Goal: Task Accomplishment & Management: Manage account settings

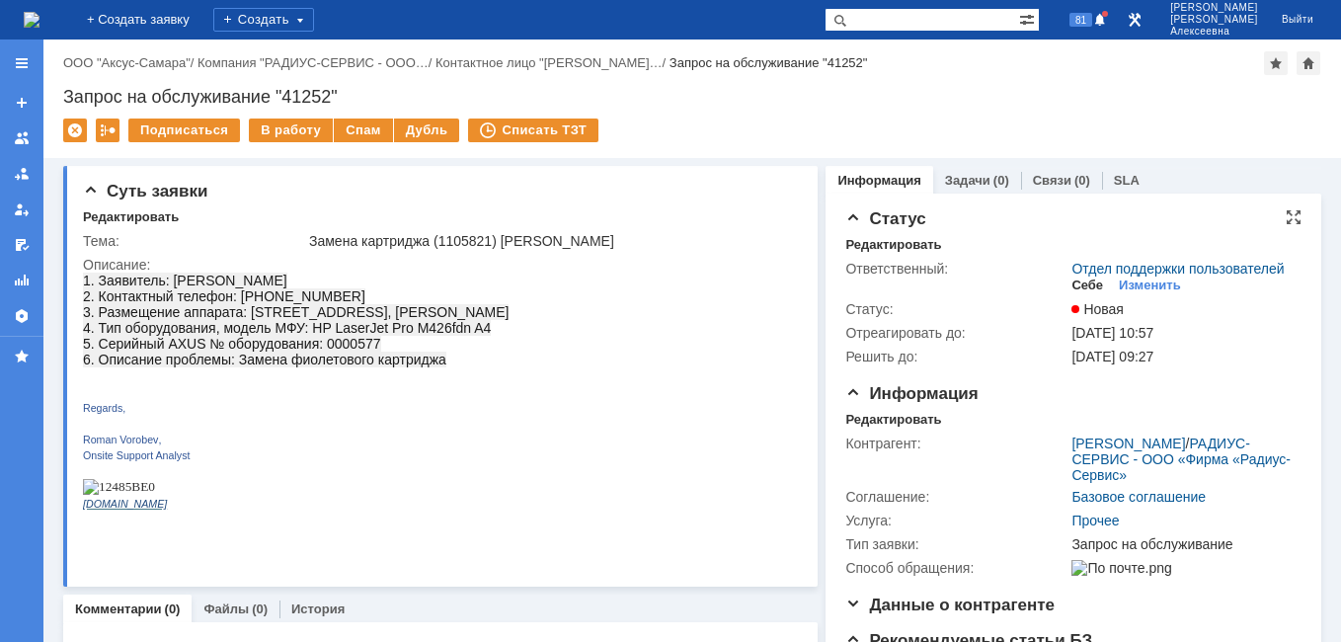
click at [1076, 293] on div "Себе" at bounding box center [1087, 285] width 32 height 16
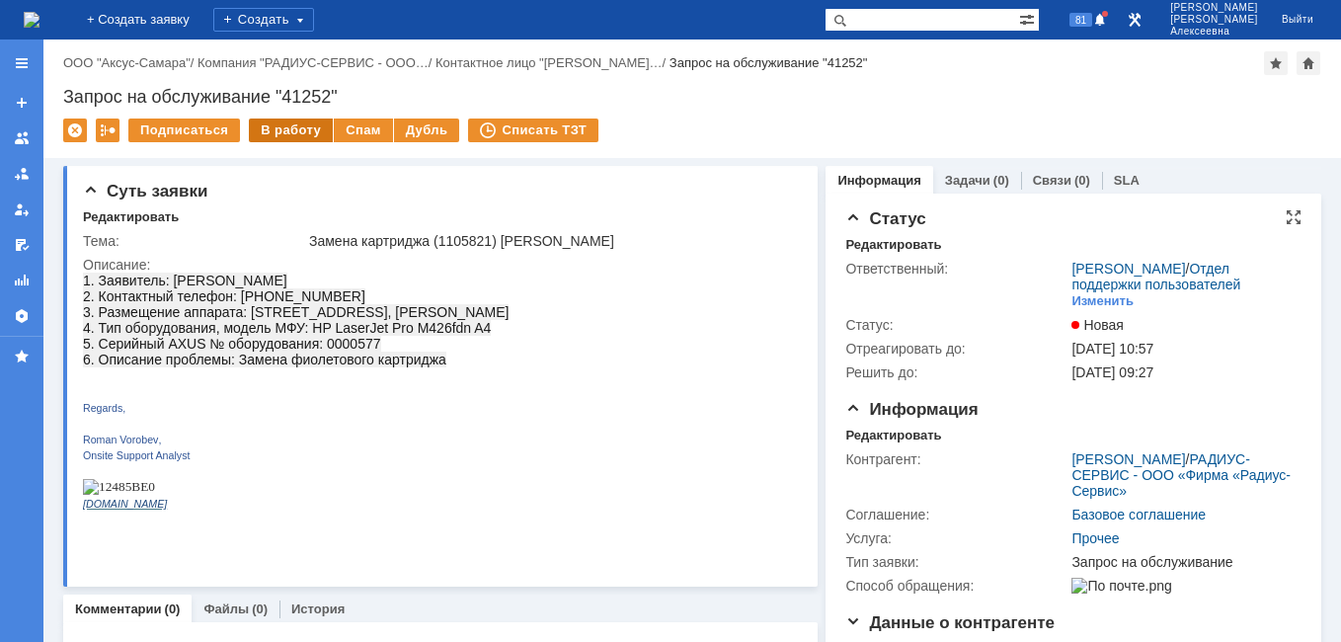
click at [279, 140] on div "В работу" at bounding box center [291, 130] width 84 height 24
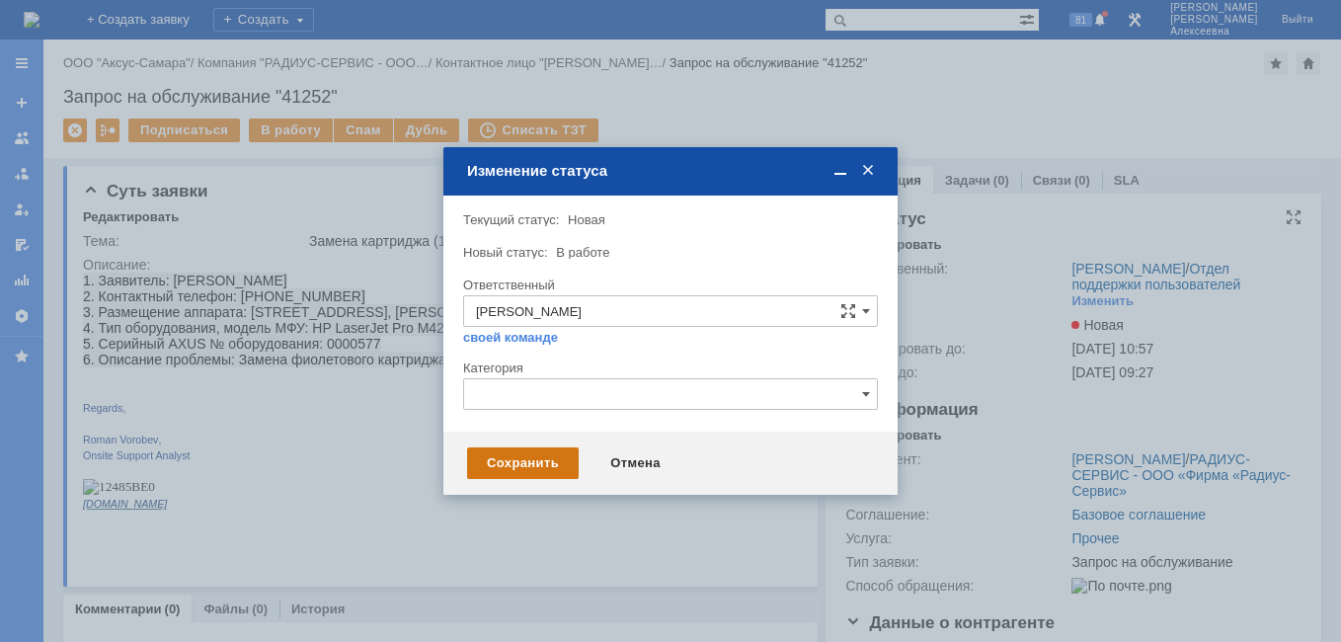
click at [512, 454] on div "Сохранить" at bounding box center [523, 463] width 112 height 32
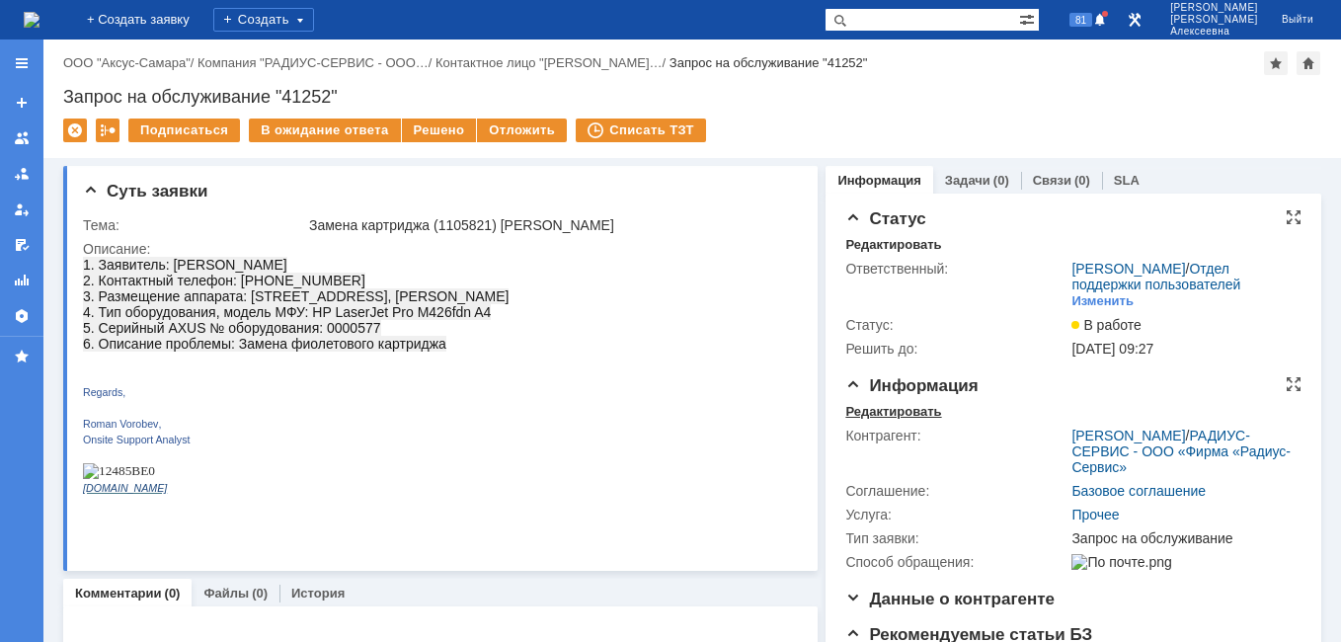
click at [882, 420] on div "Редактировать" at bounding box center [893, 412] width 96 height 16
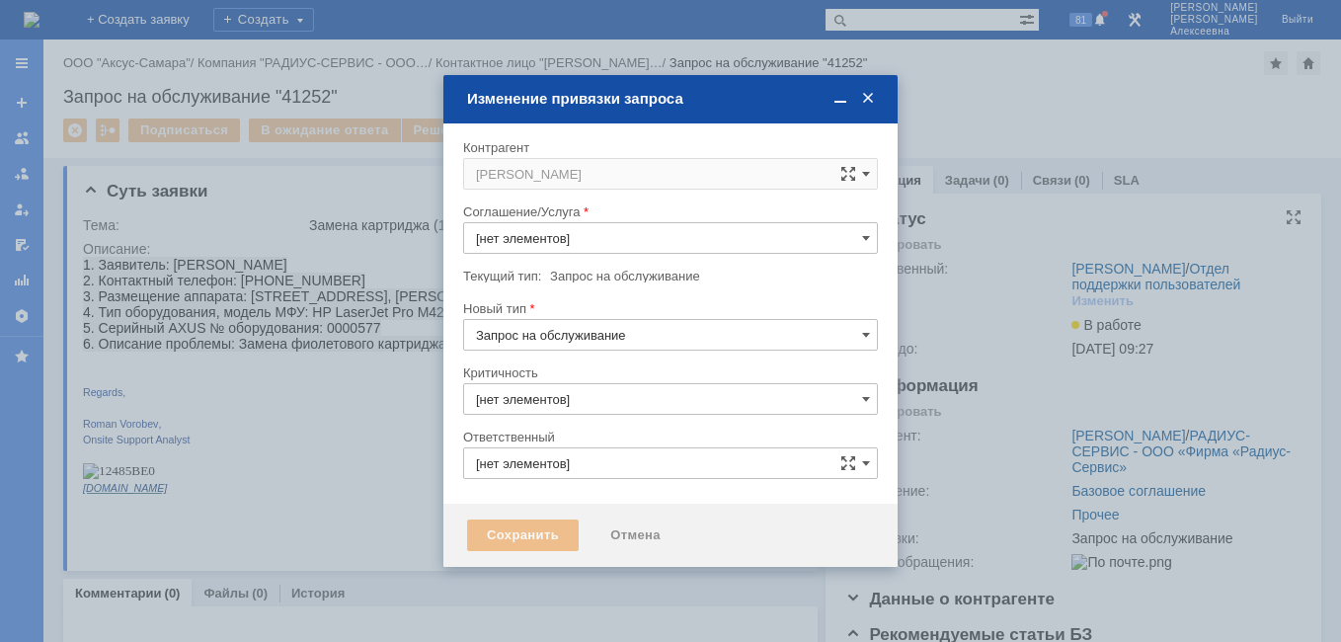
type input "3. Низкая"
type input "[PERSON_NAME]"
type input "[не указано]"
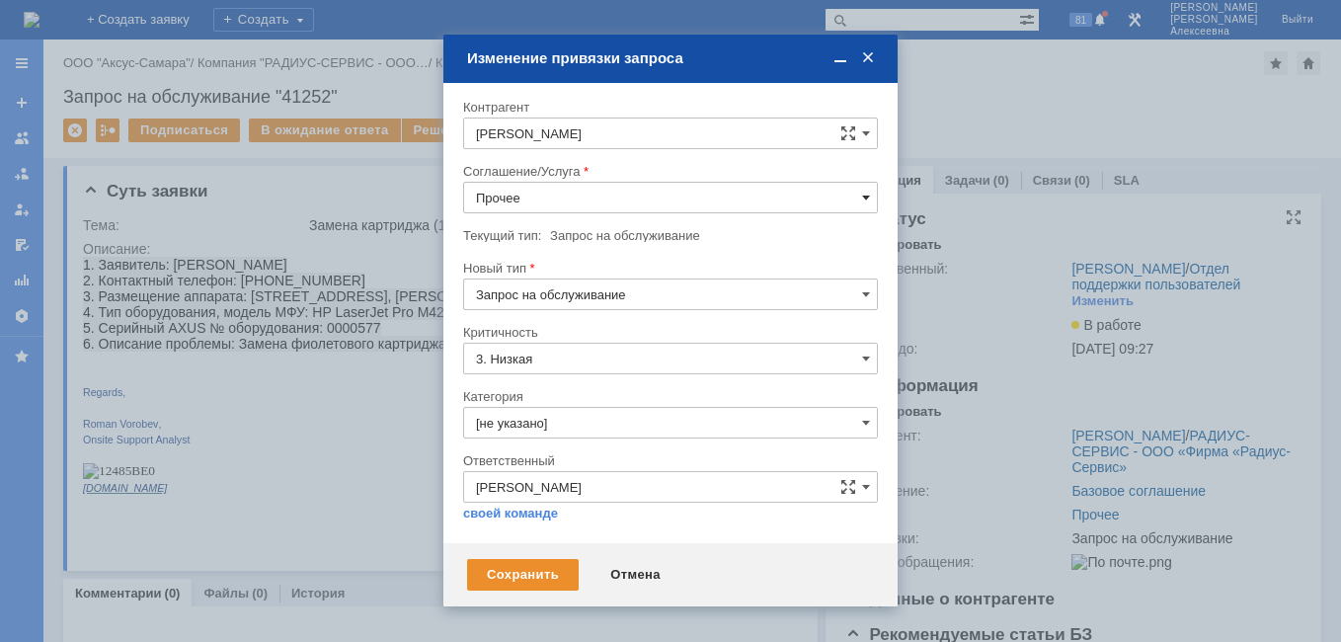
click at [865, 205] on span at bounding box center [866, 198] width 8 height 16
click at [592, 461] on span "Шлюмберже (вся Россия)" at bounding box center [670, 462] width 389 height 16
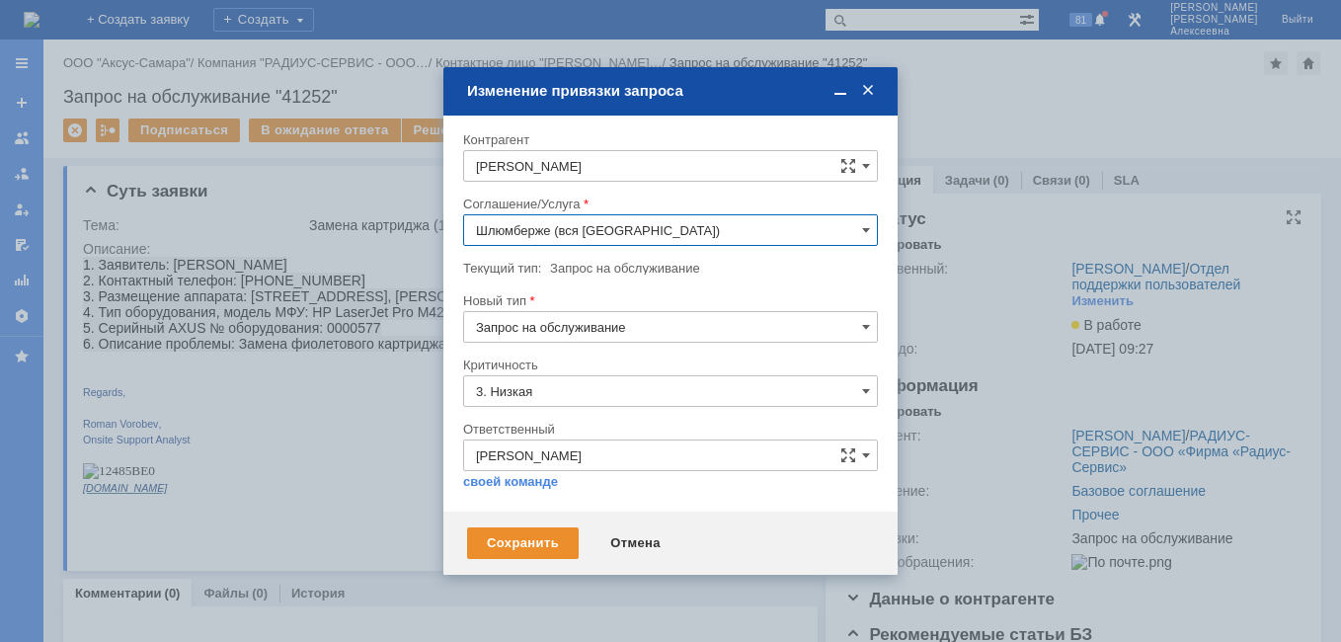
type input "Шлюмберже (вся Россия)"
click at [864, 329] on span at bounding box center [866, 327] width 8 height 16
click at [333, 437] on div at bounding box center [670, 321] width 1341 height 642
type input "Запрос на обслуживание"
click at [856, 232] on input "Шлюмберже (вся Россия)" at bounding box center [670, 230] width 415 height 32
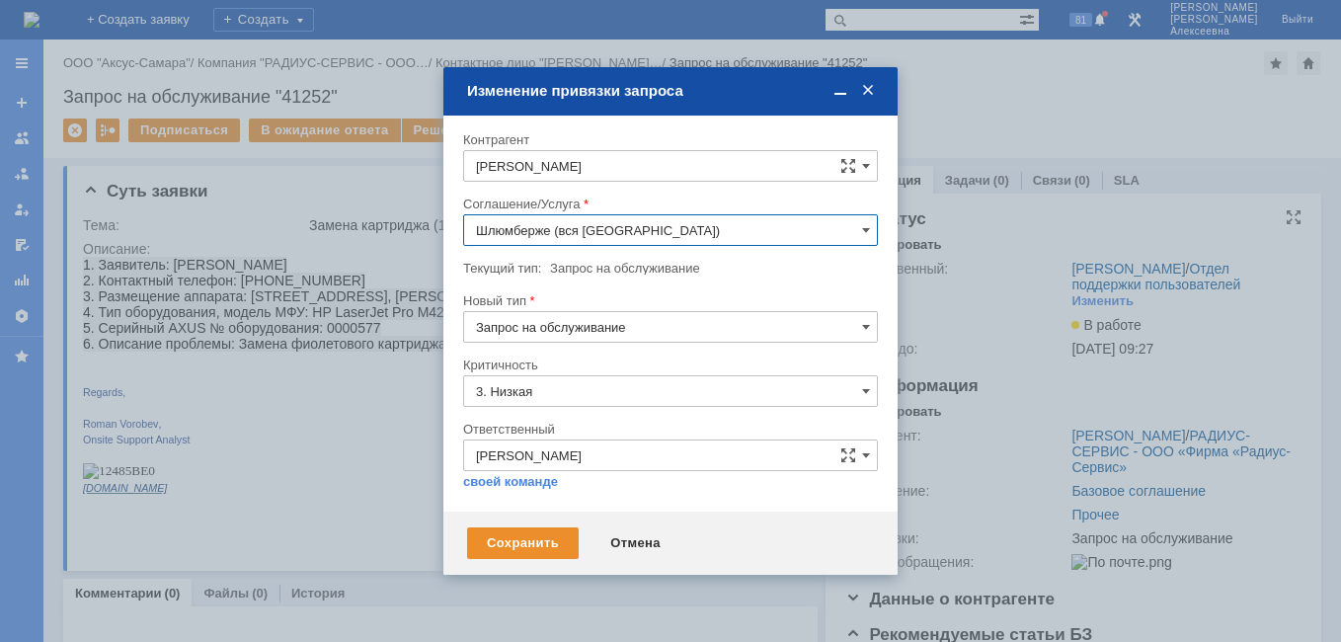
scroll to position [352, 0]
click at [587, 368] on span "ПТ_Замена расходных материалов / ресурсных деталей" at bounding box center [670, 371] width 389 height 16
type input "ПТ_Замена расходных материалов / ресурсных деталей"
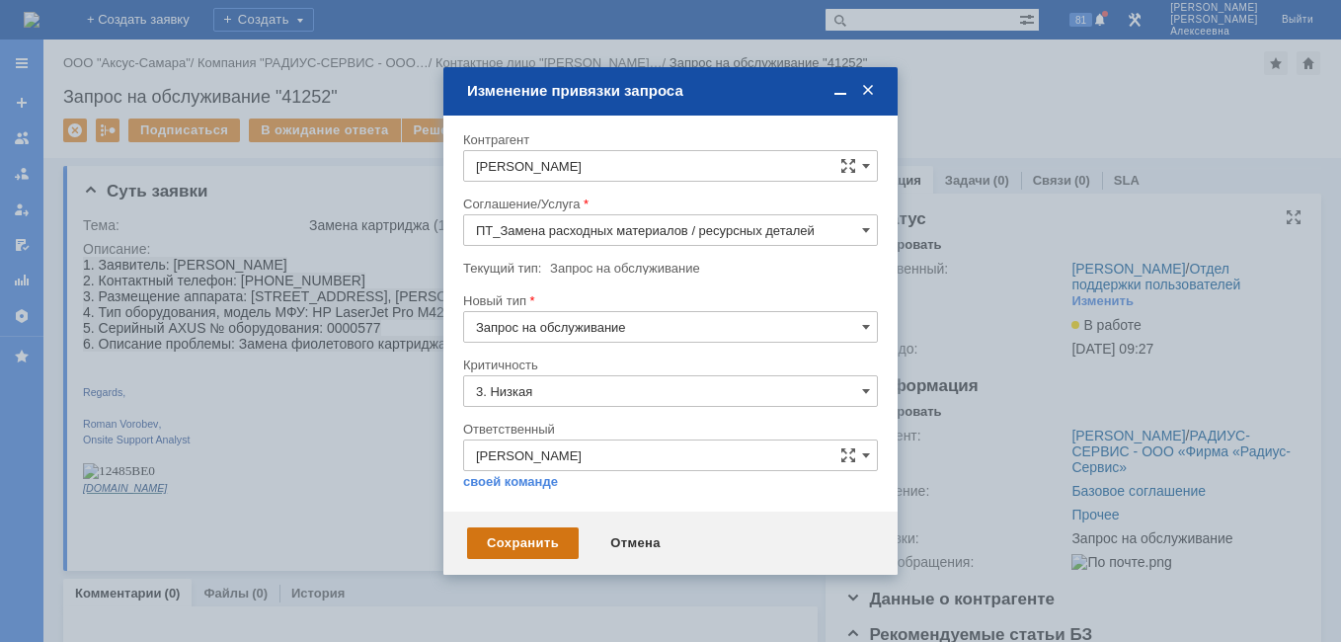
click at [532, 536] on div "Сохранить" at bounding box center [523, 543] width 112 height 32
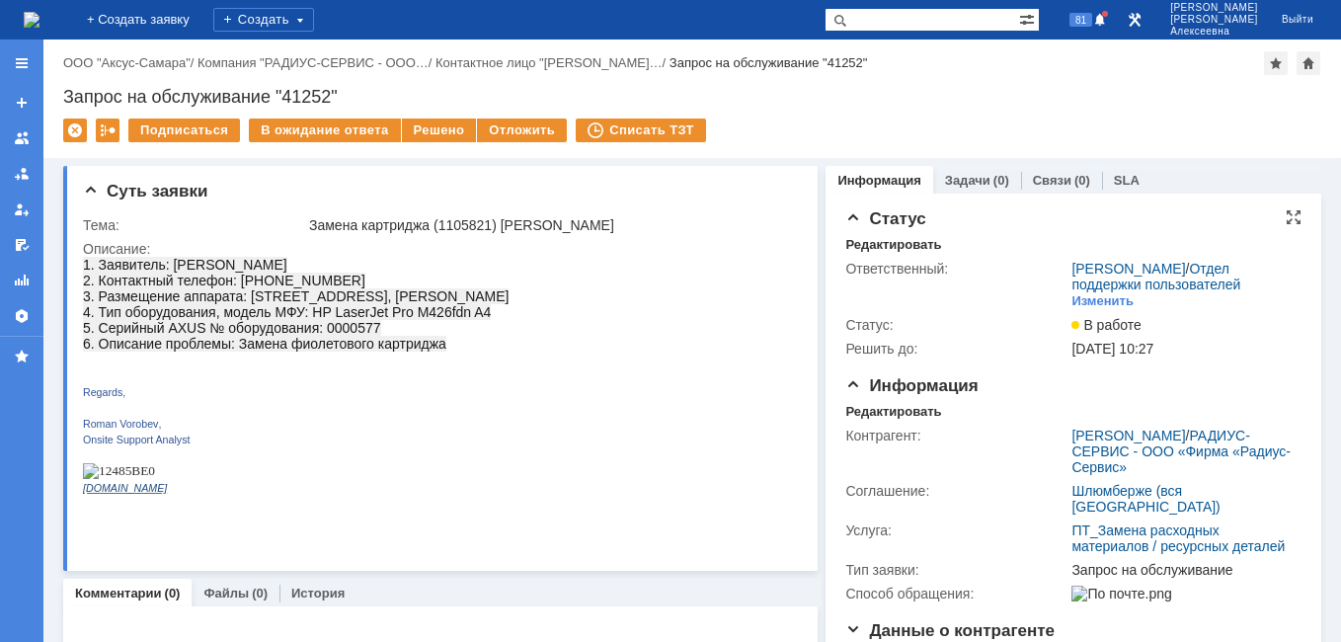
scroll to position [0, 0]
drag, startPoint x: 377, startPoint y: 343, endPoint x: 351, endPoint y: 338, distance: 27.1
click at [351, 338] on p "1. Заявитель: Аликин Михаил 2. Контактный телефон: 89824865773 3. Размещение ап…" at bounding box center [296, 304] width 426 height 95
drag, startPoint x: 351, startPoint y: 338, endPoint x: 424, endPoint y: 350, distance: 74.0
click at [424, 350] on p "1. Заявитель: Аликин Михаил 2. Контактный телефон: 89824865773 3. Размещение ап…" at bounding box center [296, 304] width 426 height 95
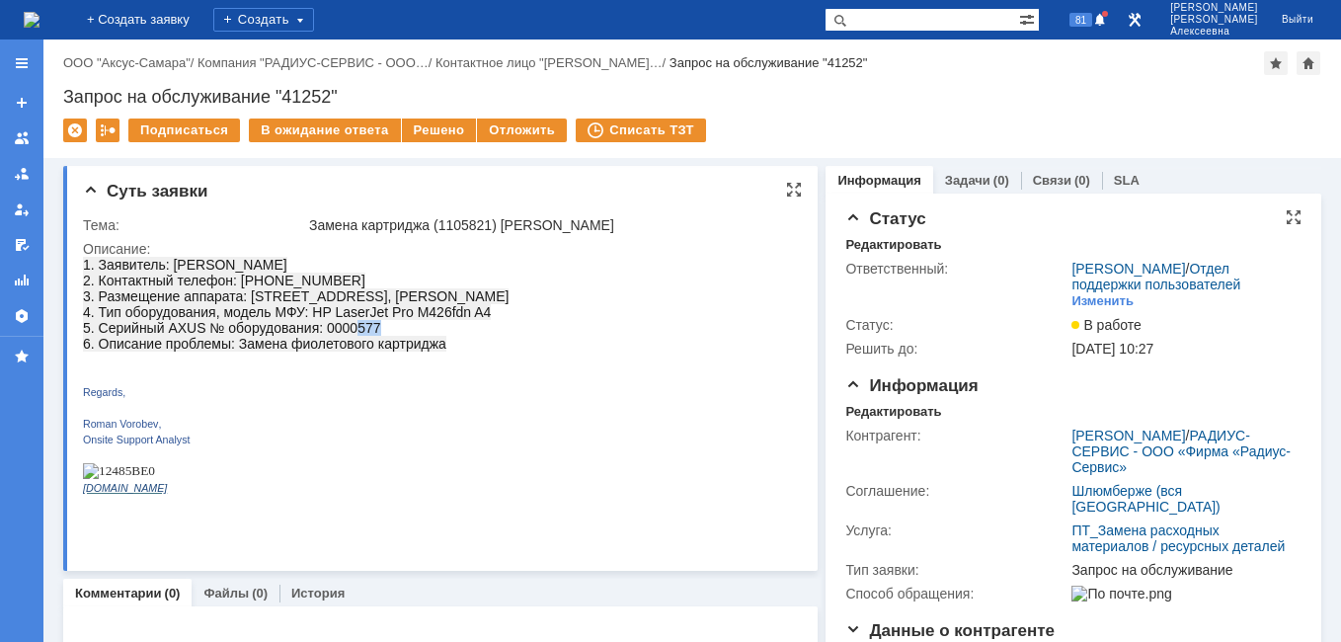
click at [380, 341] on p "1. Заявитель: Аликин Михаил 2. Контактный телефон: 89824865773 3. Размещение ап…" at bounding box center [296, 304] width 426 height 95
drag, startPoint x: 379, startPoint y: 343, endPoint x: 347, endPoint y: 342, distance: 32.6
click at [347, 342] on p "1. Заявитель: Аликин Михаил 2. Контактный телефон: 89824865773 3. Размещение ап…" at bounding box center [296, 304] width 426 height 95
copy span "0577"
click at [965, 175] on link "Задачи" at bounding box center [967, 180] width 45 height 15
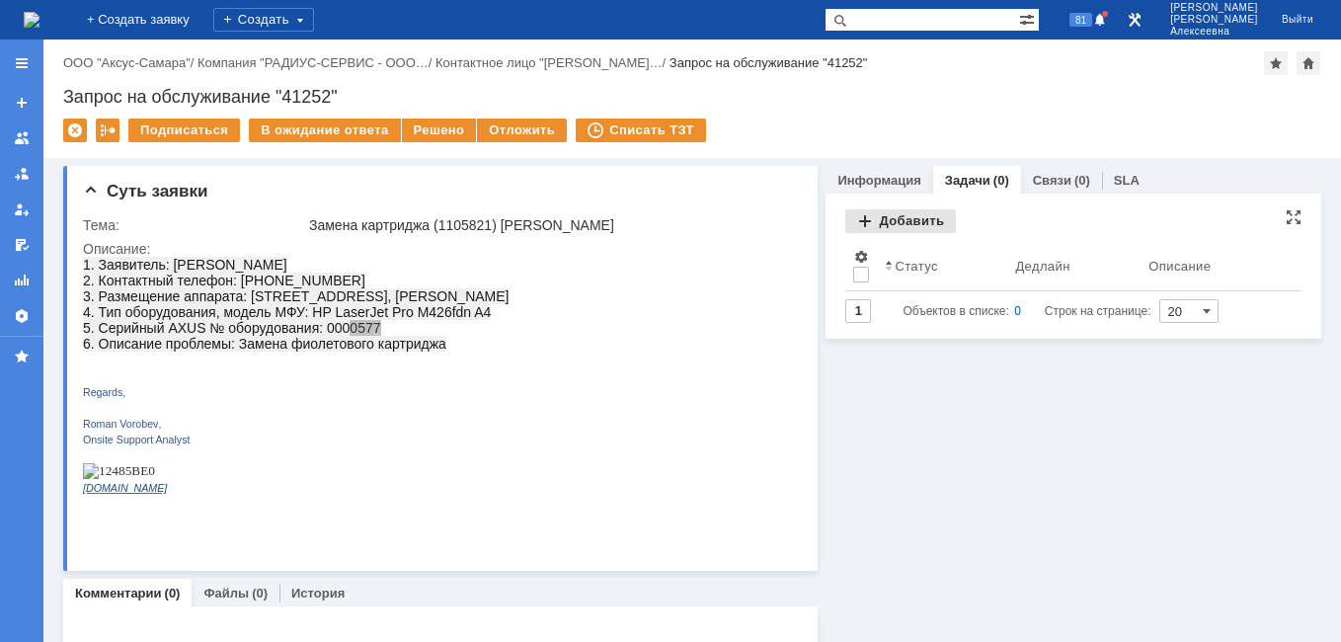
click at [898, 225] on div "Добавить" at bounding box center [900, 221] width 111 height 24
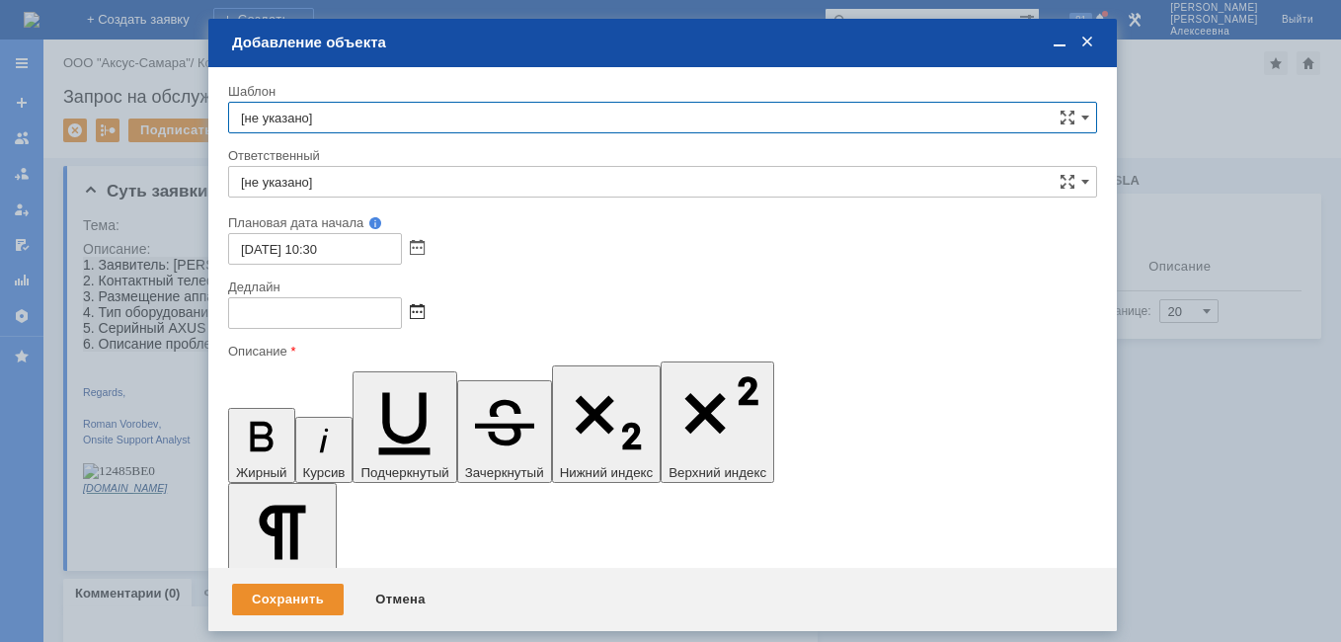
click at [416, 311] on span at bounding box center [417, 313] width 15 height 16
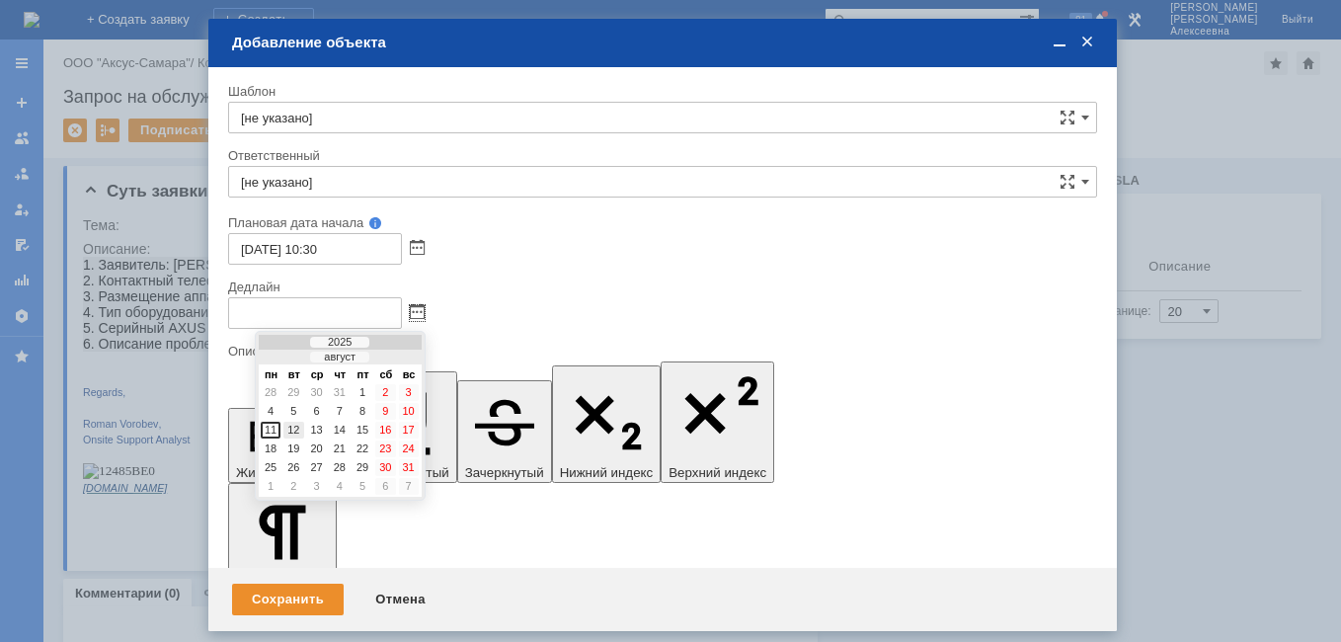
click at [297, 430] on div "12" at bounding box center [293, 430] width 20 height 17
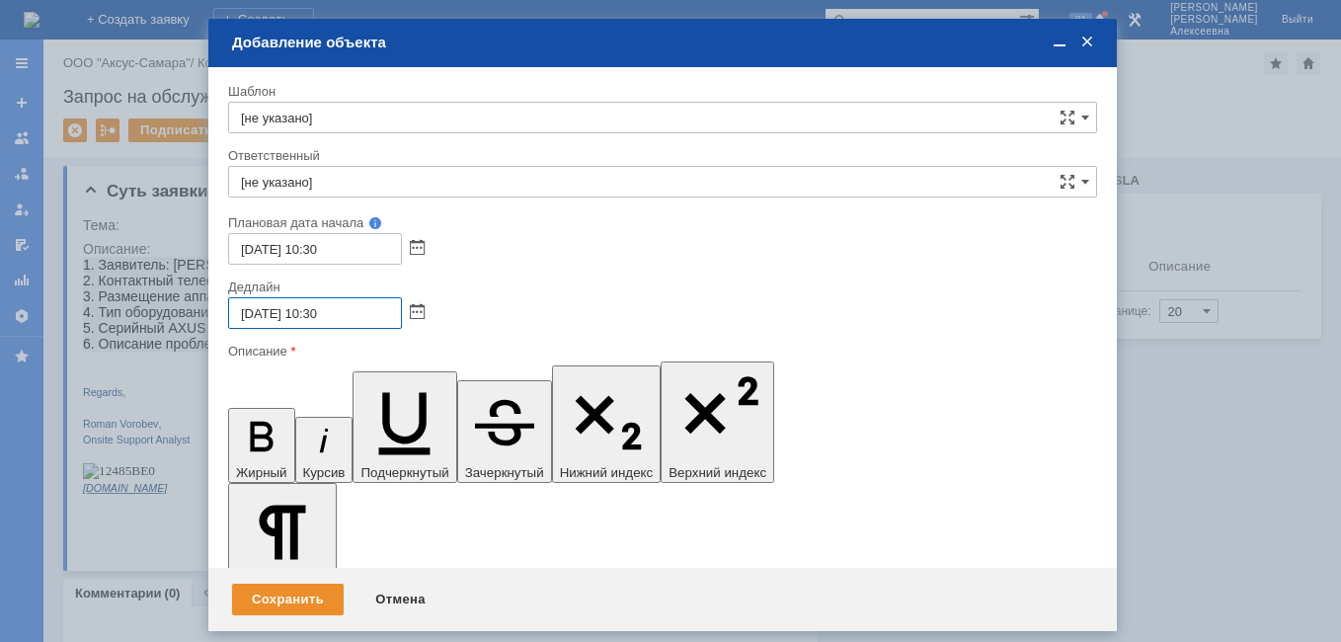
click at [322, 312] on input "12.08.2025 10:30" at bounding box center [315, 313] width 174 height 32
type input "12.08.2025 16:30"
click at [252, 191] on input "[не указано]" at bounding box center [662, 182] width 869 height 32
click at [309, 324] on span "менеджер МИКО" at bounding box center [662, 326] width 843 height 16
type input "менеджер МИКО"
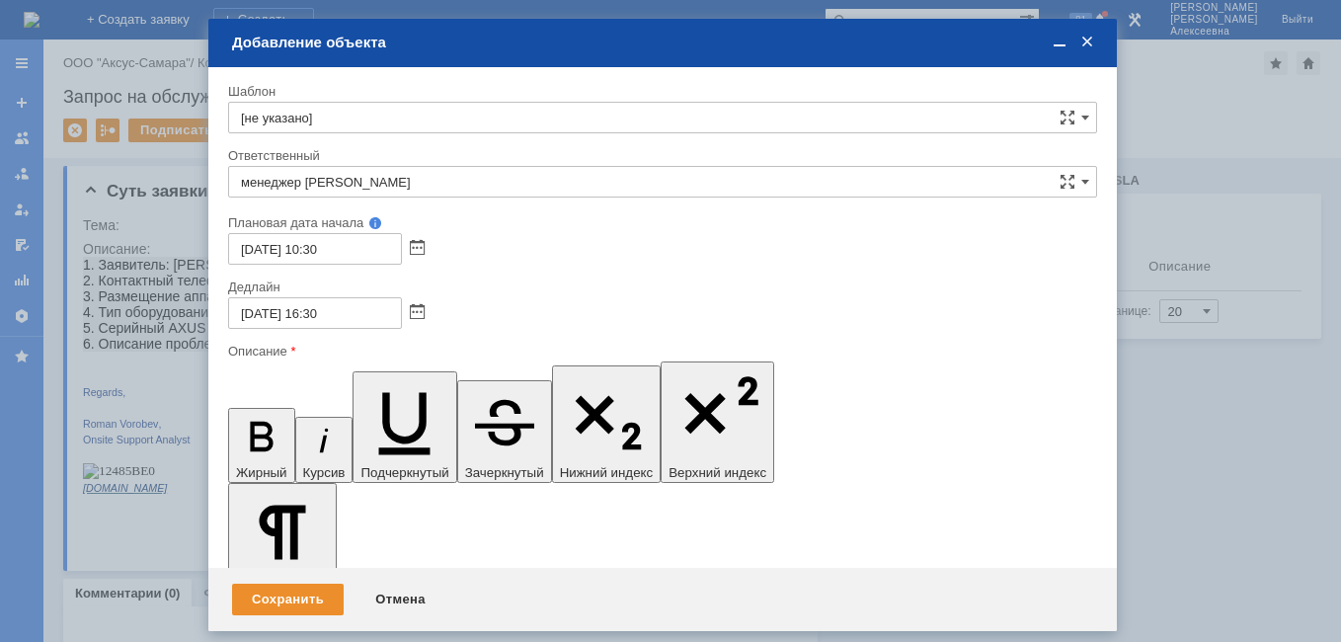
drag, startPoint x: 800, startPoint y: 5681, endPoint x: 744, endPoint y: 5688, distance: 55.7
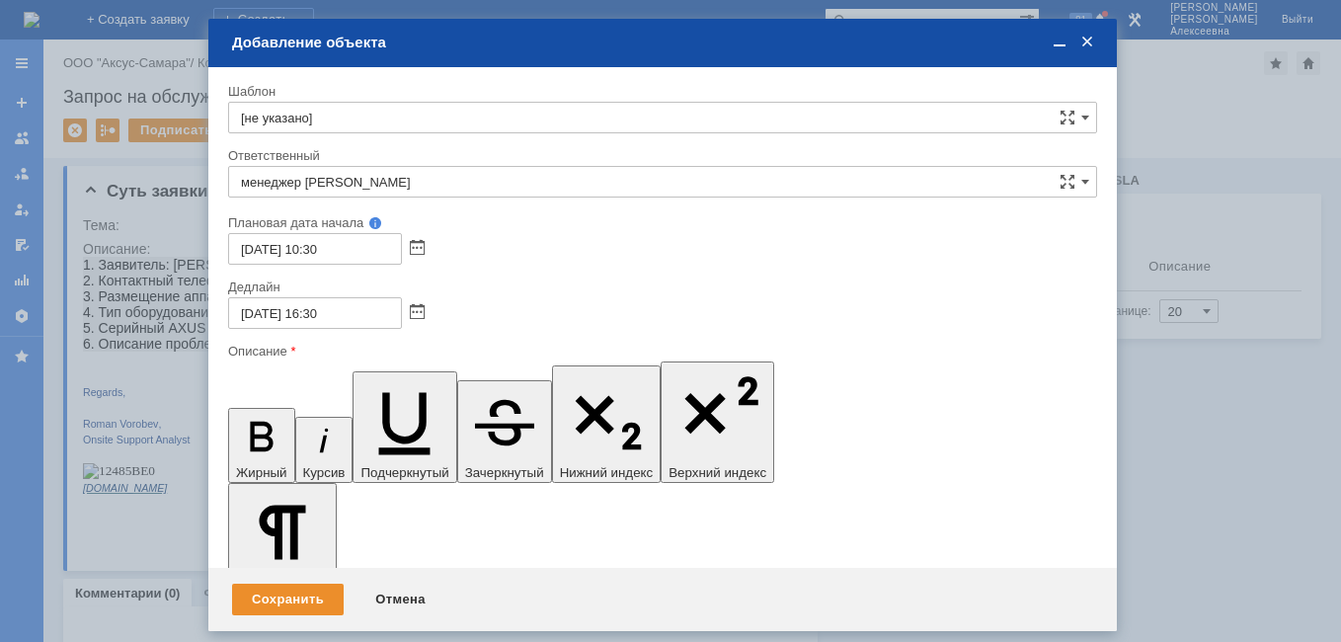
scroll to position [450, 6]
drag, startPoint x: 356, startPoint y: 5664, endPoint x: 248, endPoint y: 5656, distance: 108.9
drag, startPoint x: 242, startPoint y: 369, endPoint x: 89, endPoint y: 107, distance: 304.0
click at [242, 411] on icon "button" at bounding box center [261, 436] width 51 height 51
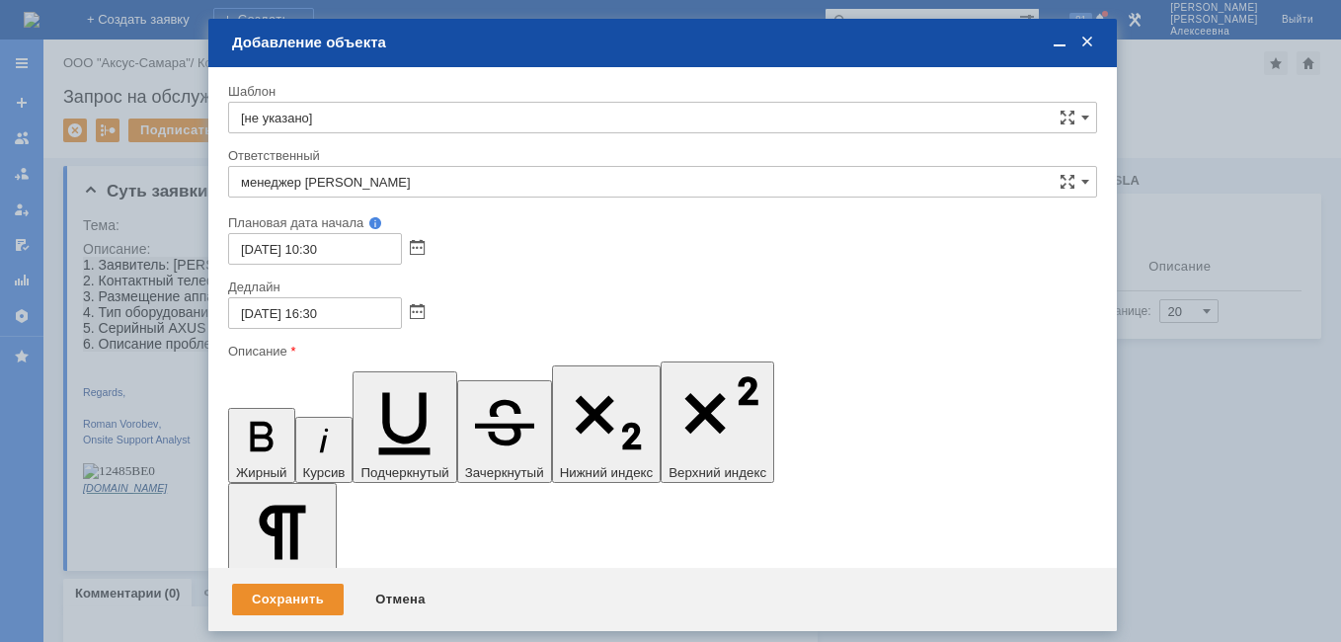
drag, startPoint x: 687, startPoint y: 5684, endPoint x: 605, endPoint y: 5682, distance: 82.0
copy div "PHBLL3280N"
click at [1058, 44] on span at bounding box center [1060, 43] width 20 height 18
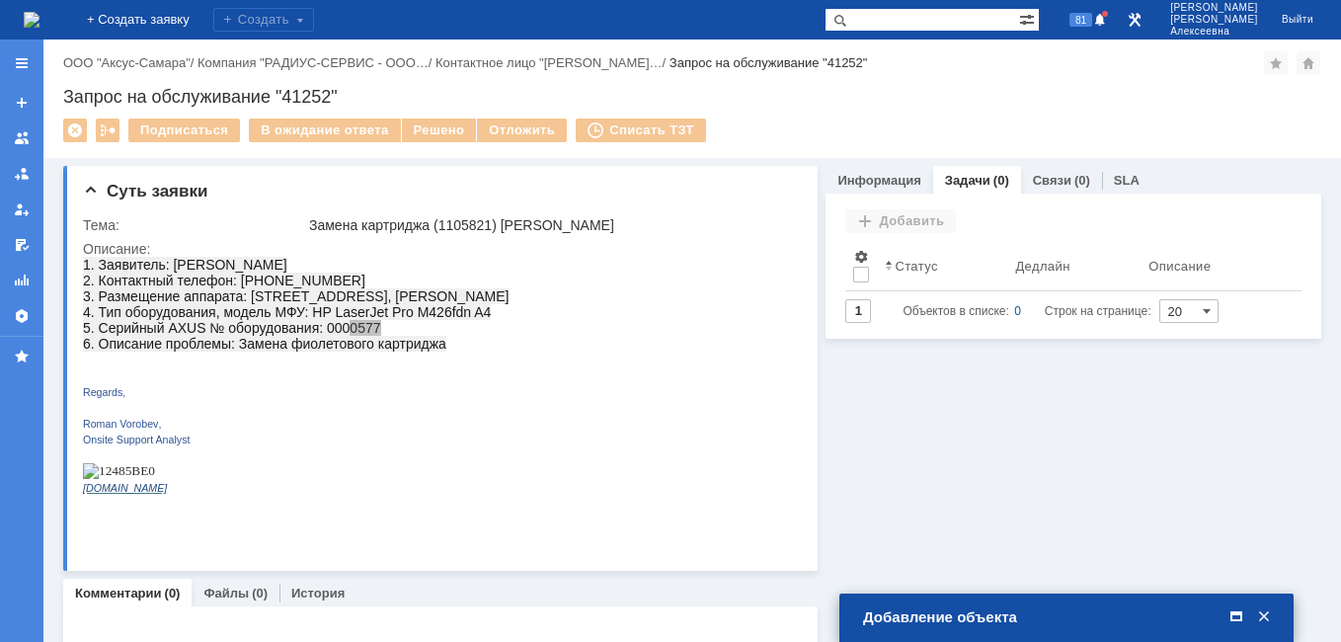
click at [1231, 620] on span at bounding box center [1236, 617] width 20 height 18
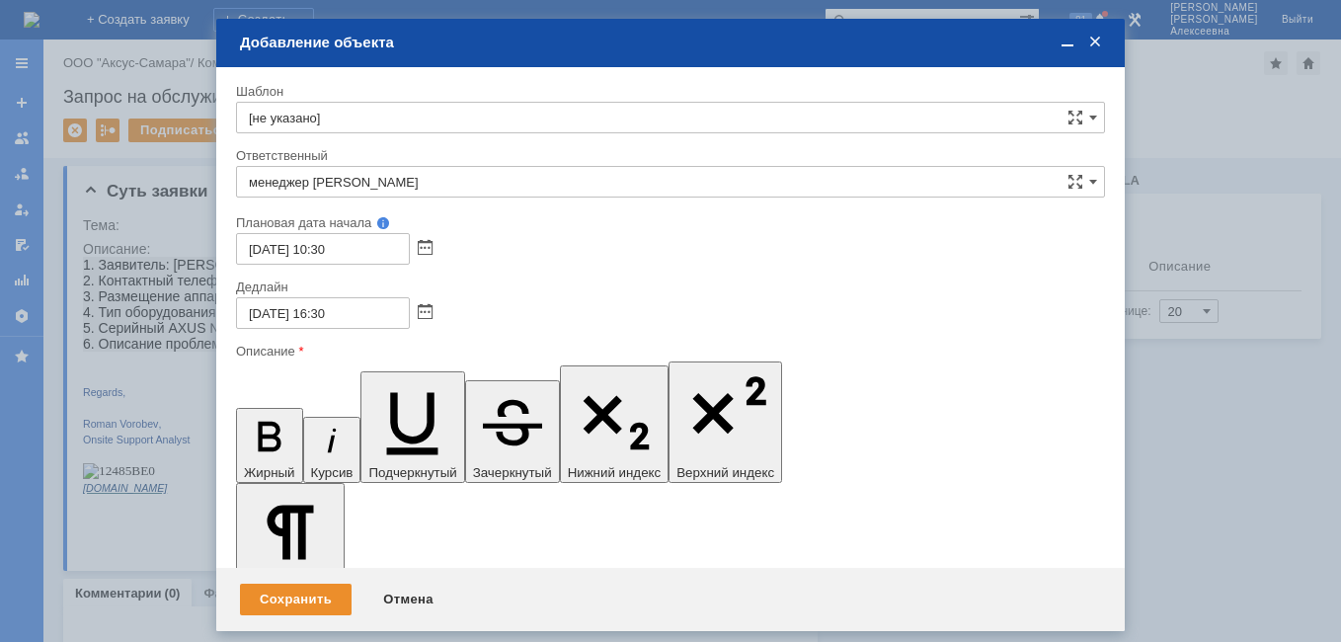
drag, startPoint x: 1061, startPoint y: 47, endPoint x: 1044, endPoint y: 50, distance: 18.0
click at [1062, 47] on span at bounding box center [1067, 43] width 20 height 18
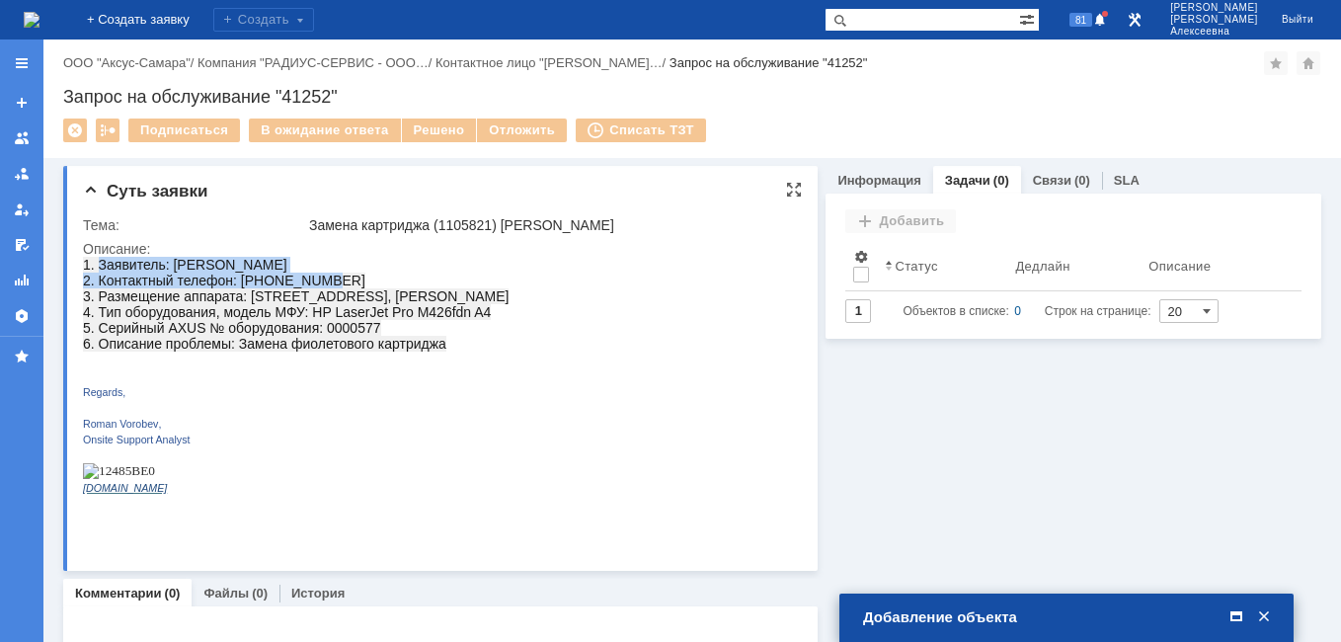
drag, startPoint x: 326, startPoint y: 286, endPoint x: 101, endPoint y: 268, distance: 225.9
click at [97, 267] on p "1. Заявитель: Аликин Михаил 2. Контактный телефон: 89824865773 3. Размещение ап…" at bounding box center [296, 304] width 426 height 95
copy p "Заявитель: Аликин Михаил 2. Контактный телефон: 89824865773"
click at [1229, 611] on span at bounding box center [1236, 617] width 20 height 18
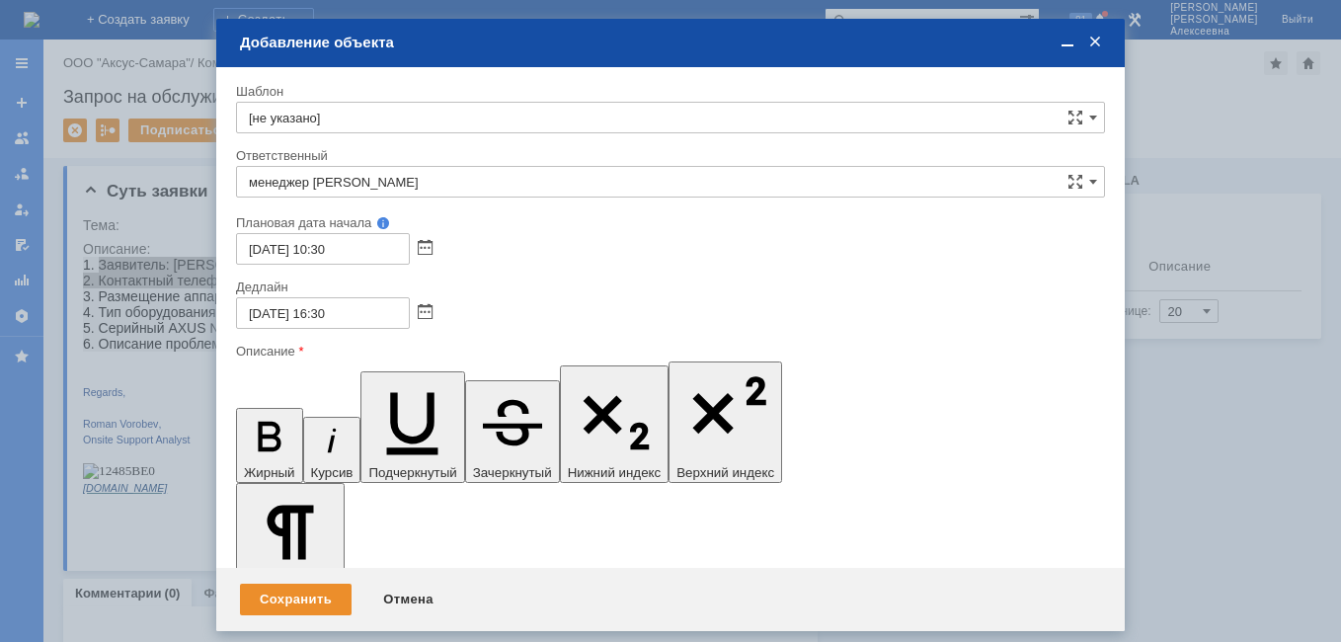
click at [301, 584] on div "Сохранить" at bounding box center [296, 600] width 112 height 32
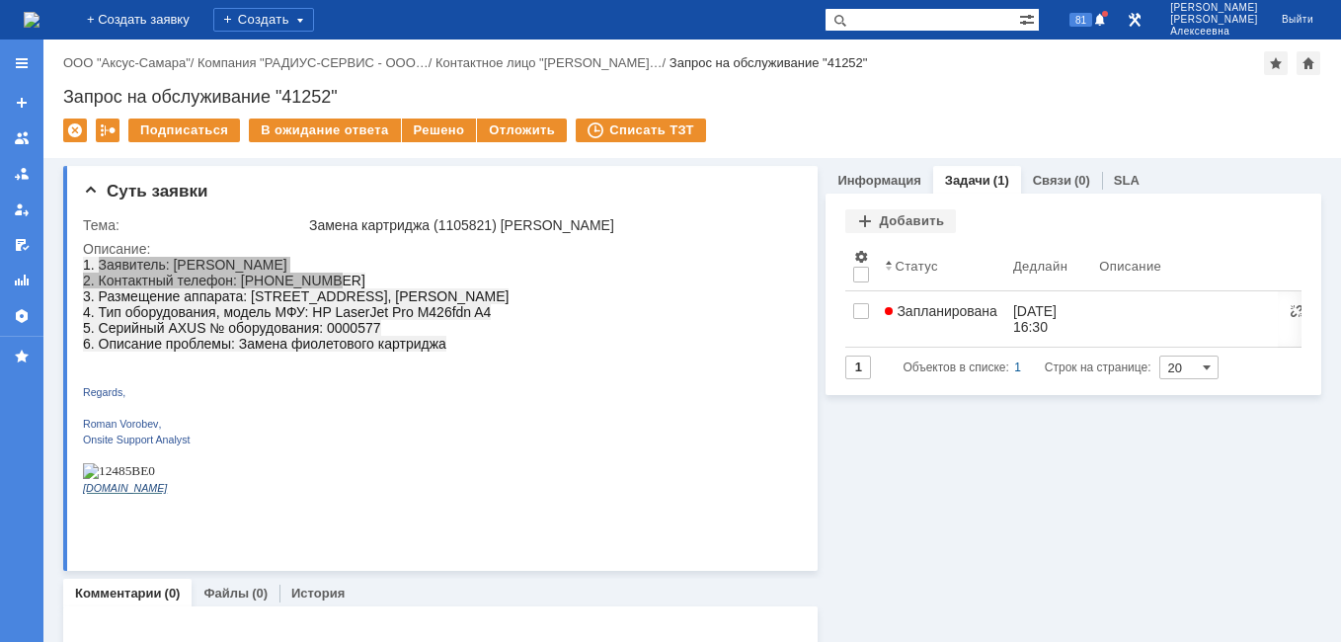
scroll to position [0, 0]
drag, startPoint x: 333, startPoint y: 92, endPoint x: 284, endPoint y: 90, distance: 48.4
click at [284, 90] on div "Запрос на обслуживание "41252"" at bounding box center [692, 97] width 1258 height 20
copy div "41252"
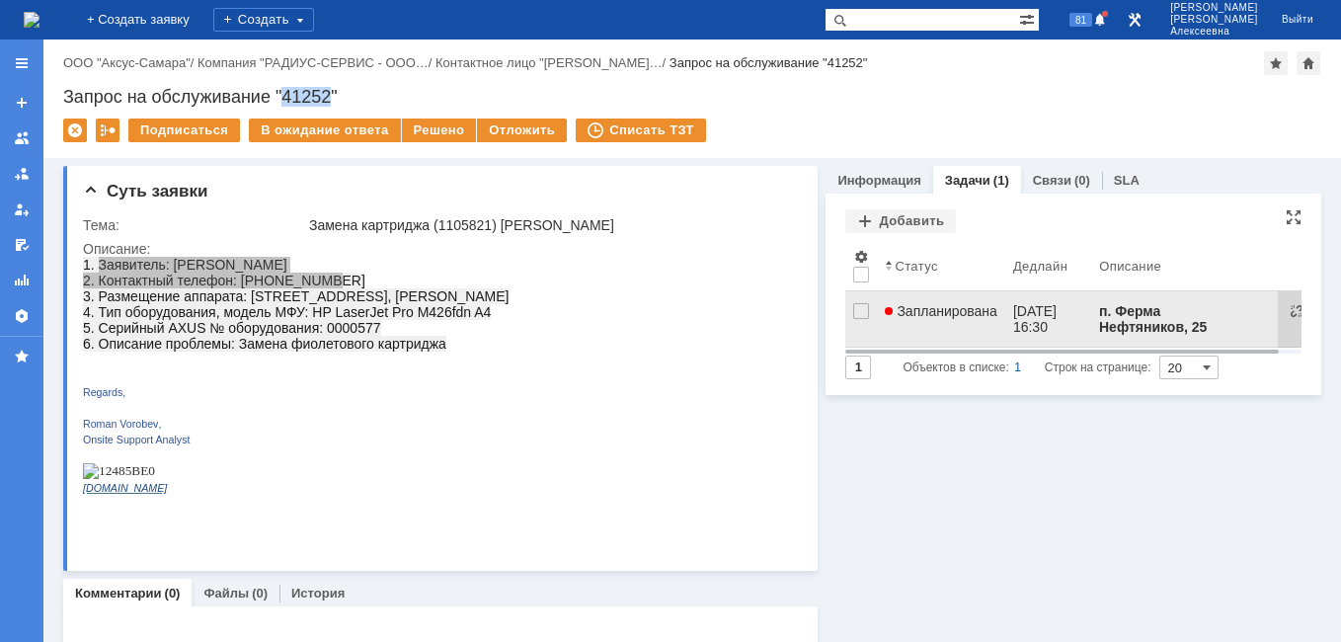
click at [960, 306] on span "Запланирована" at bounding box center [941, 311] width 113 height 16
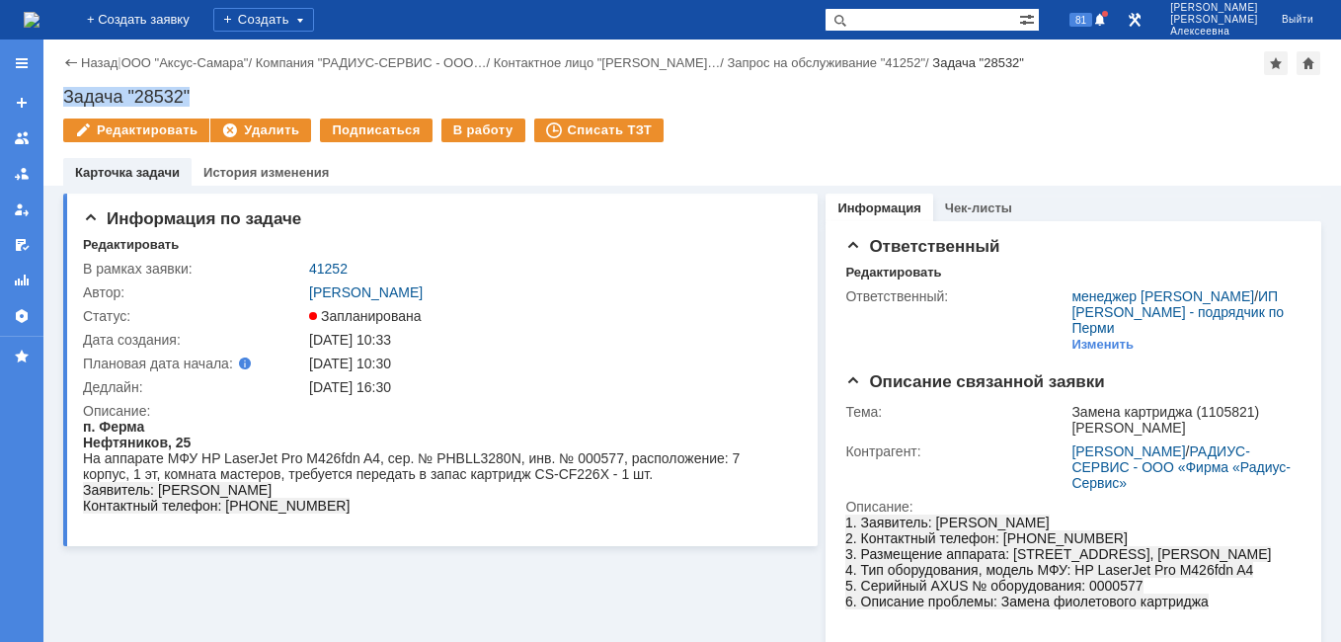
drag, startPoint x: 208, startPoint y: 94, endPoint x: 64, endPoint y: 103, distance: 144.4
click at [64, 103] on div "Задача "28532"" at bounding box center [692, 97] width 1258 height 20
copy div "Задача "28532""
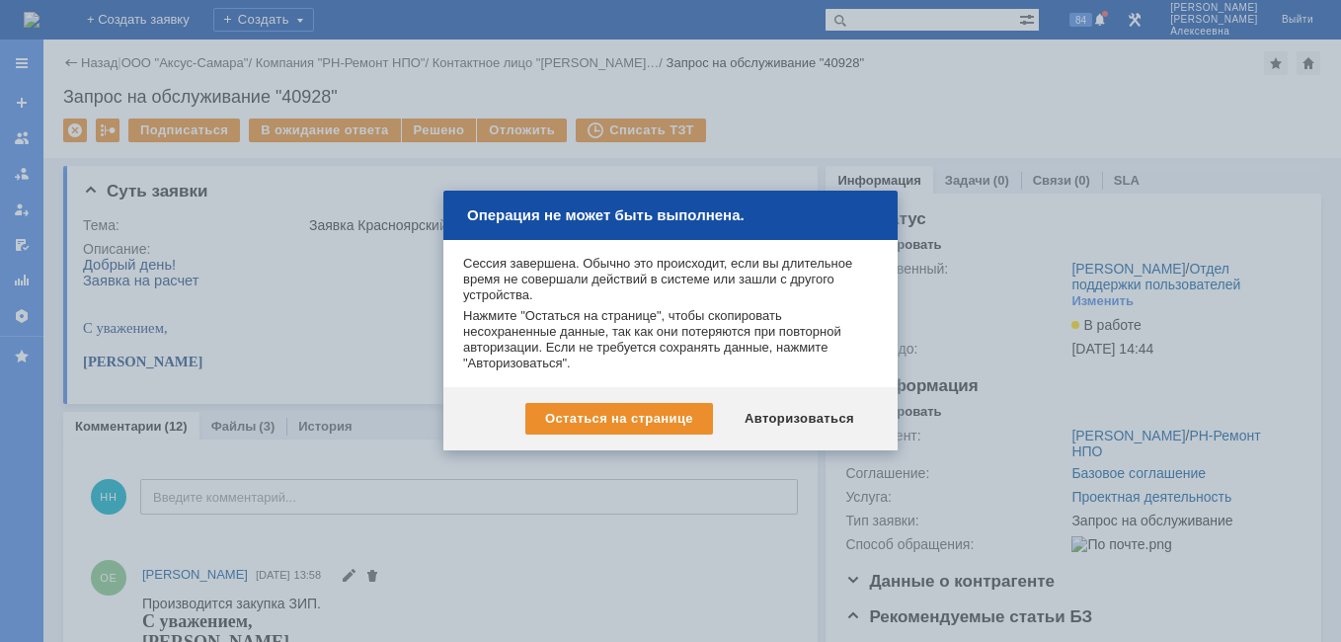
click at [800, 415] on div "Авторизоваться" at bounding box center [799, 419] width 149 height 32
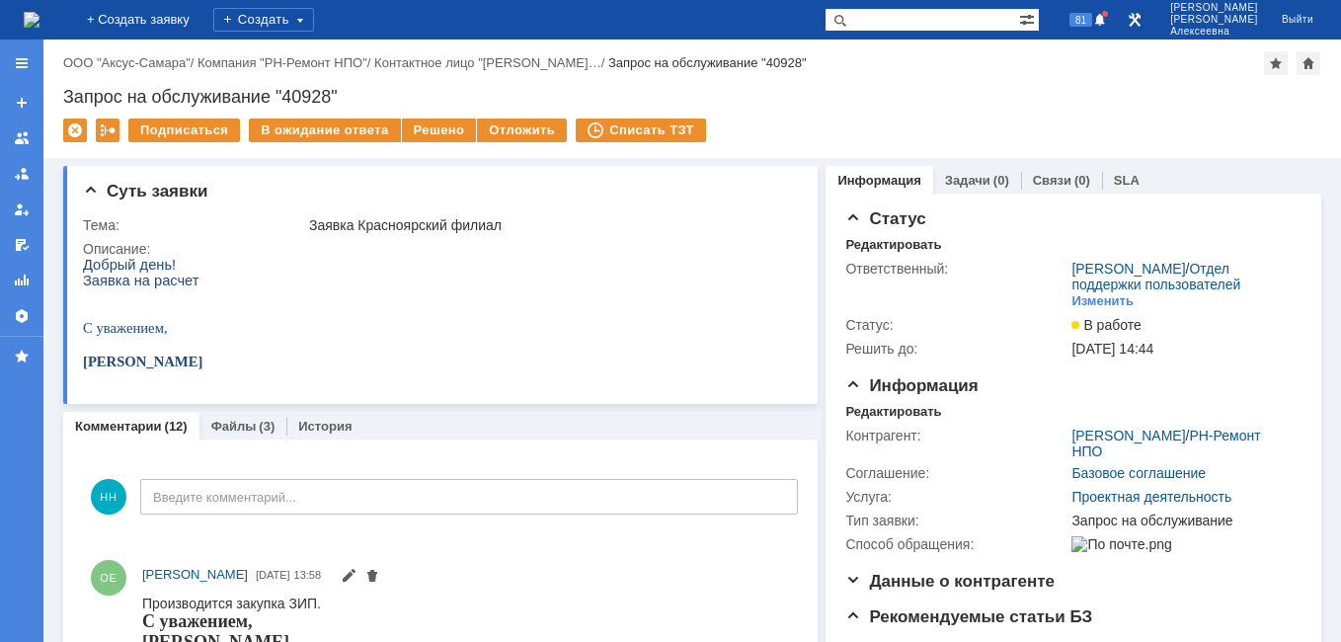
click at [39, 24] on img at bounding box center [32, 20] width 16 height 16
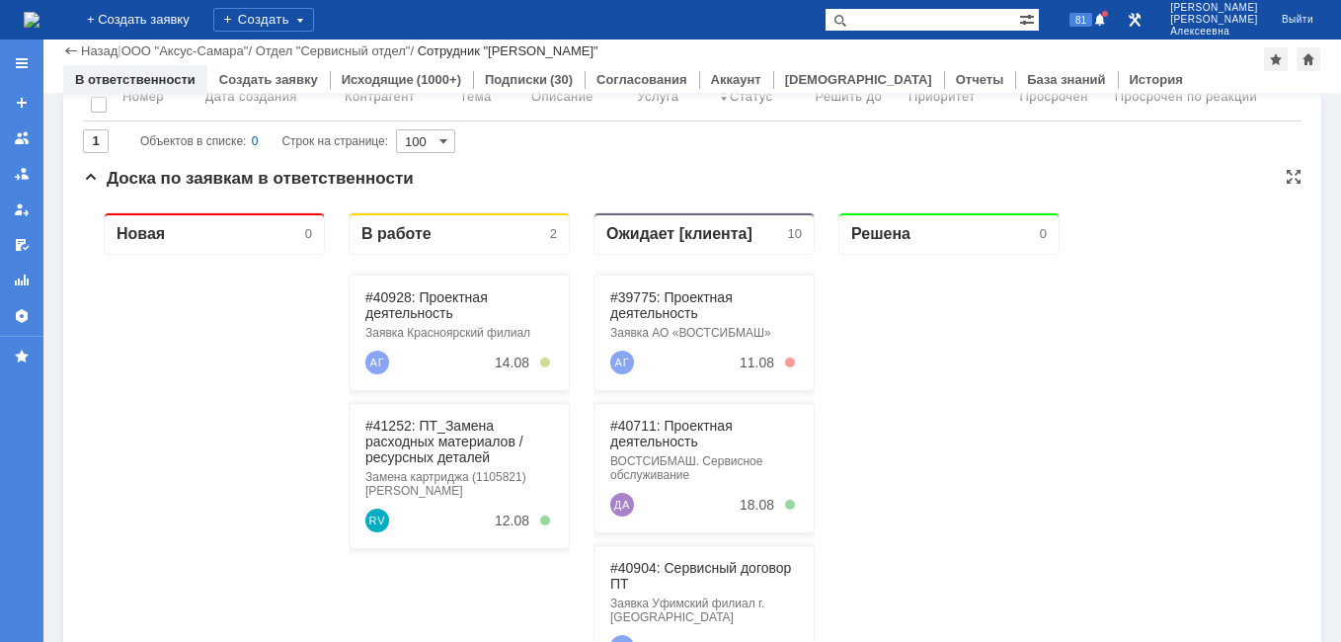
scroll to position [296, 0]
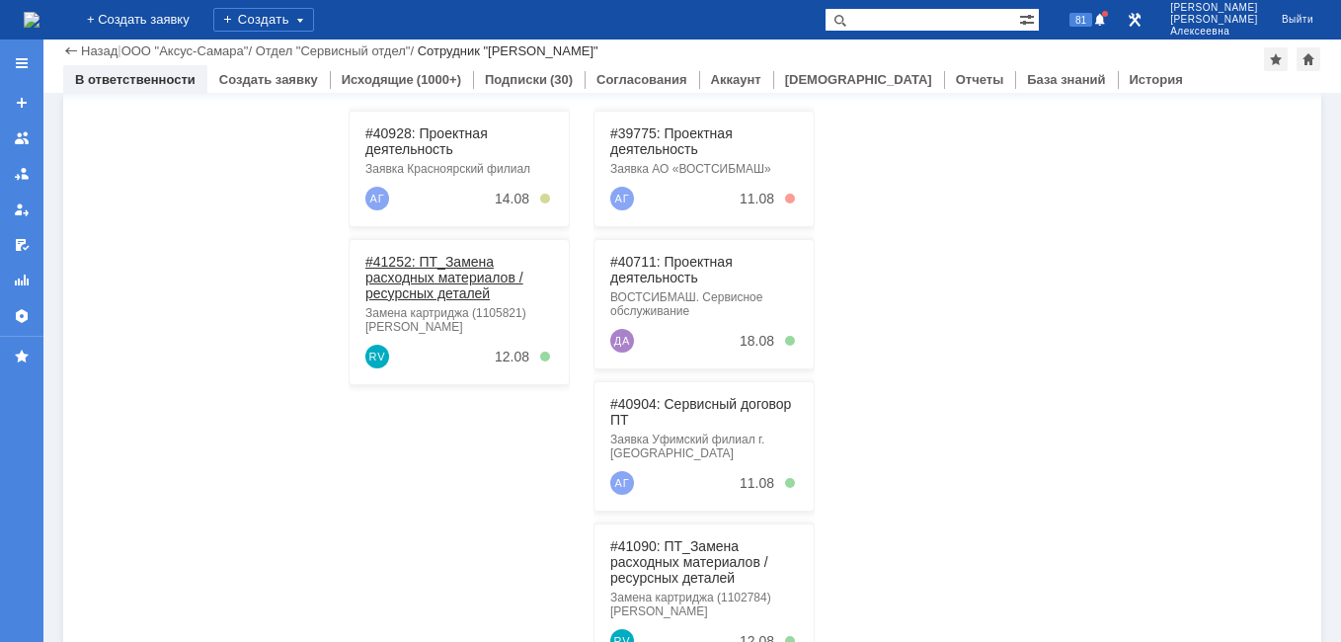
click at [403, 281] on link "#41252: ПТ_Замена расходных материалов / ресурсных деталей" at bounding box center [444, 277] width 158 height 47
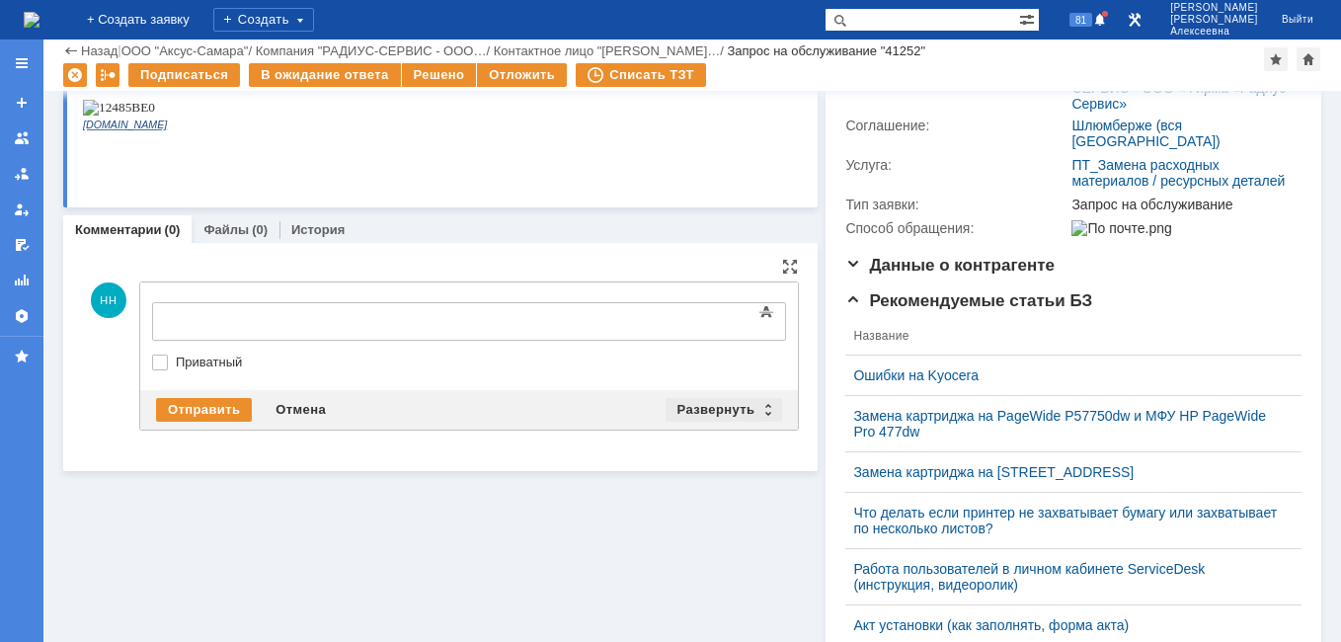
click at [765, 405] on div "Развернуть" at bounding box center [723, 410] width 117 height 24
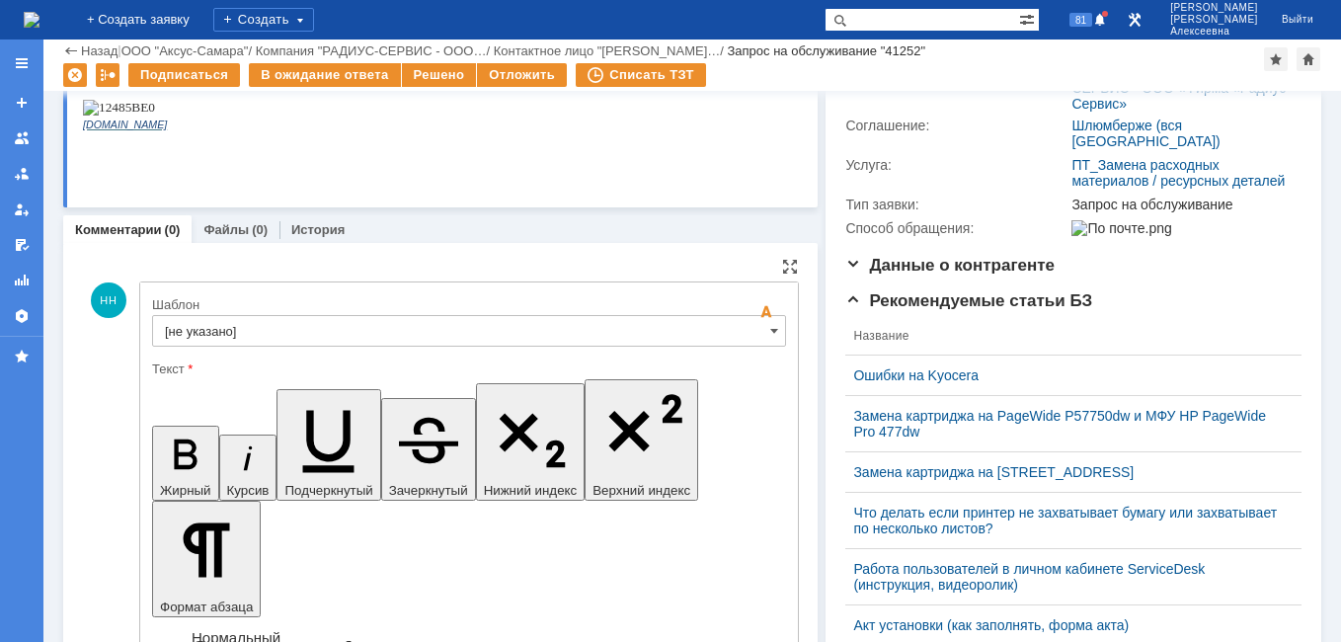
click at [745, 326] on input "[не указано]" at bounding box center [469, 331] width 634 height 32
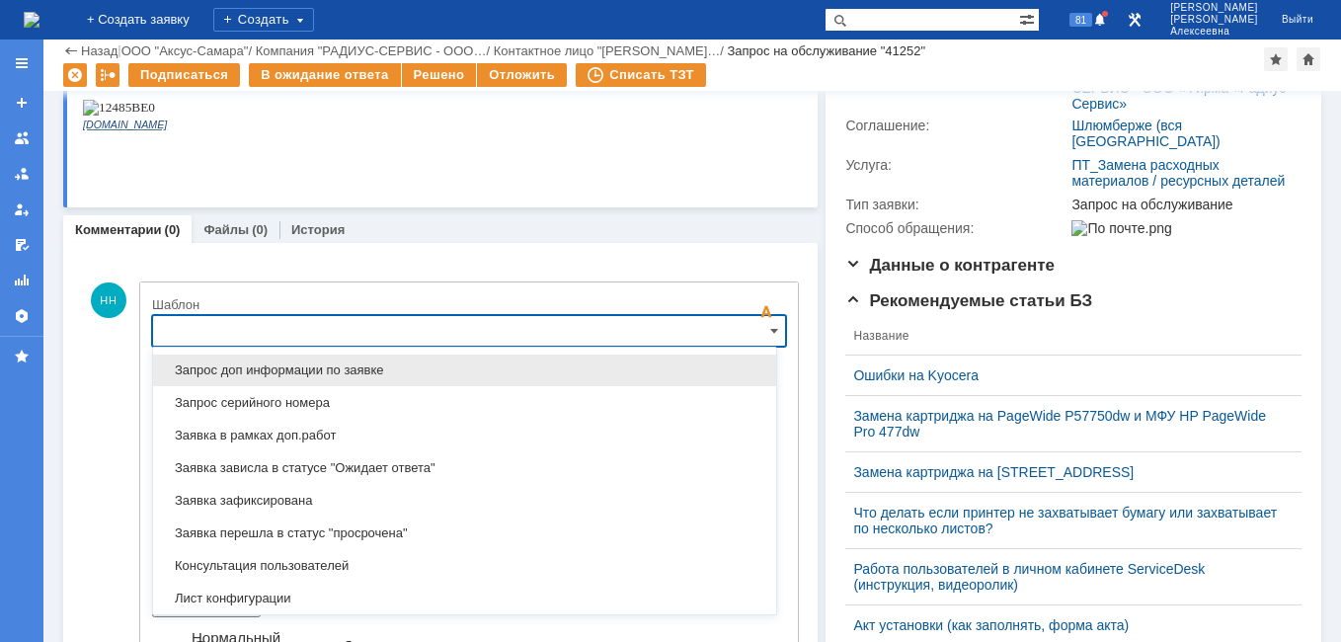
scroll to position [975, 0]
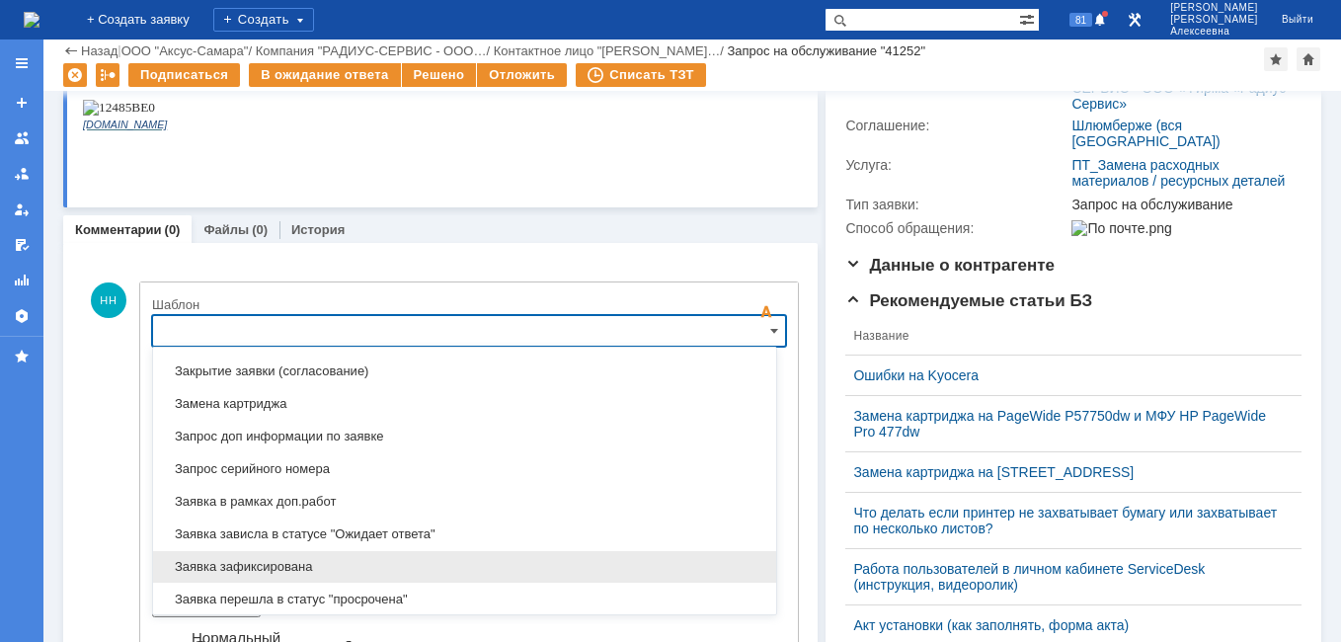
click at [292, 561] on span "Заявка зафиксирована" at bounding box center [464, 567] width 599 height 16
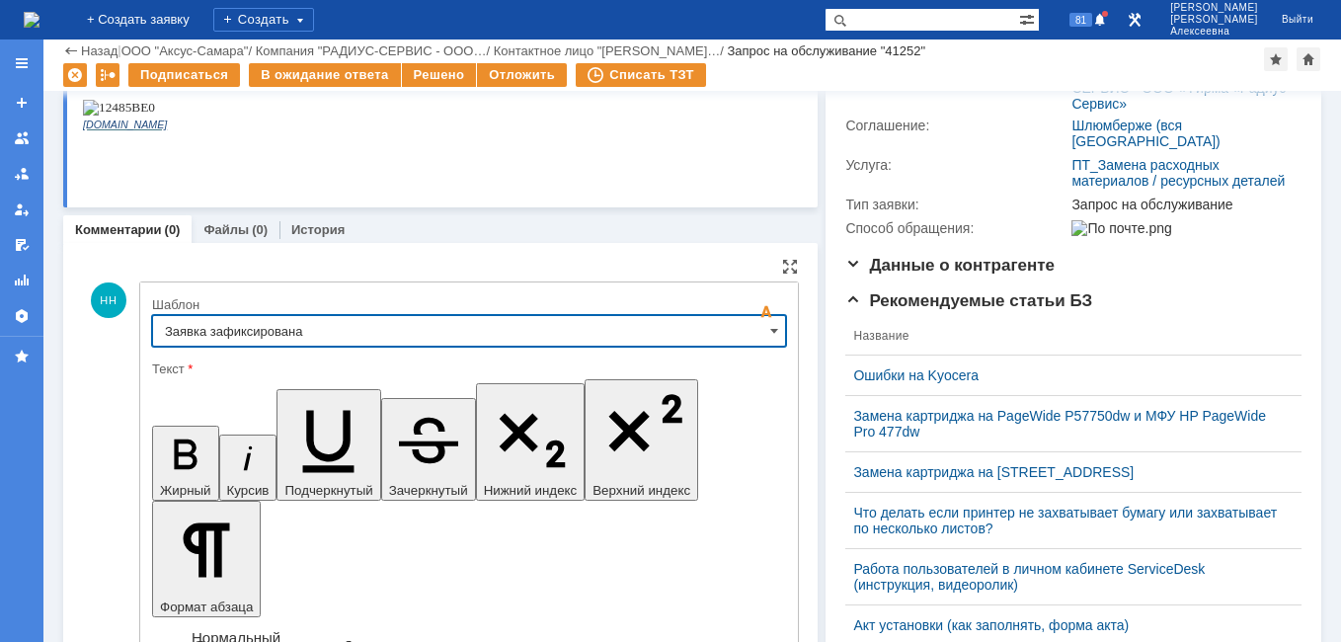
type input "Заявка зафиксирована"
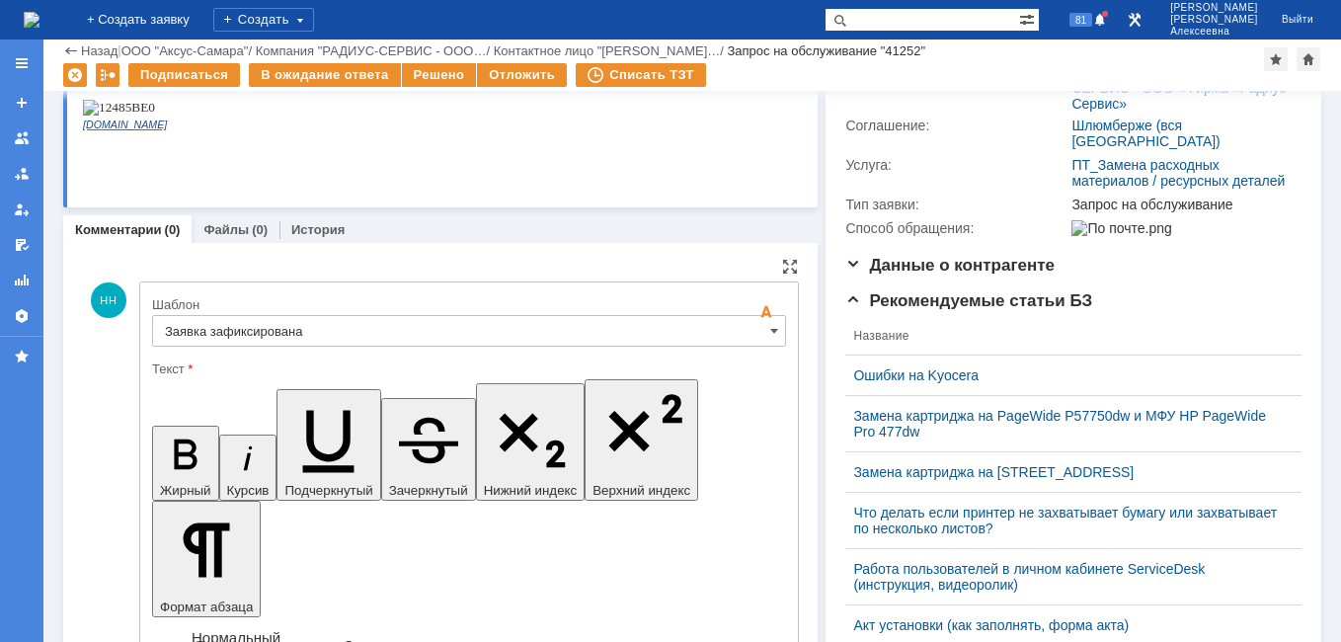
drag, startPoint x: 631, startPoint y: 4921, endPoint x: 192, endPoint y: 4925, distance: 439.4
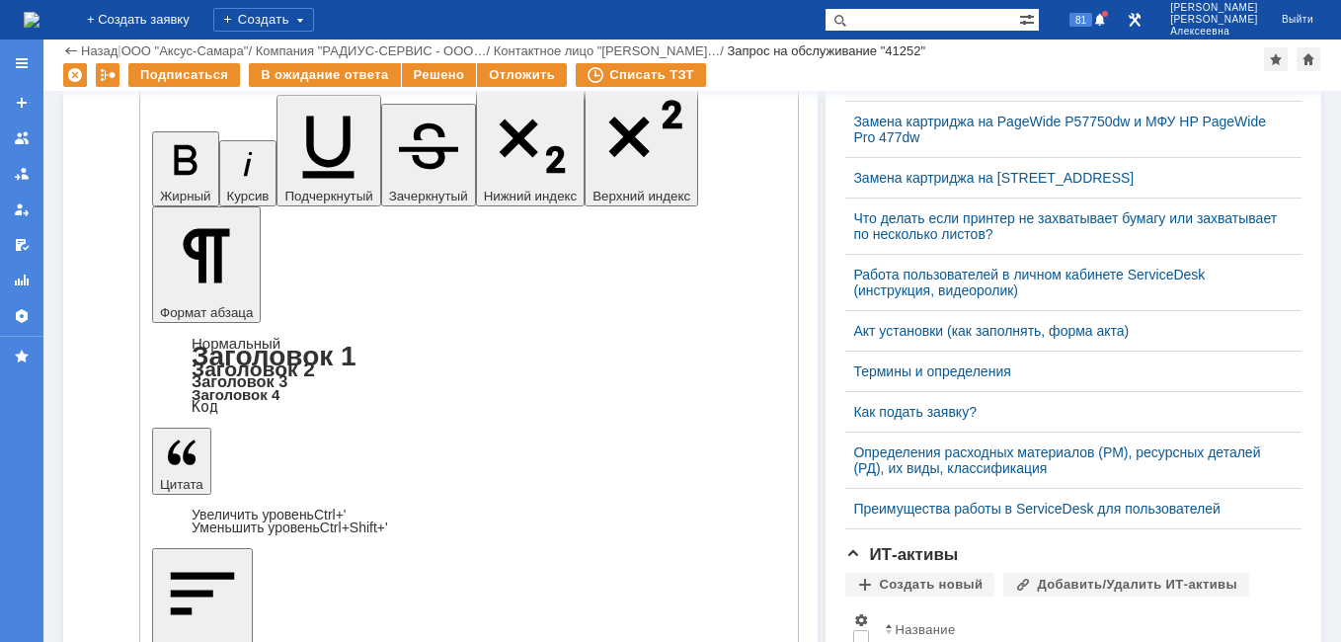
scroll to position [592, 0]
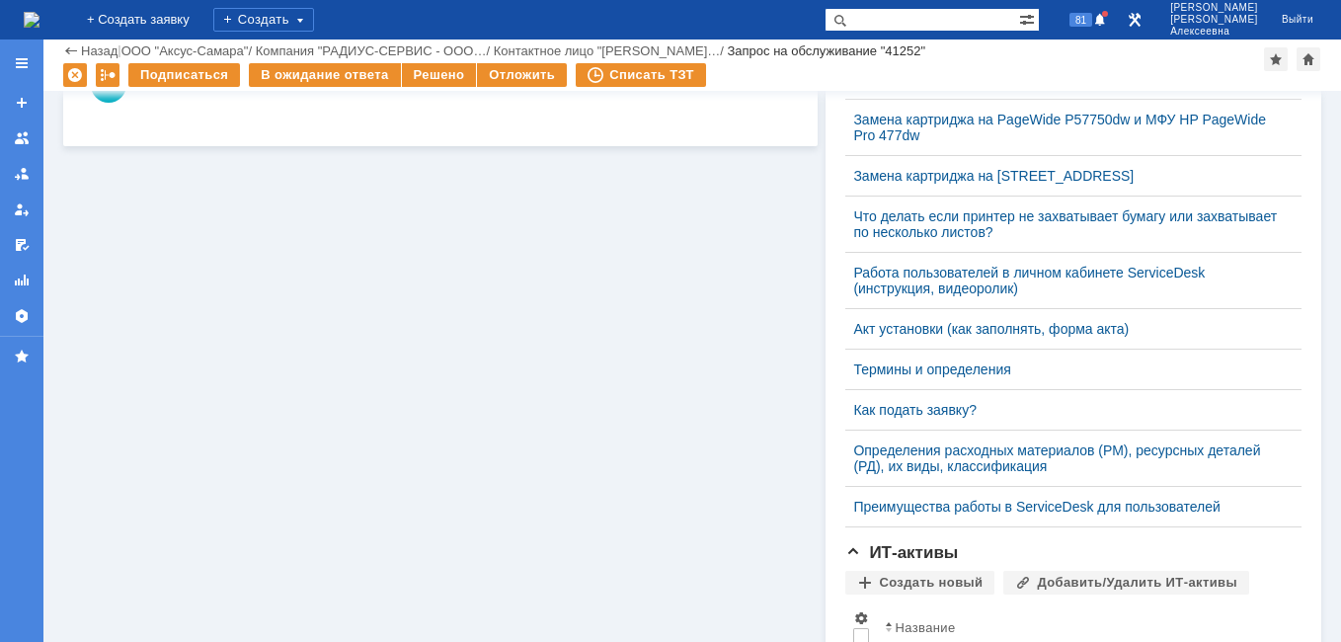
scroll to position [0, 0]
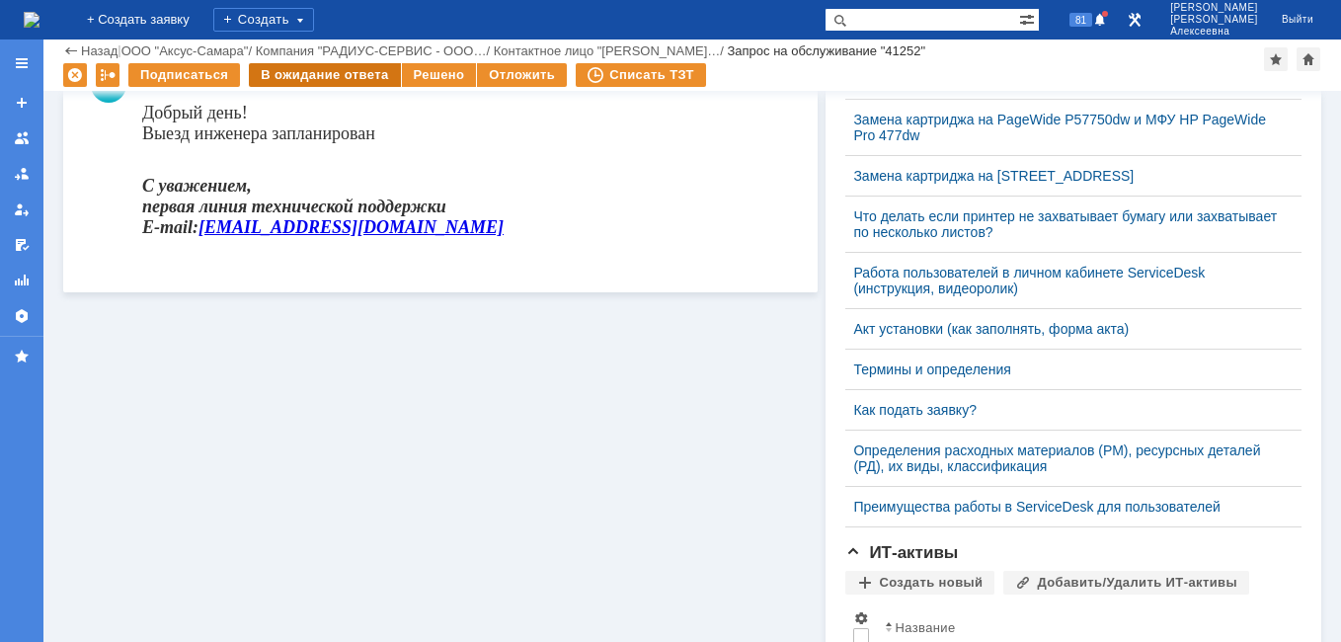
click at [340, 80] on div "В ожидание ответа" at bounding box center [324, 75] width 151 height 24
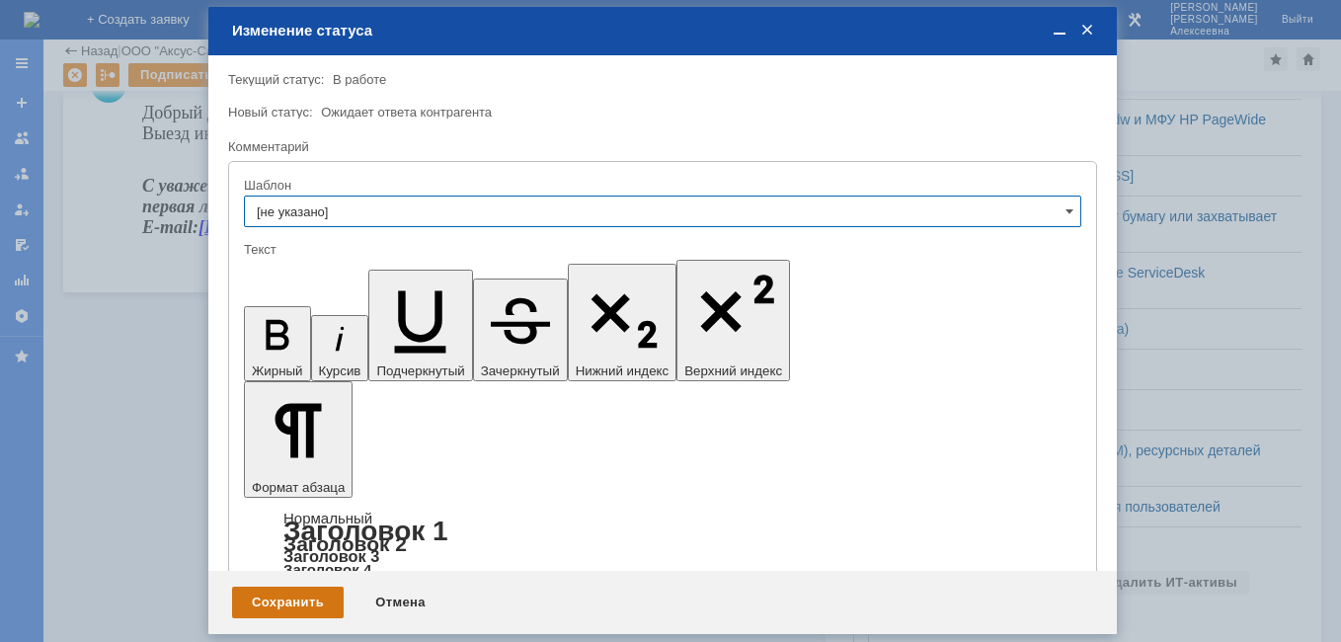
click at [305, 610] on div "Сохранить" at bounding box center [288, 603] width 112 height 32
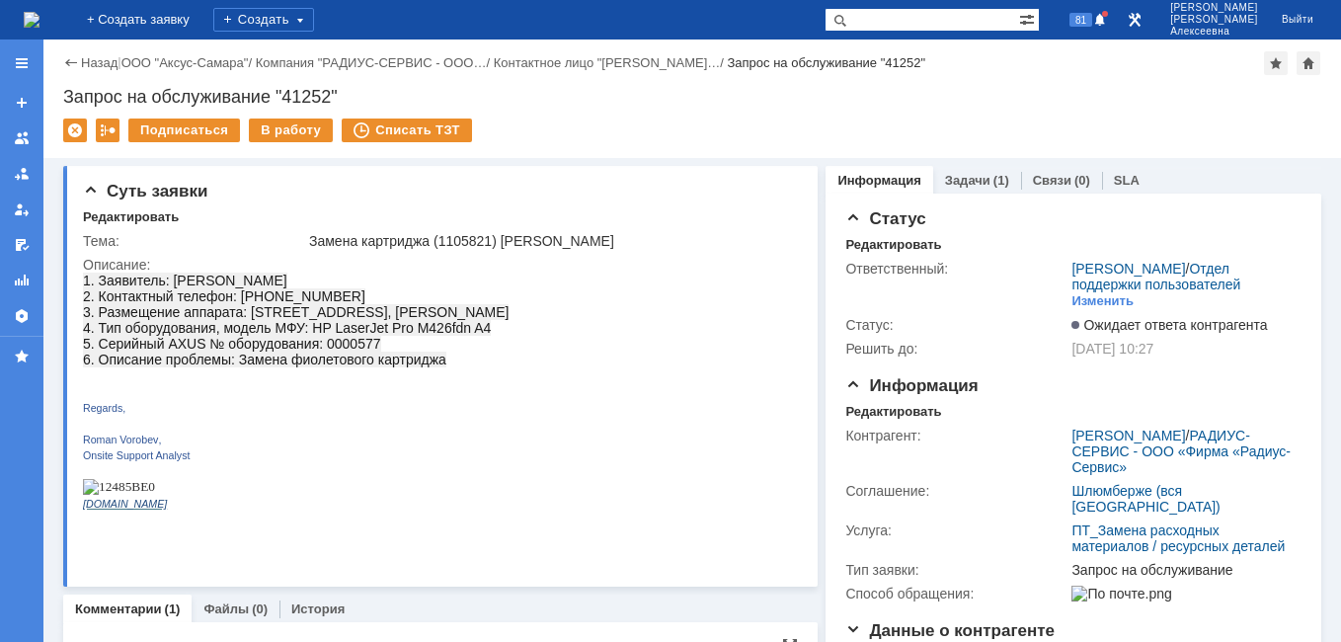
click at [39, 26] on img at bounding box center [32, 20] width 16 height 16
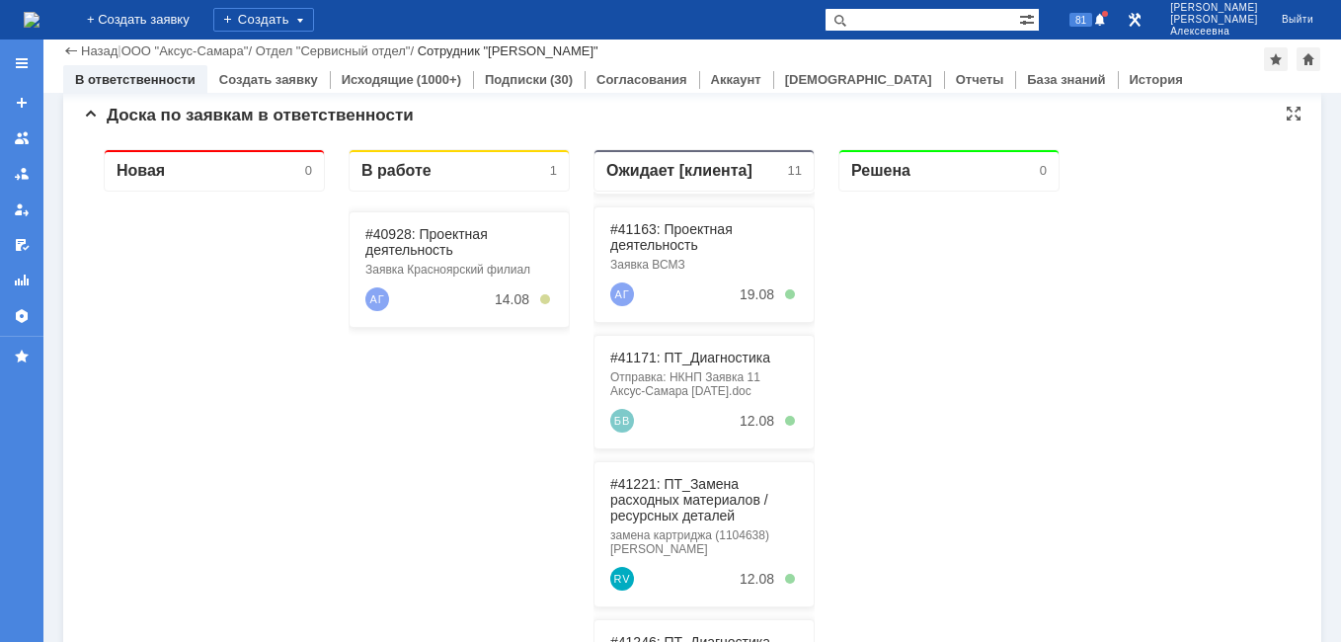
scroll to position [197, 0]
click at [661, 238] on link "#41163: Проектная деятельность" at bounding box center [671, 235] width 122 height 32
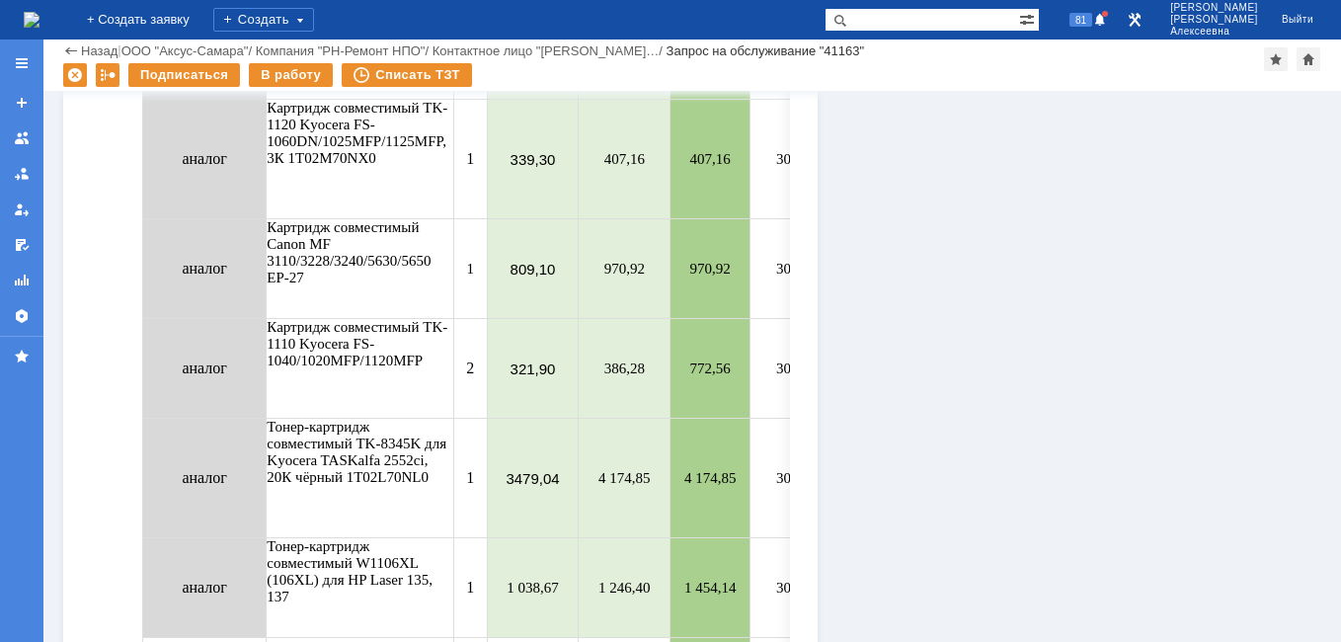
scroll to position [1679, 0]
click at [87, 43] on div "Назад | ООО "Аксус-Самара" / Компания "РН-Ремонт НПО" / Контактное лицо "Абрамо…" at bounding box center [692, 51] width 1258 height 24
click at [88, 50] on link "Назад" at bounding box center [99, 50] width 37 height 15
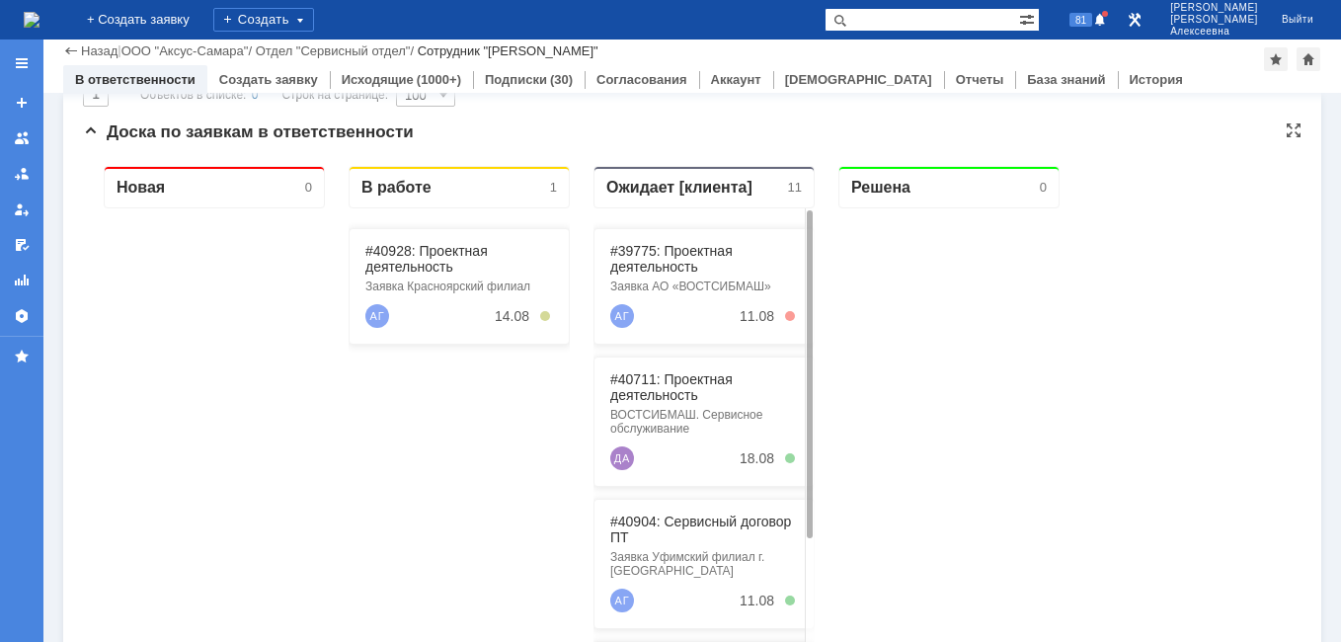
scroll to position [197, 0]
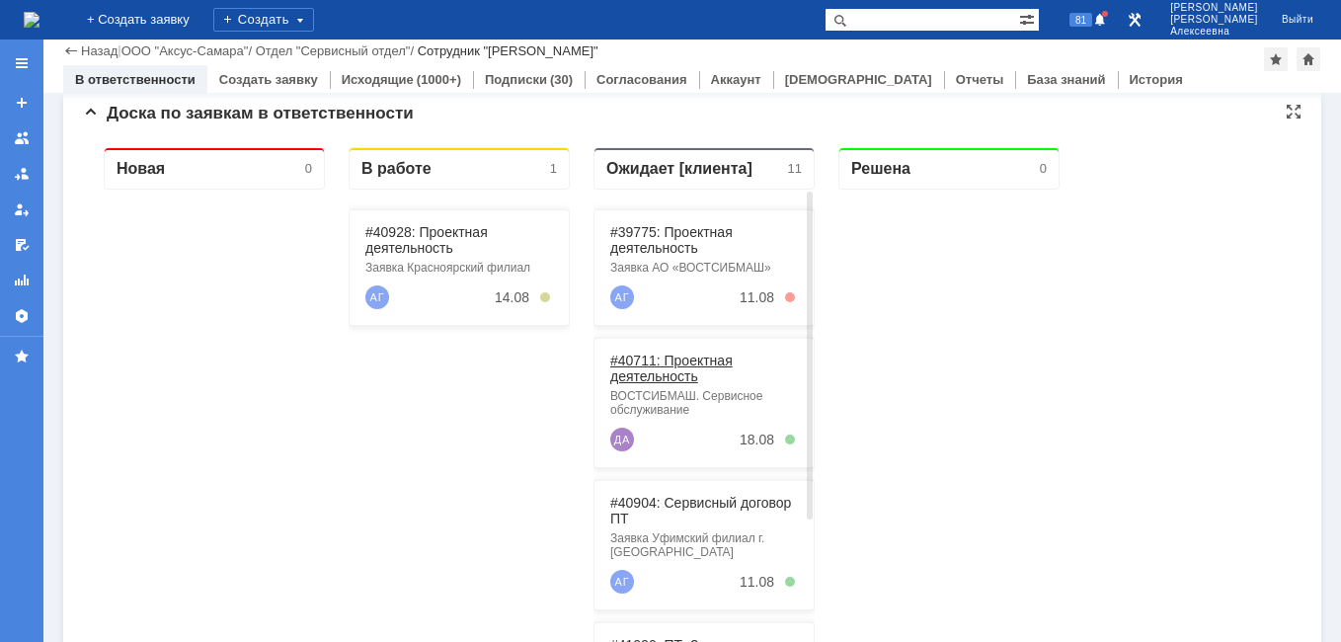
click at [662, 360] on link "#40711: Проектная деятельность" at bounding box center [671, 368] width 122 height 32
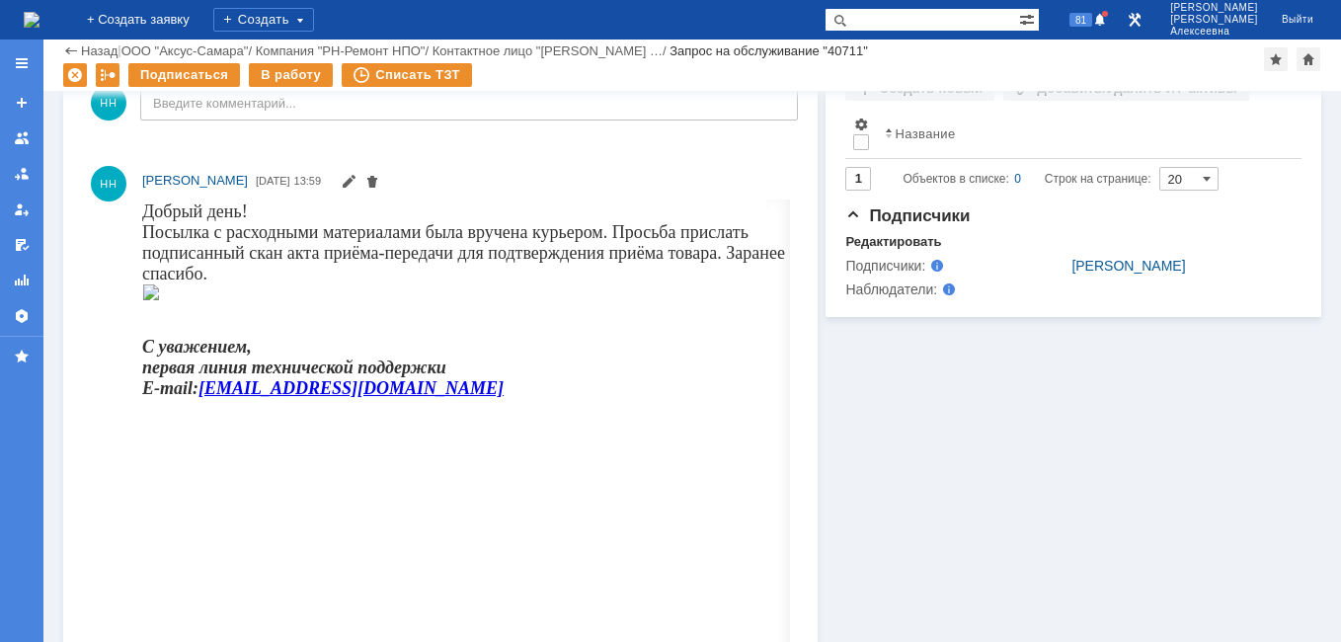
scroll to position [790, 0]
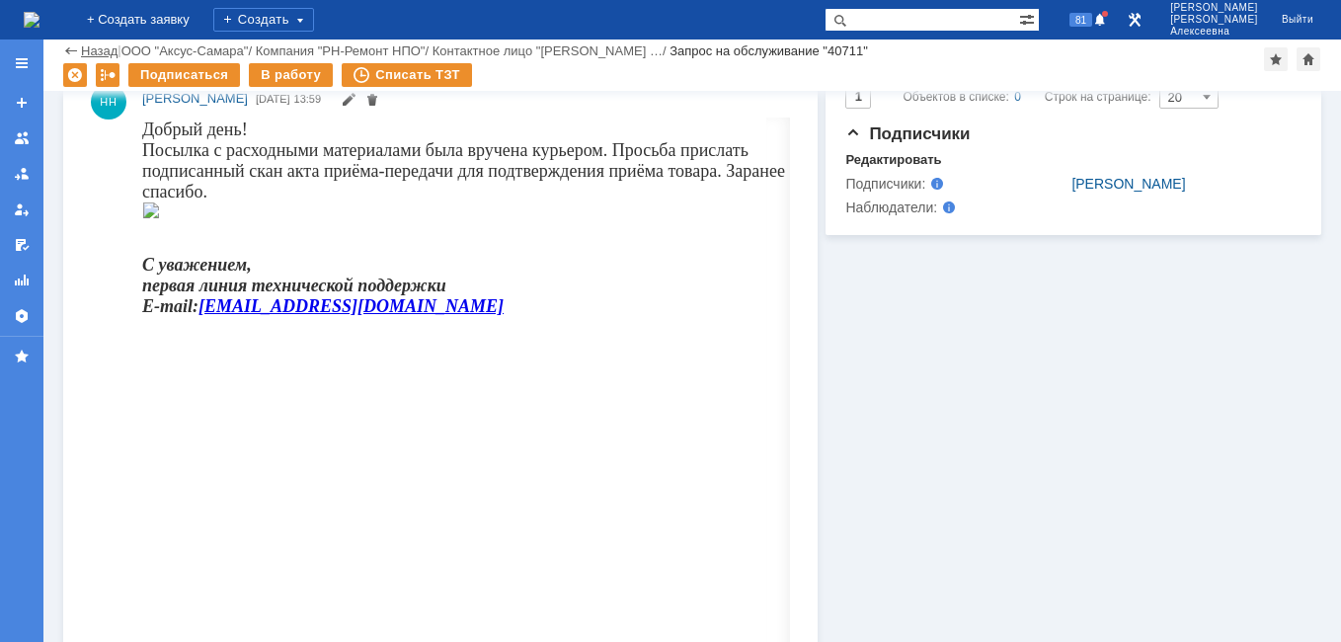
click at [87, 51] on link "Назад" at bounding box center [99, 50] width 37 height 15
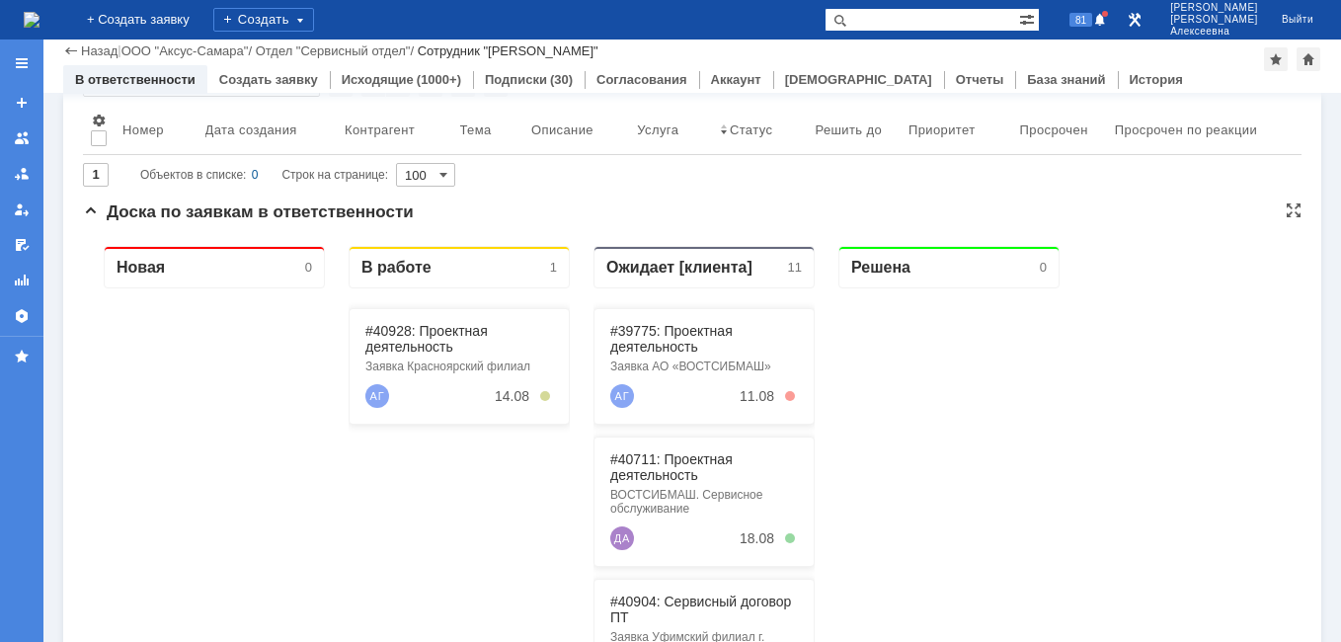
scroll to position [296, 0]
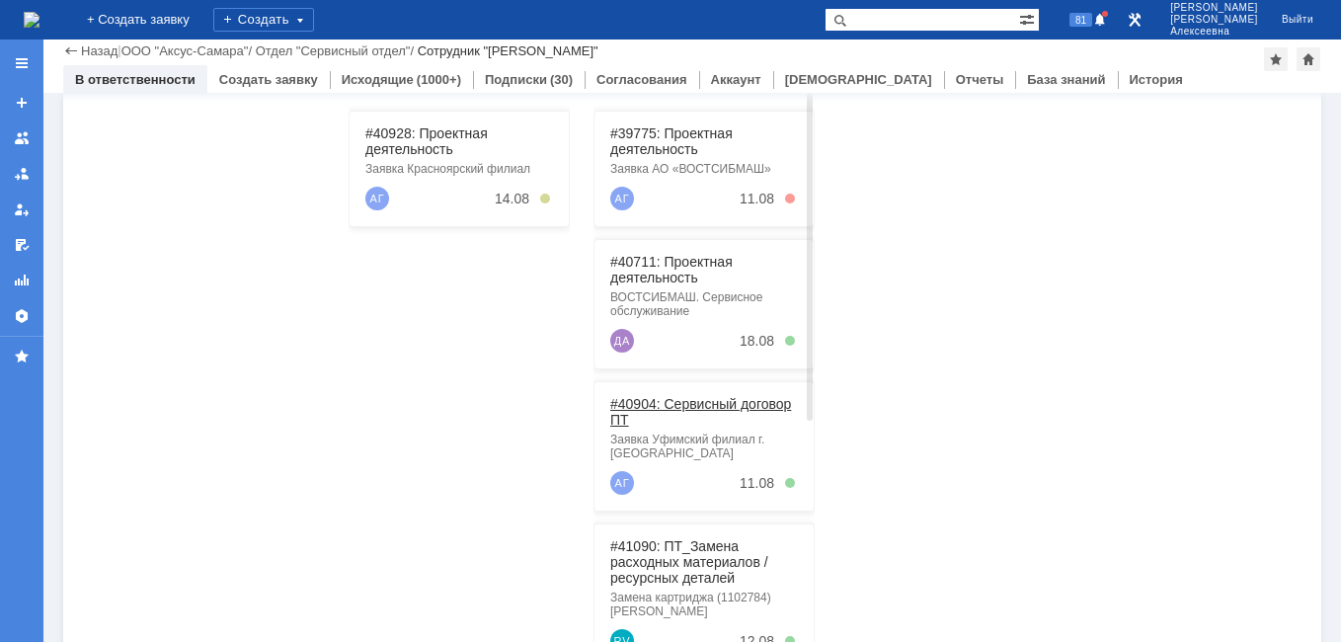
click at [696, 398] on link "#40904: Сервисный договор ПТ" at bounding box center [700, 412] width 181 height 32
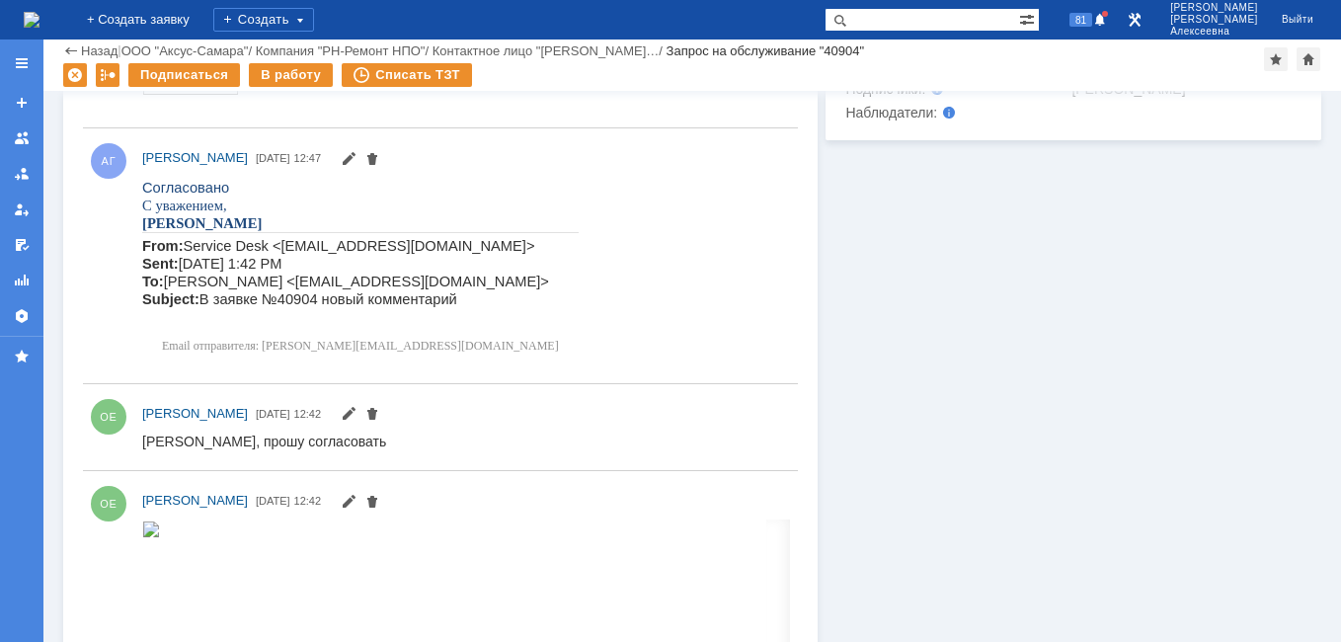
scroll to position [987, 0]
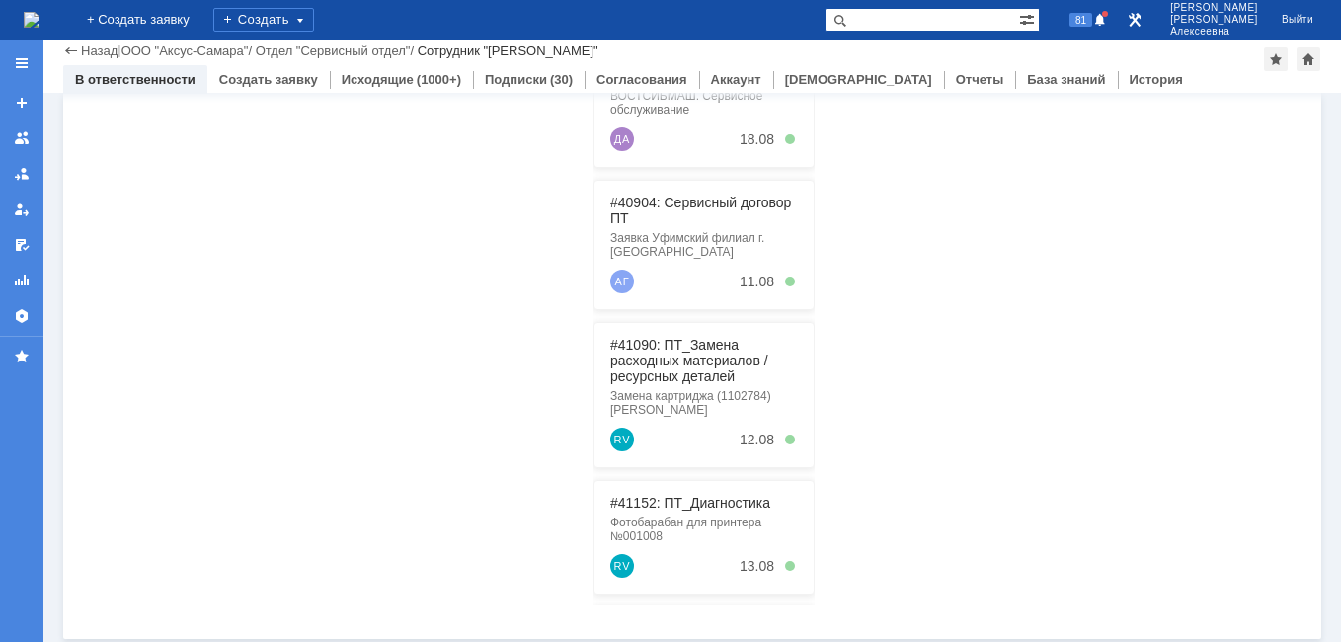
scroll to position [504, 0]
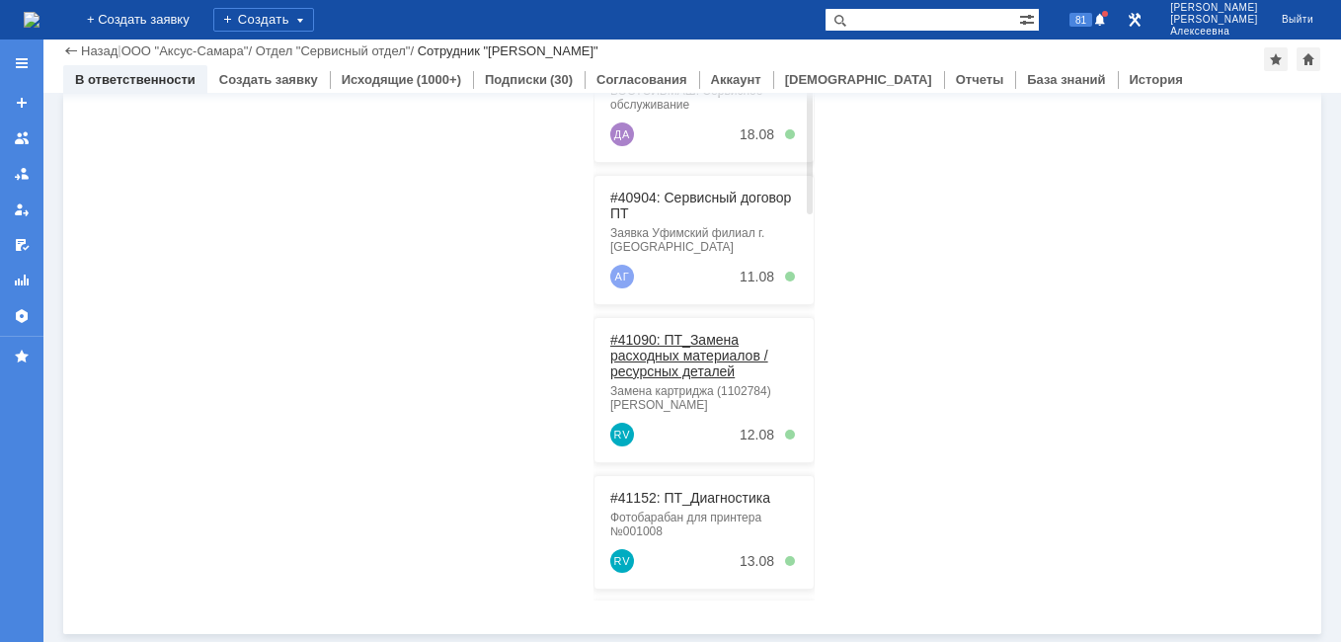
click at [681, 335] on link "#41090: ПТ_Замена расходных материалов / ресурсных деталей" at bounding box center [689, 355] width 158 height 47
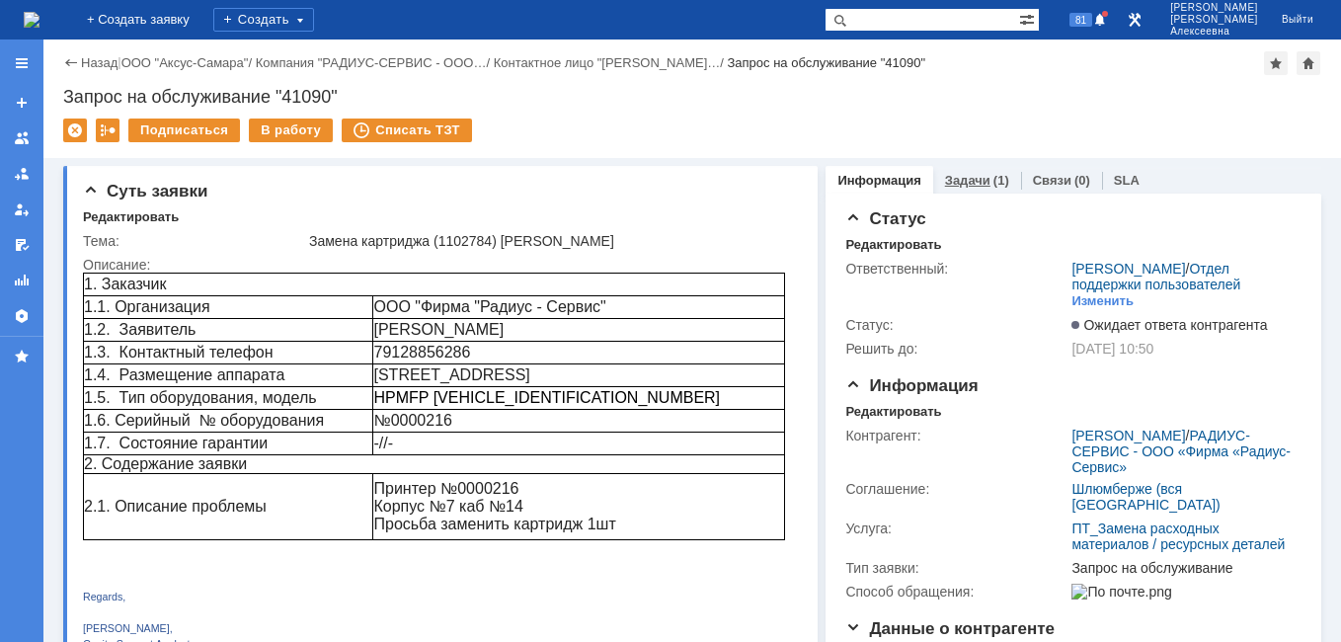
click at [957, 180] on link "Задачи" at bounding box center [967, 180] width 45 height 15
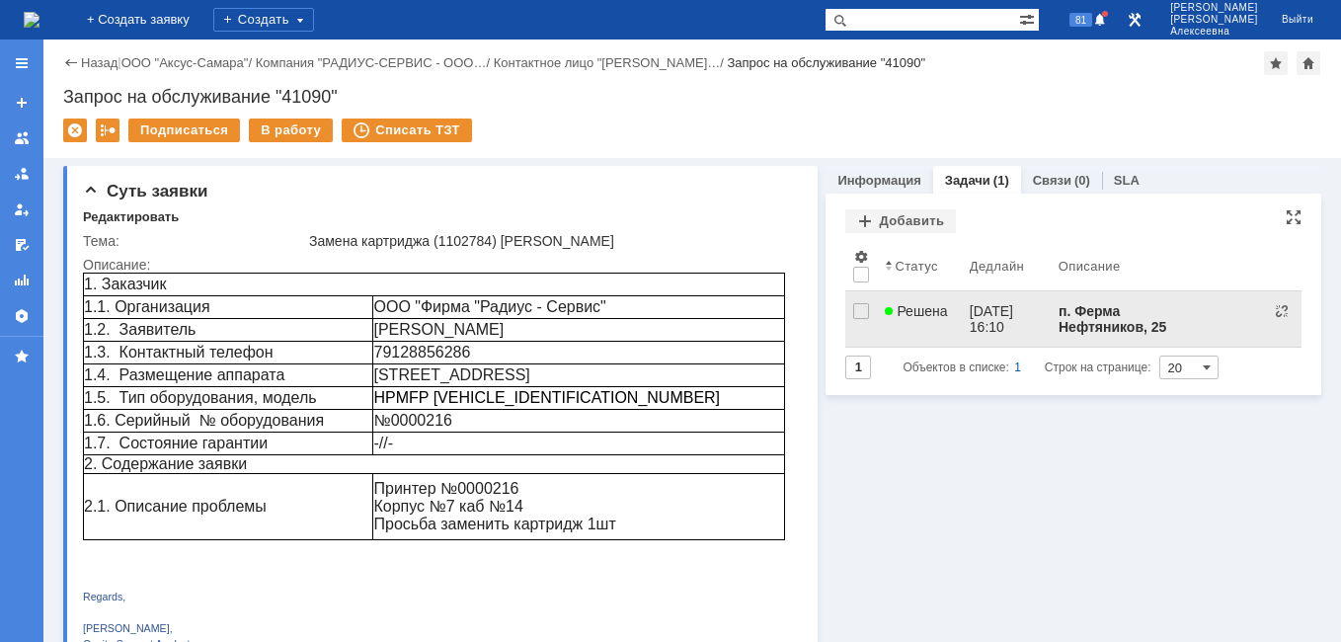
click at [940, 308] on div "Решена" at bounding box center [919, 311] width 68 height 16
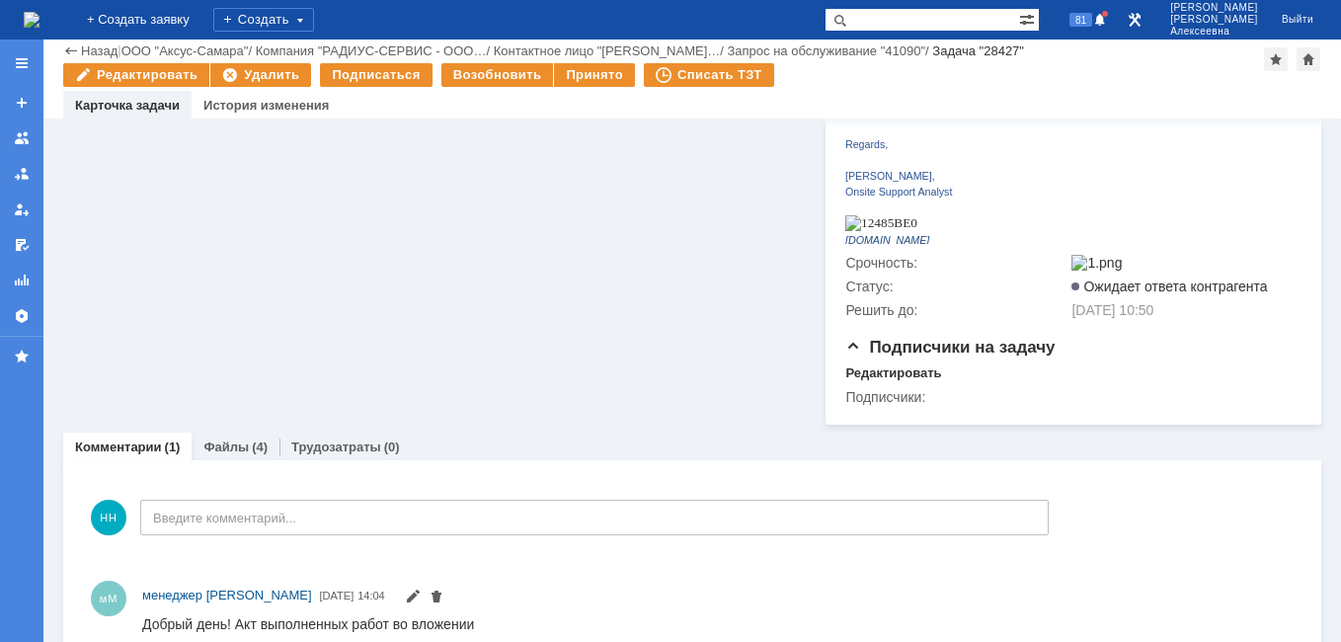
scroll to position [725, 0]
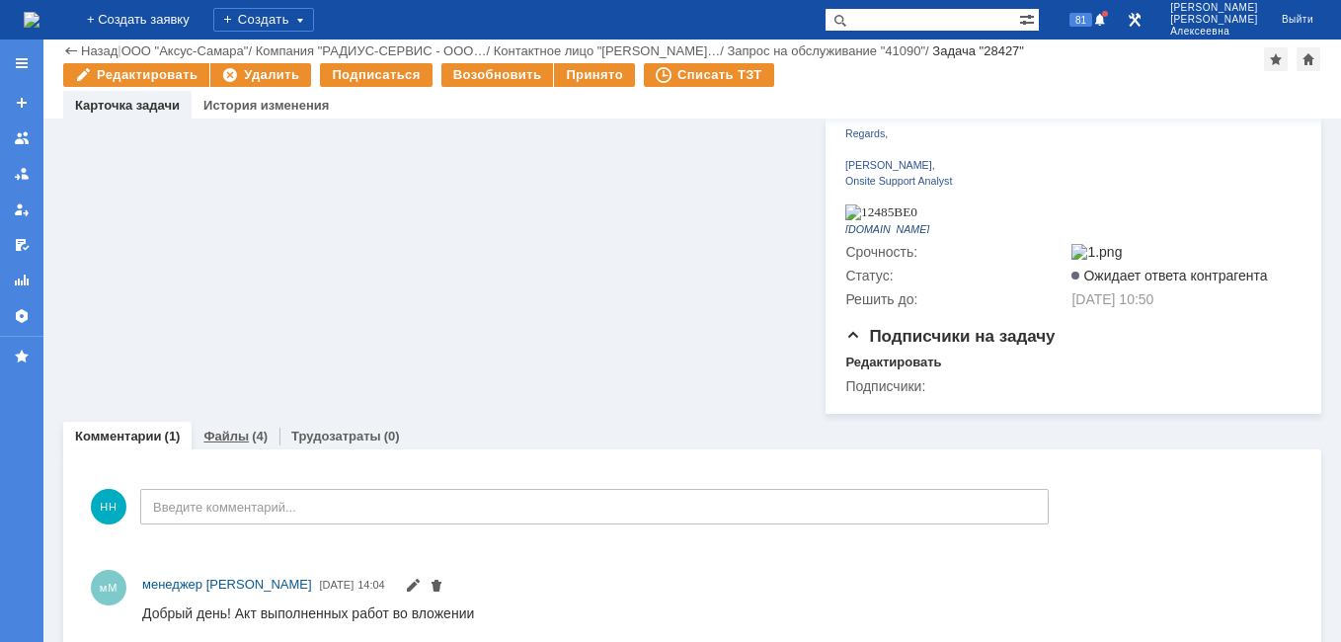
click at [237, 429] on link "Файлы" at bounding box center [225, 436] width 45 height 15
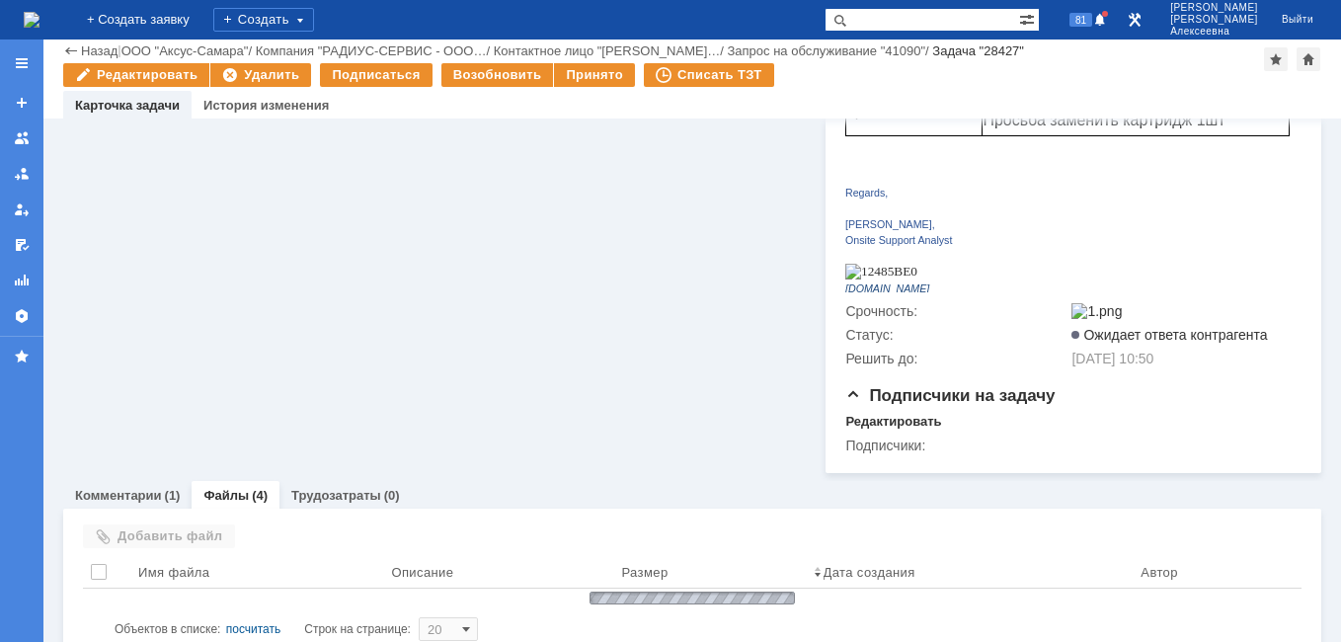
scroll to position [725, 0]
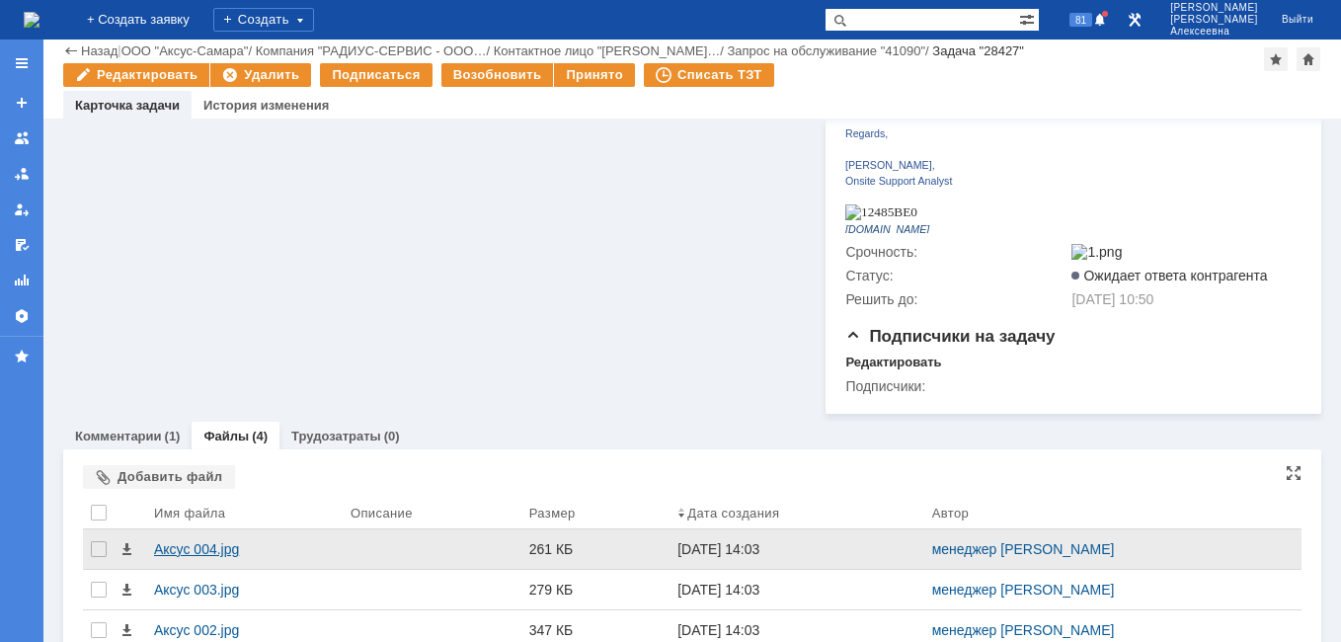
click at [193, 541] on div "Аксус 004.jpg" at bounding box center [244, 549] width 181 height 16
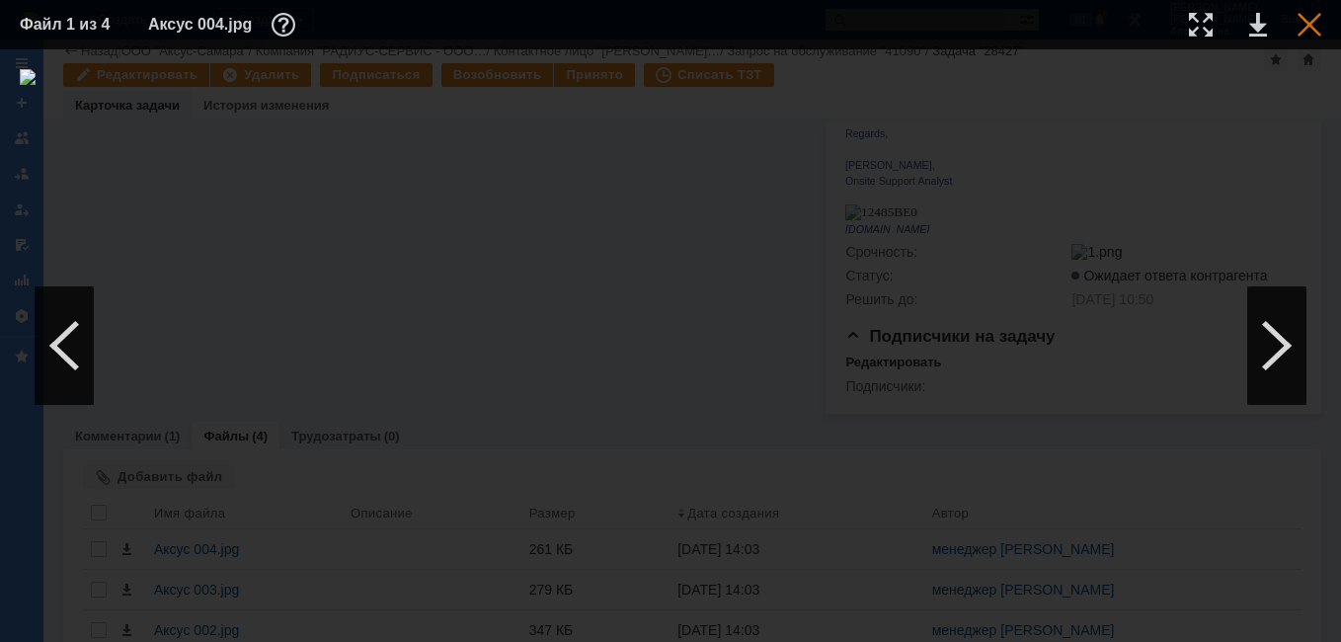
click at [1309, 29] on div at bounding box center [1309, 25] width 24 height 24
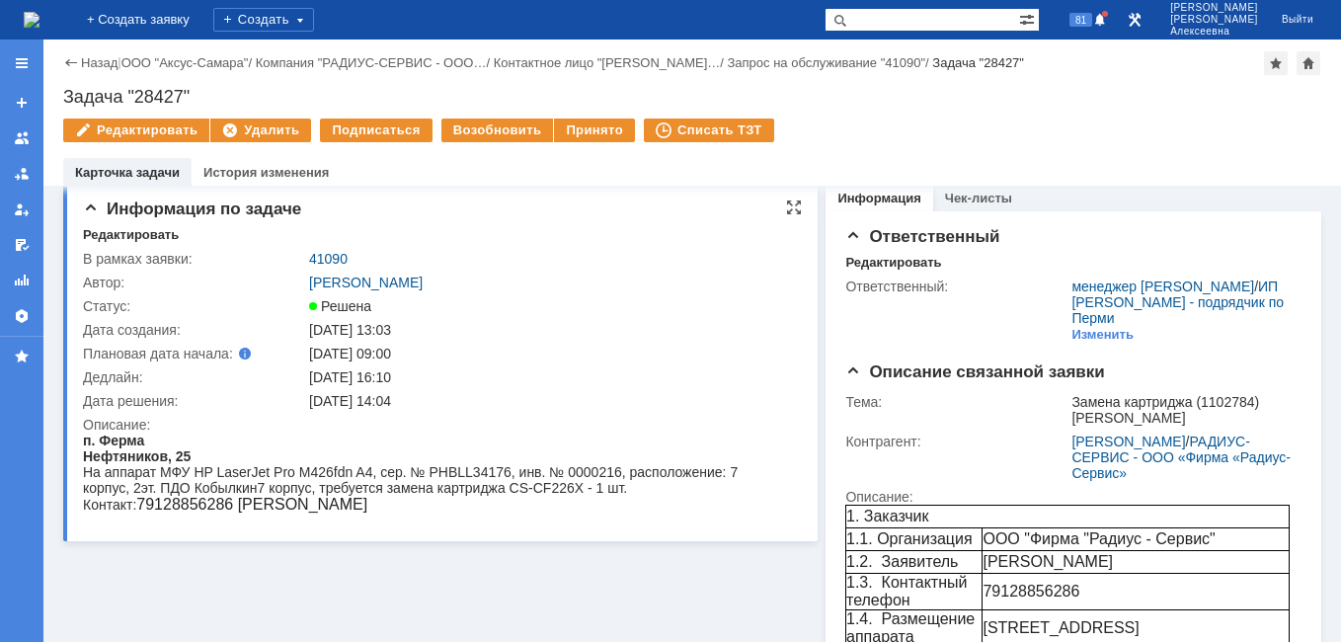
scroll to position [0, 0]
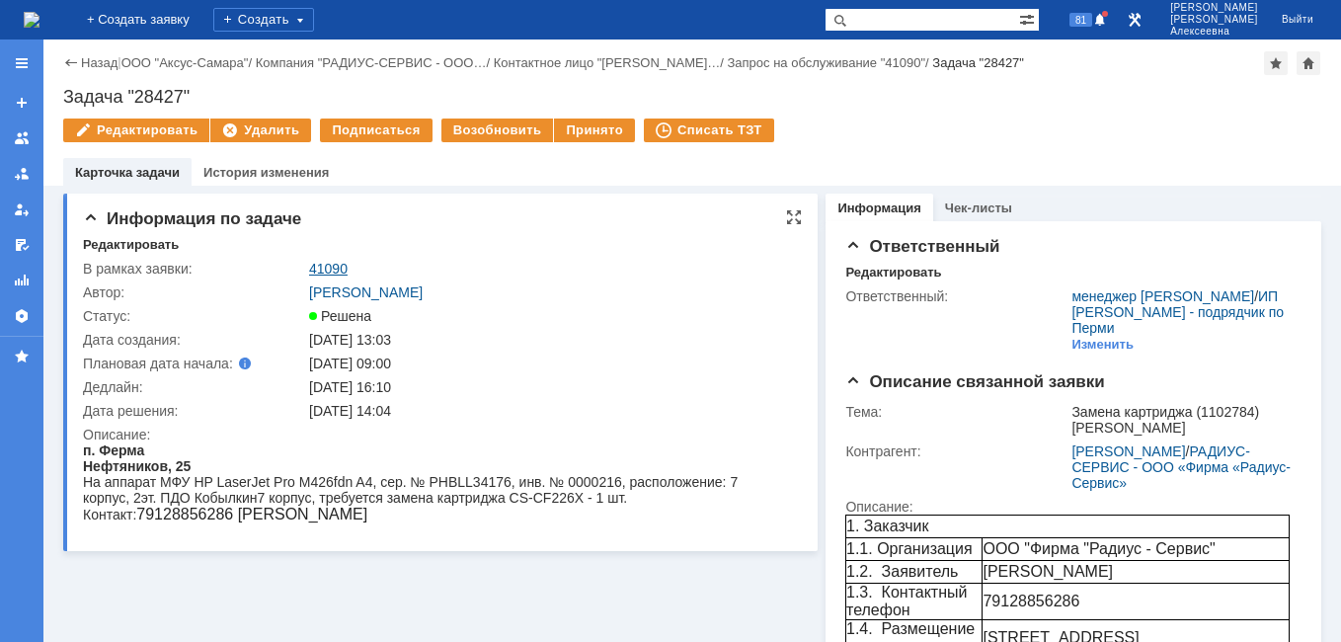
click at [335, 263] on link "41090" at bounding box center [328, 269] width 39 height 16
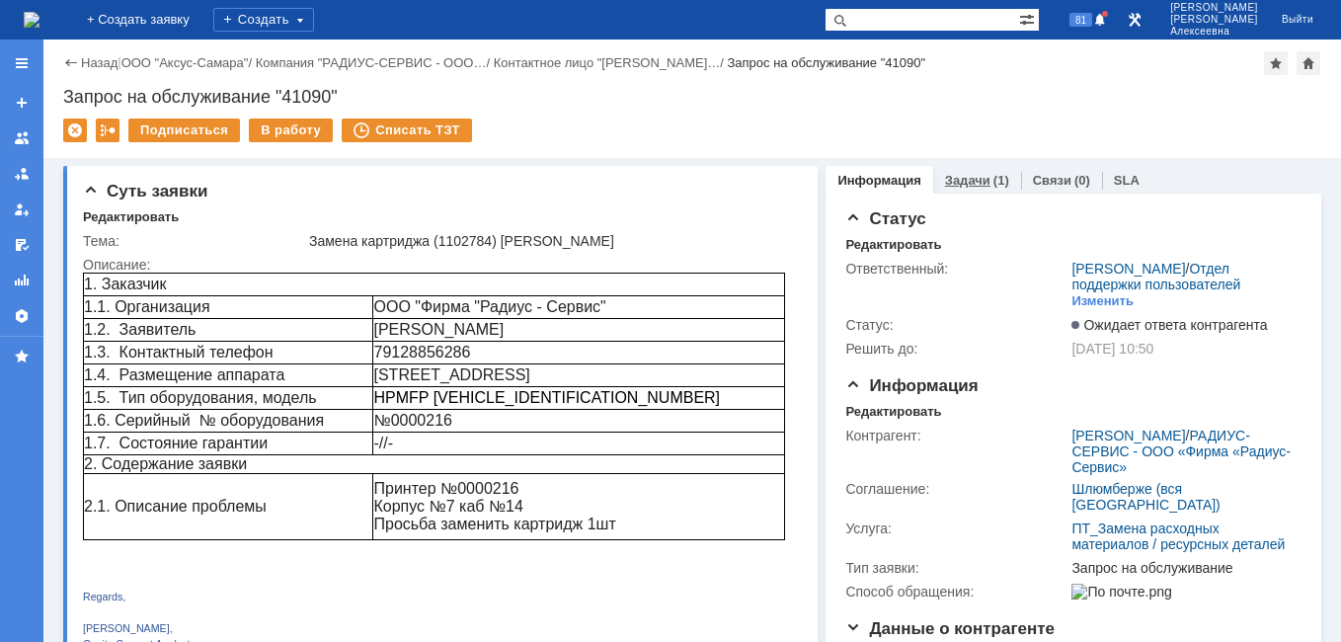
click at [964, 183] on link "Задачи" at bounding box center [967, 180] width 45 height 15
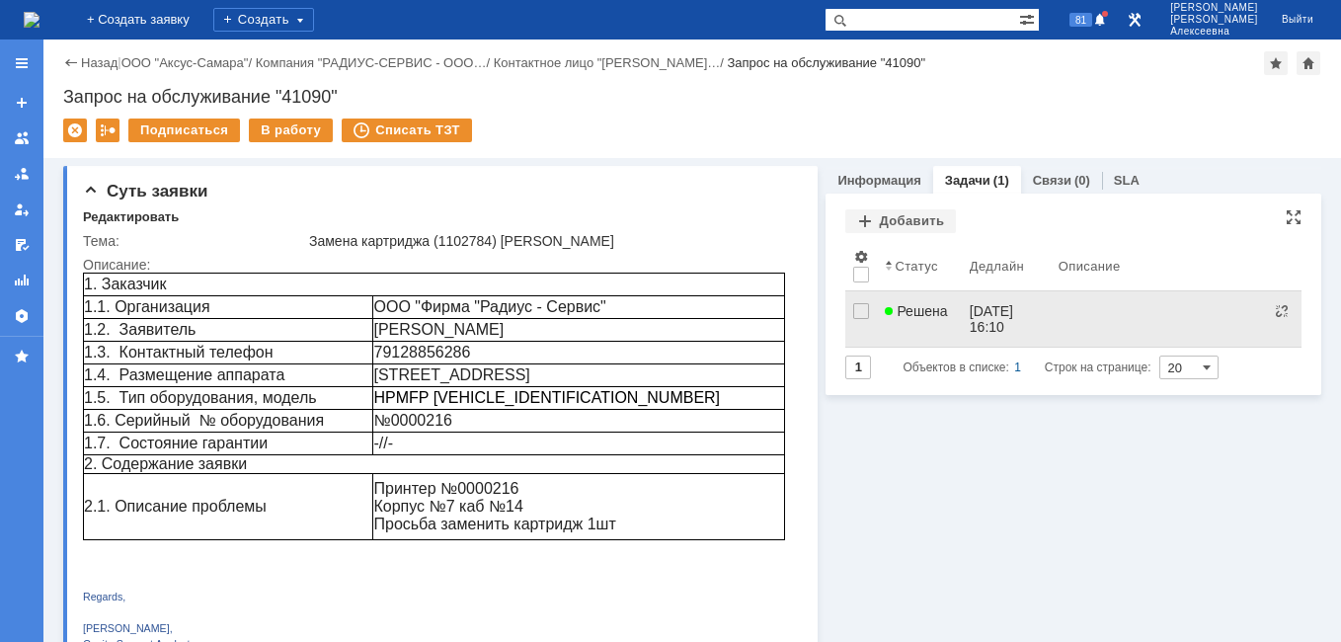
click at [948, 318] on link "Решена" at bounding box center [919, 318] width 84 height 55
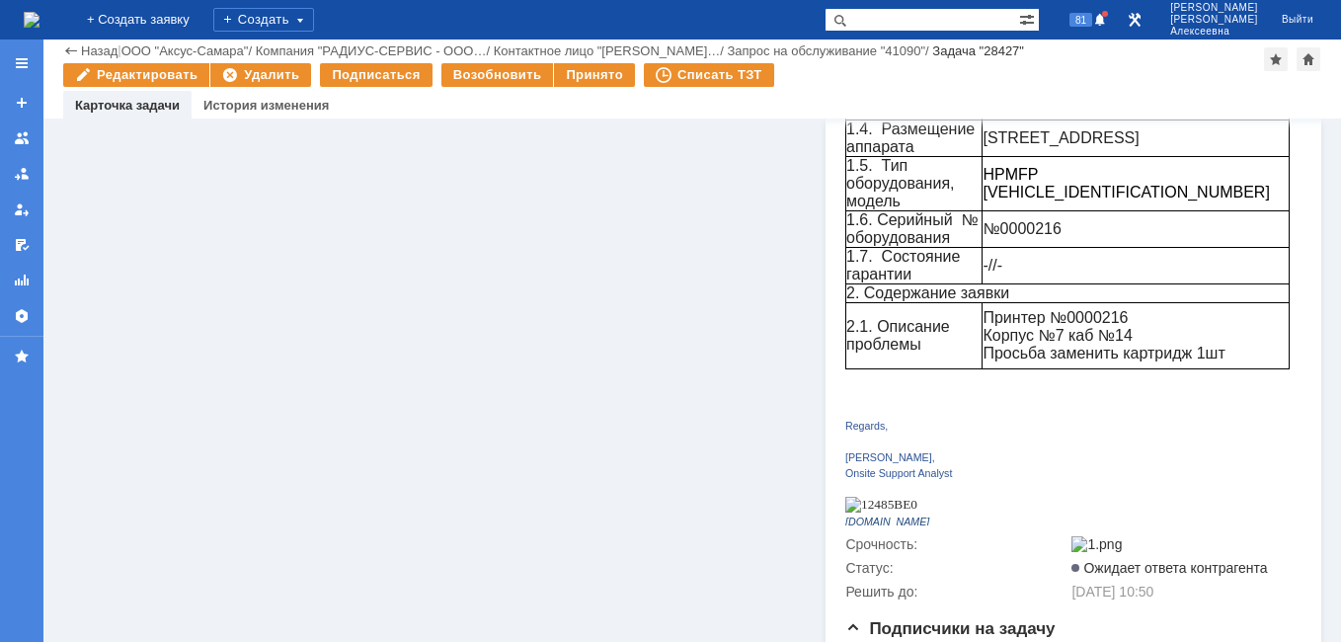
scroll to position [626, 0]
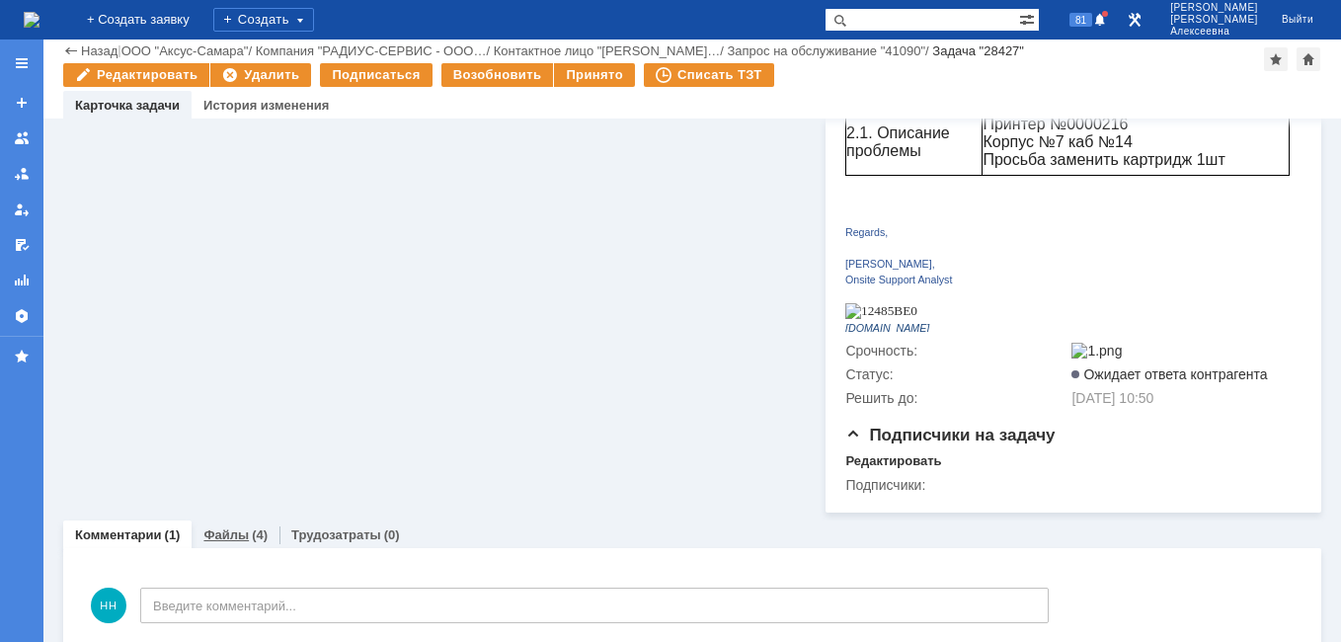
click at [232, 527] on link "Файлы" at bounding box center [225, 534] width 45 height 15
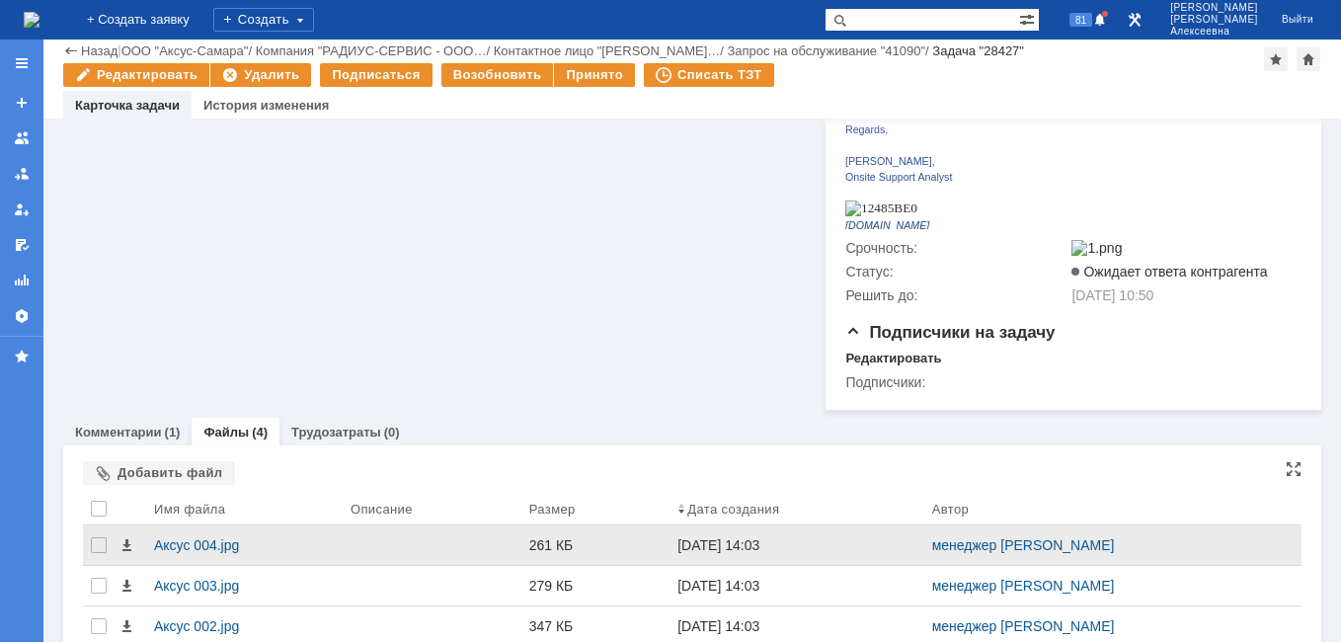
scroll to position [806, 0]
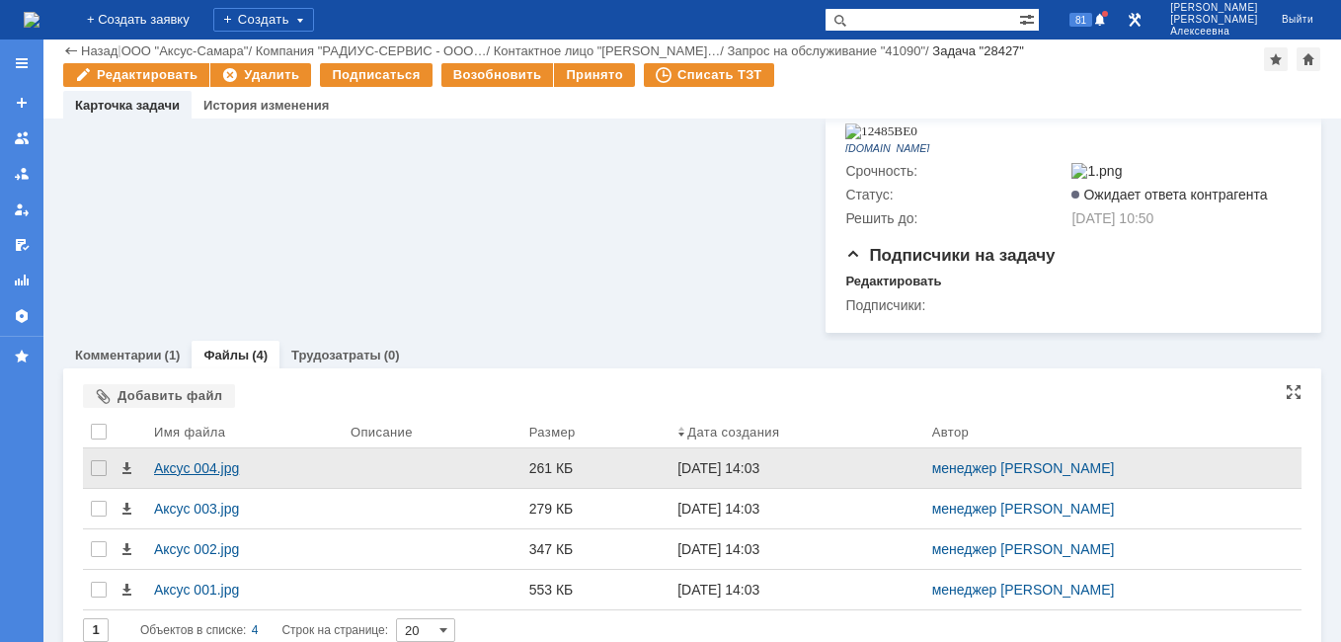
click at [217, 460] on div "Аксус 004.jpg" at bounding box center [244, 468] width 181 height 16
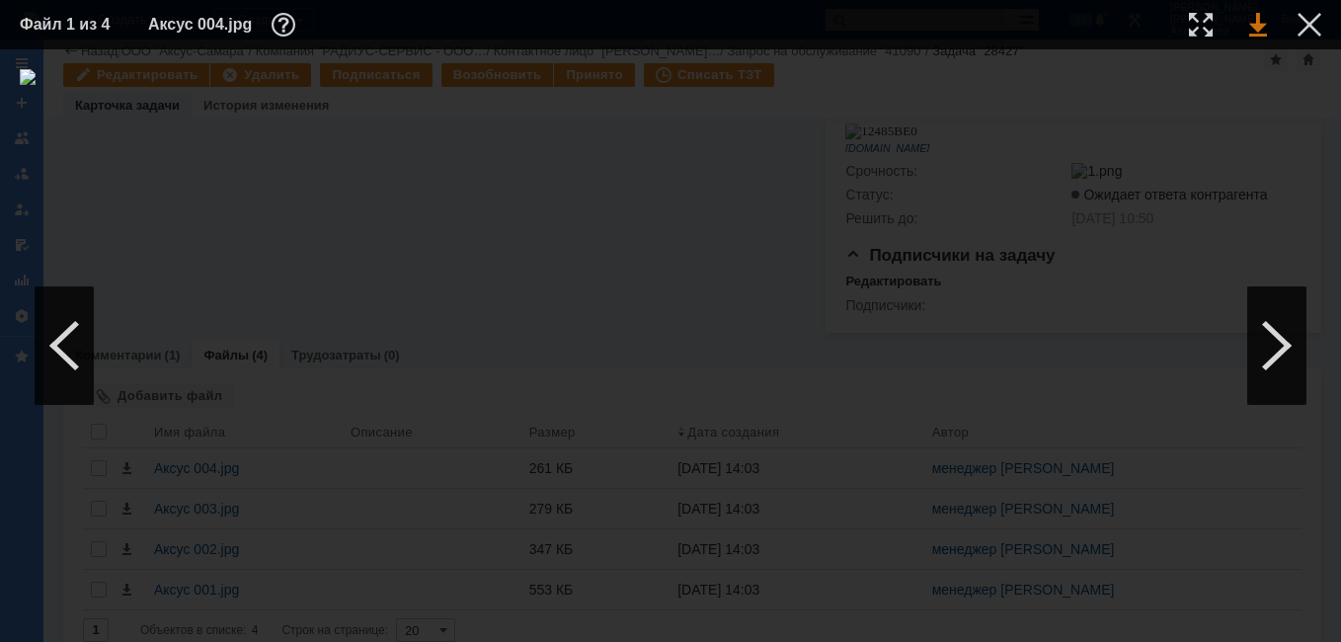
click at [1256, 23] on link at bounding box center [1258, 25] width 18 height 24
click at [1270, 342] on div at bounding box center [1276, 345] width 59 height 118
click at [1273, 343] on div at bounding box center [1276, 345] width 59 height 118
click at [1256, 29] on link at bounding box center [1258, 25] width 18 height 24
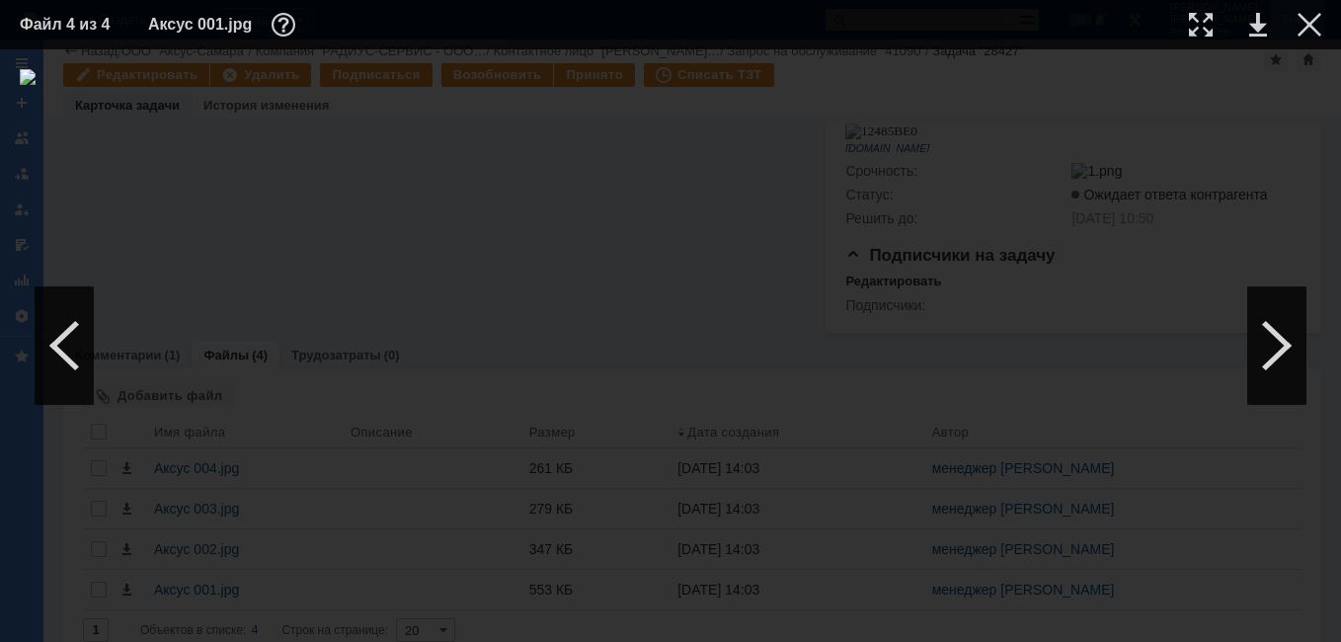
click at [1306, 27] on div at bounding box center [1309, 25] width 24 height 24
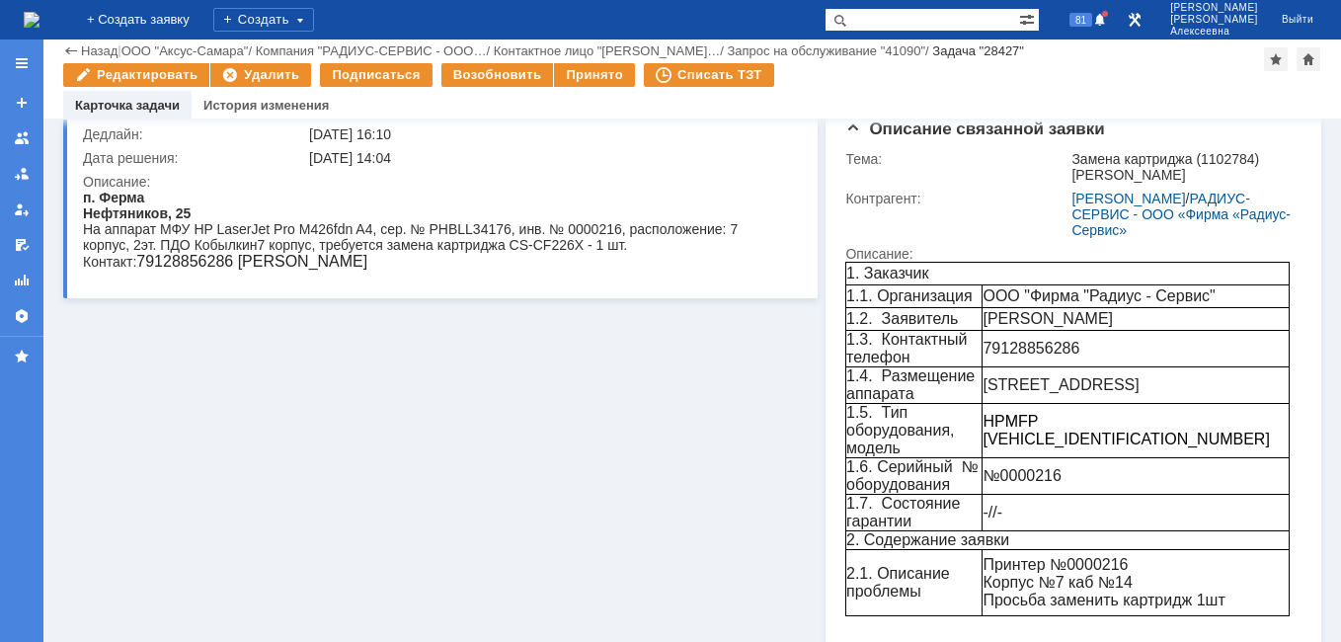
scroll to position [16, 0]
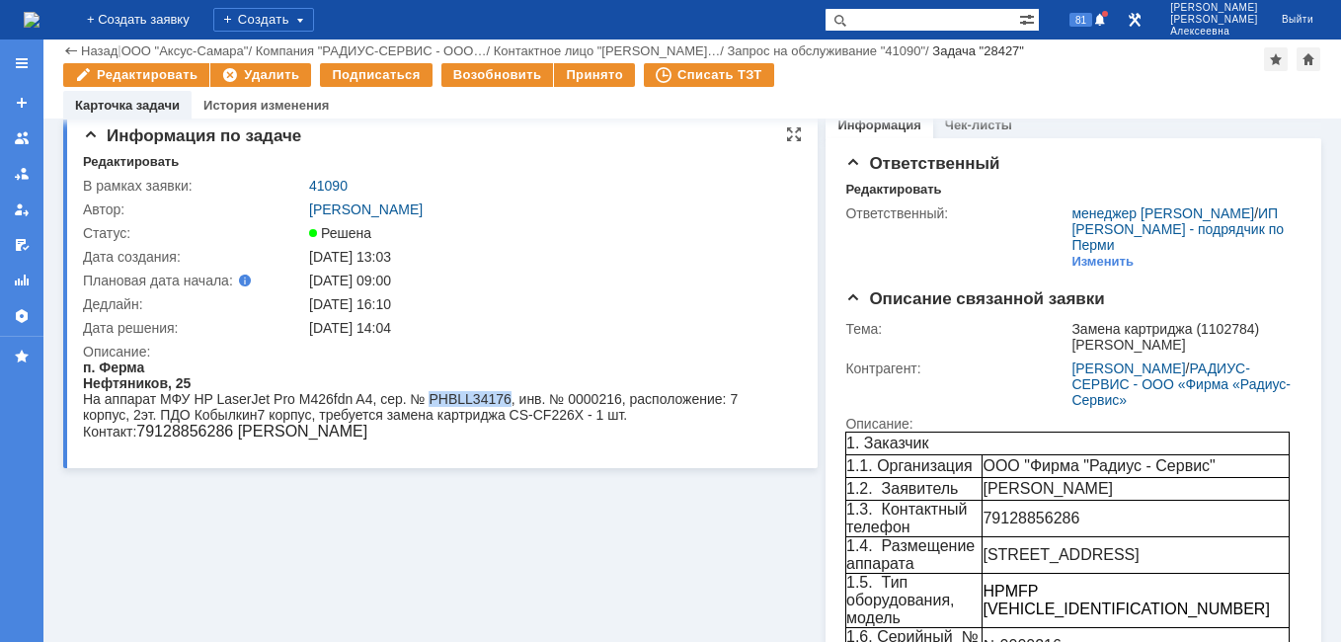
drag, startPoint x: 505, startPoint y: 396, endPoint x: 427, endPoint y: 404, distance: 78.4
click at [427, 404] on div "На аппарат МФУ HP LaserJet Pro M426fdn A4, сер. № PHBLL34176, инв. № 0000216, р…" at bounding box center [434, 407] width 702 height 32
drag, startPoint x: 427, startPoint y: 404, endPoint x: 465, endPoint y: 400, distance: 38.7
copy div "PHBLL34176"
click at [330, 180] on link "41090" at bounding box center [328, 186] width 39 height 16
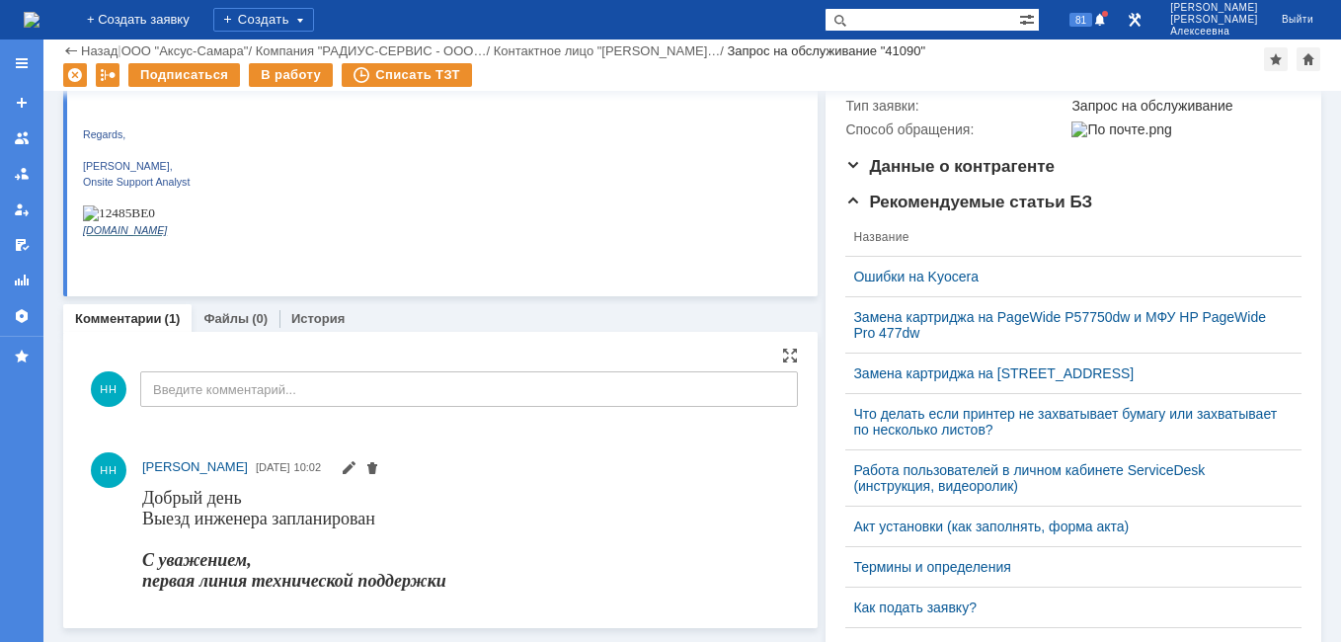
scroll to position [592, 0]
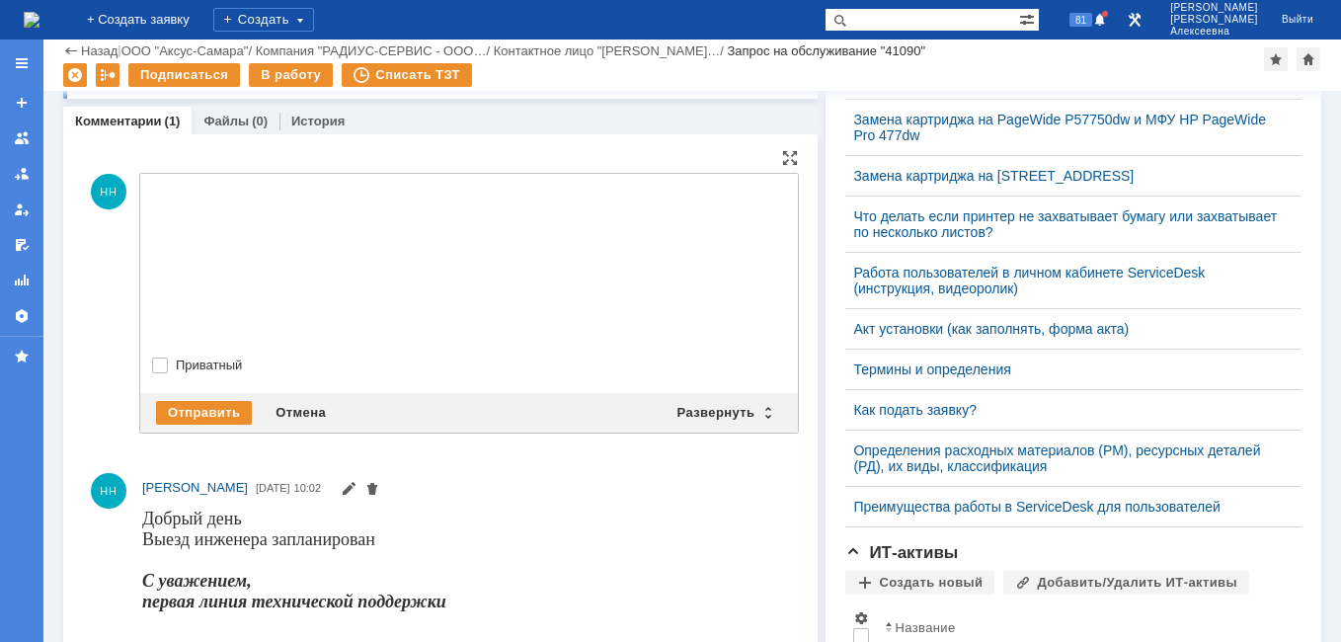
drag, startPoint x: 704, startPoint y: 178, endPoint x: 706, endPoint y: 195, distance: 16.9
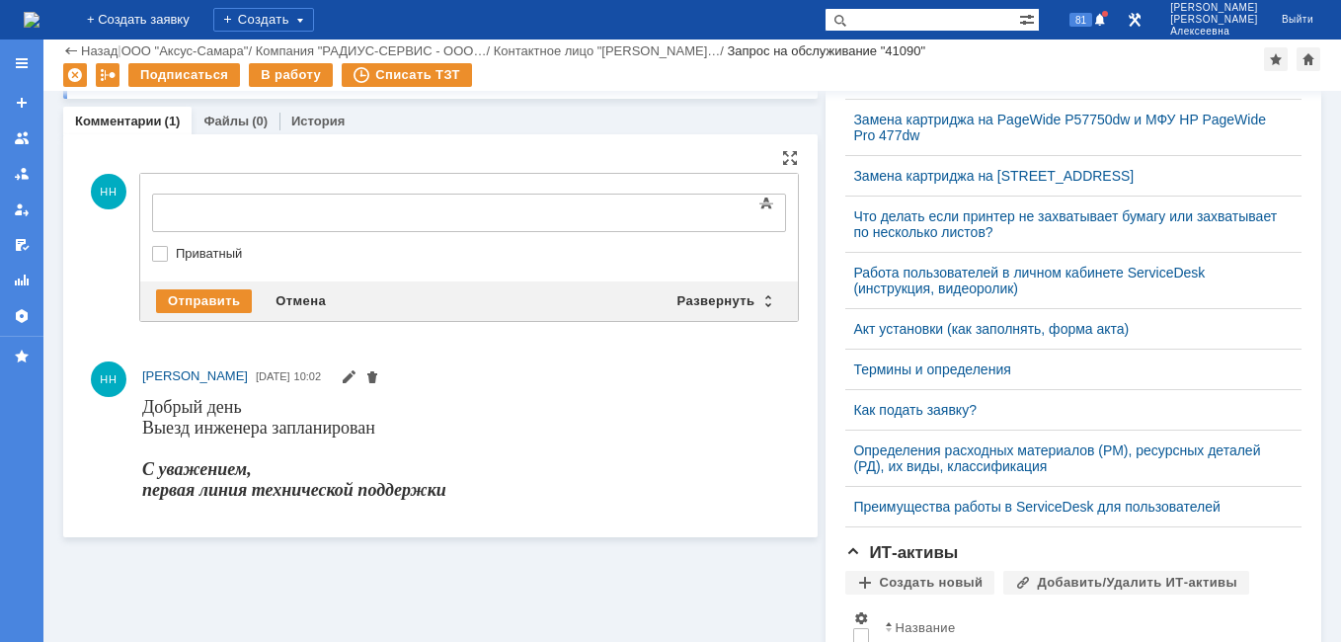
scroll to position [0, 0]
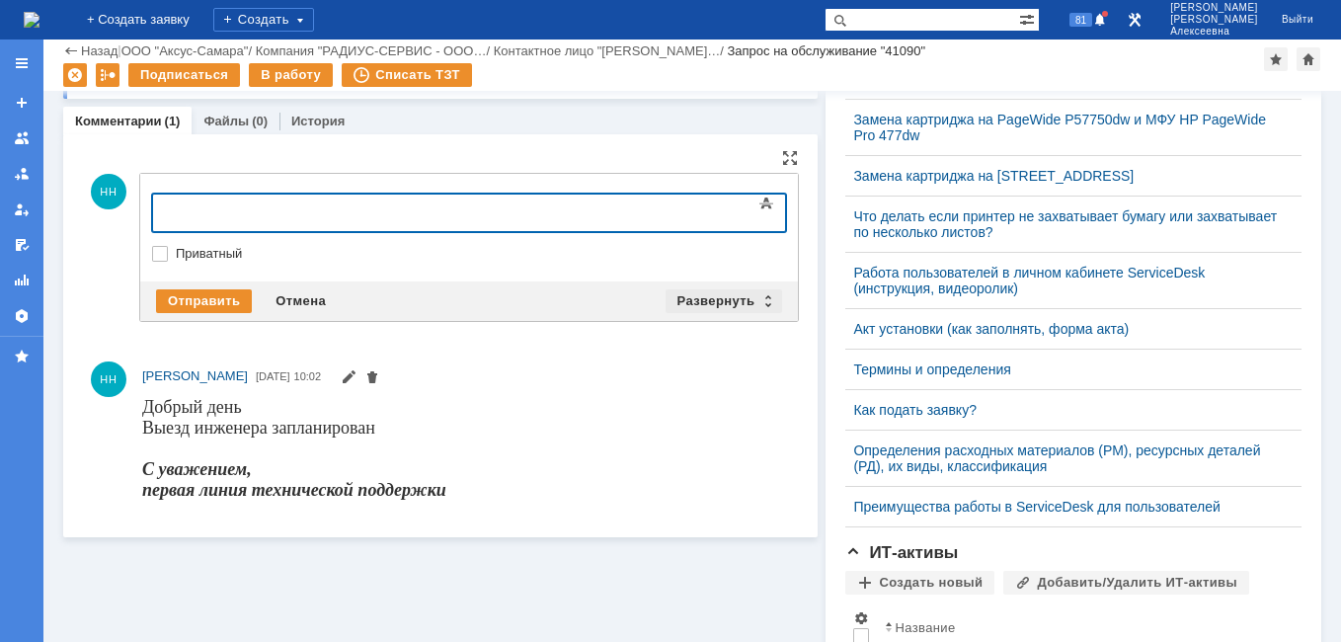
click at [756, 308] on div "Развернуть" at bounding box center [723, 301] width 117 height 24
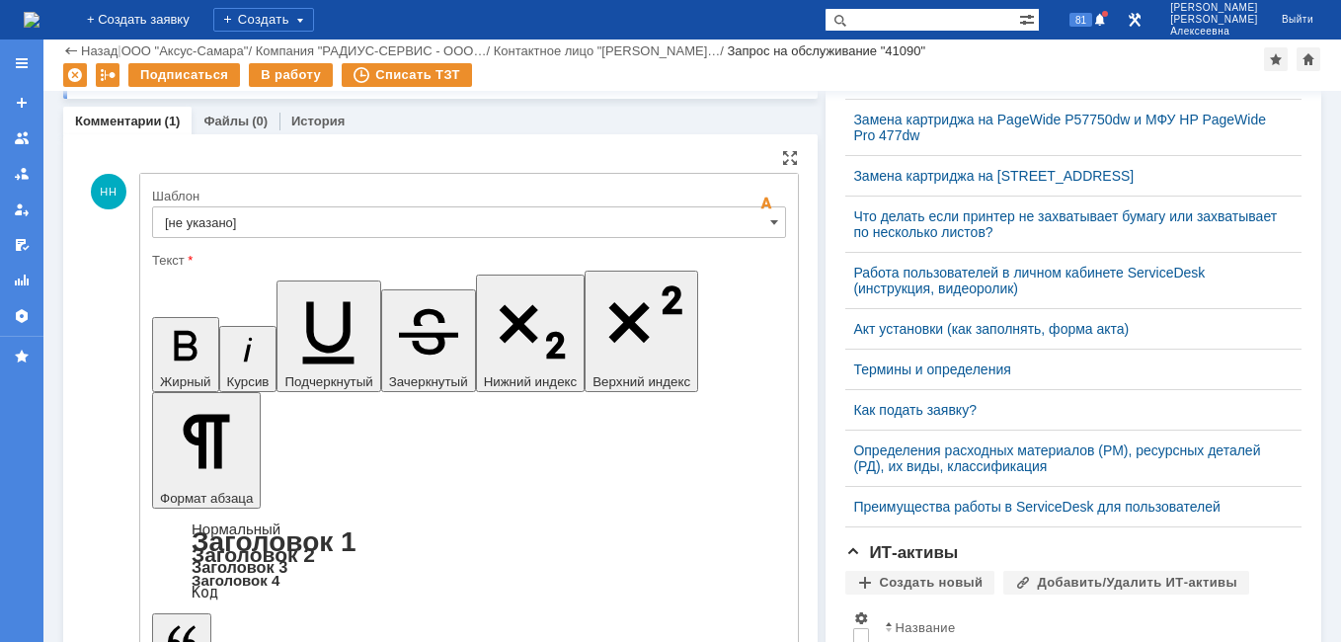
click at [744, 216] on input "[не указано]" at bounding box center [469, 222] width 634 height 32
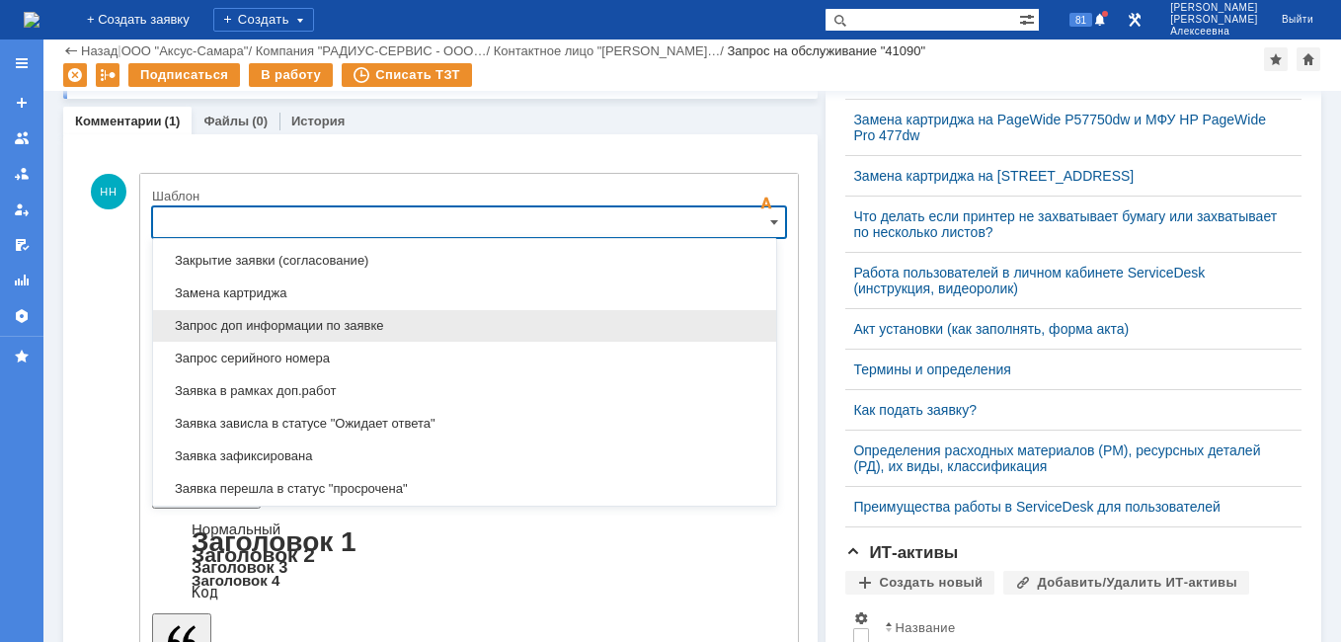
scroll to position [975, 0]
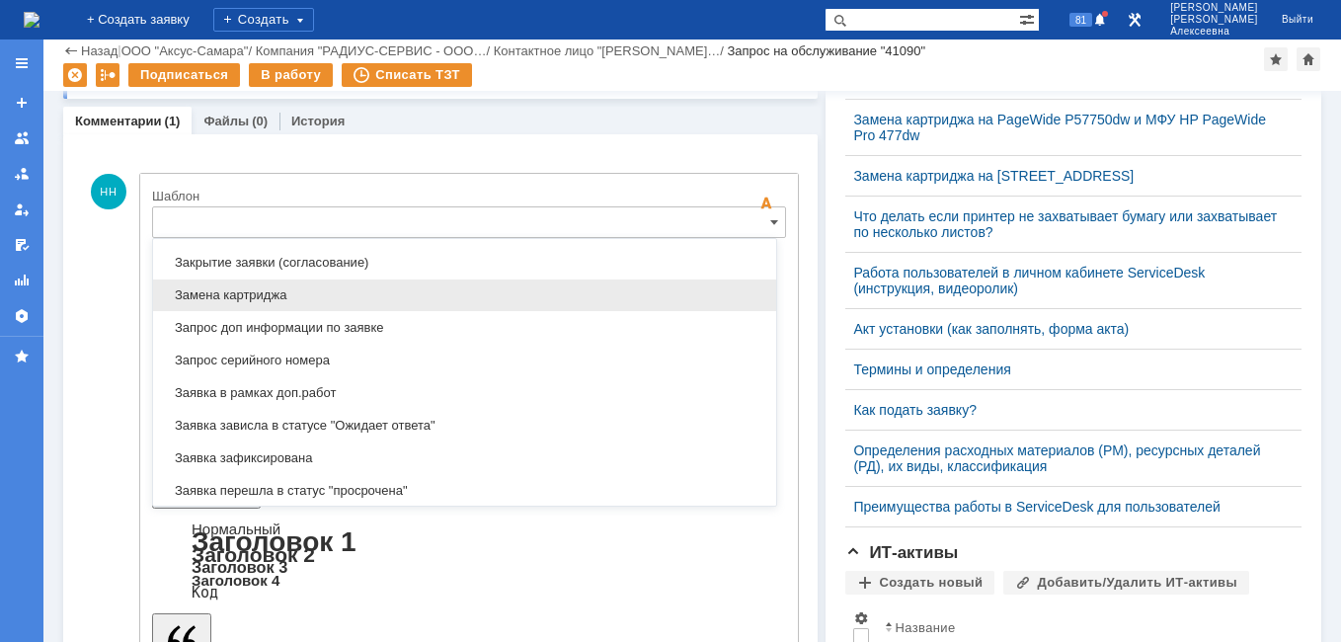
click at [286, 292] on span "Замена картриджа" at bounding box center [464, 295] width 599 height 16
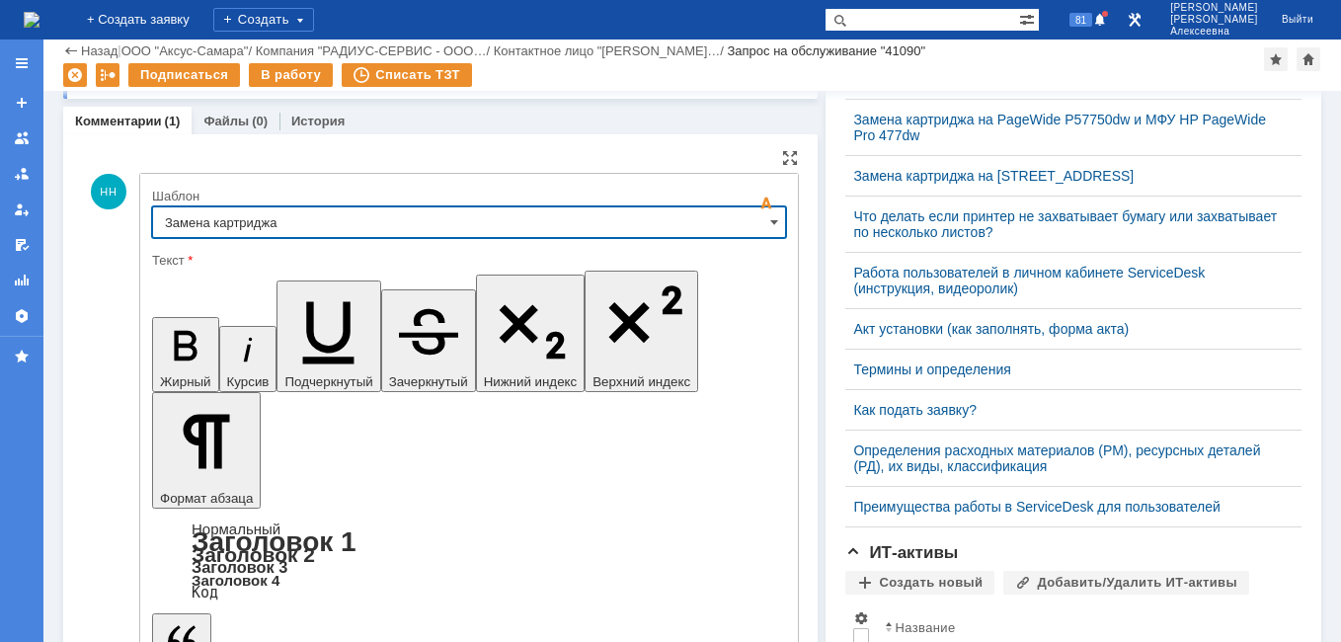
type input "Замена картриджа"
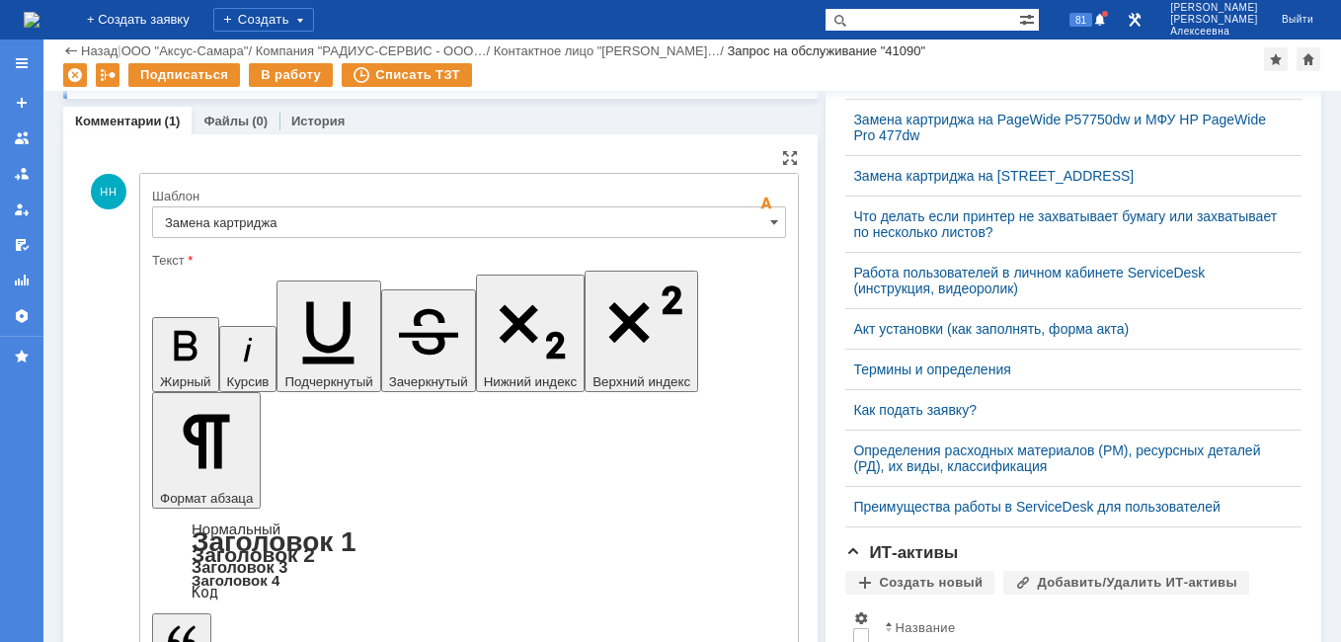
drag, startPoint x: 701, startPoint y: 4841, endPoint x: 187, endPoint y: 4811, distance: 515.3
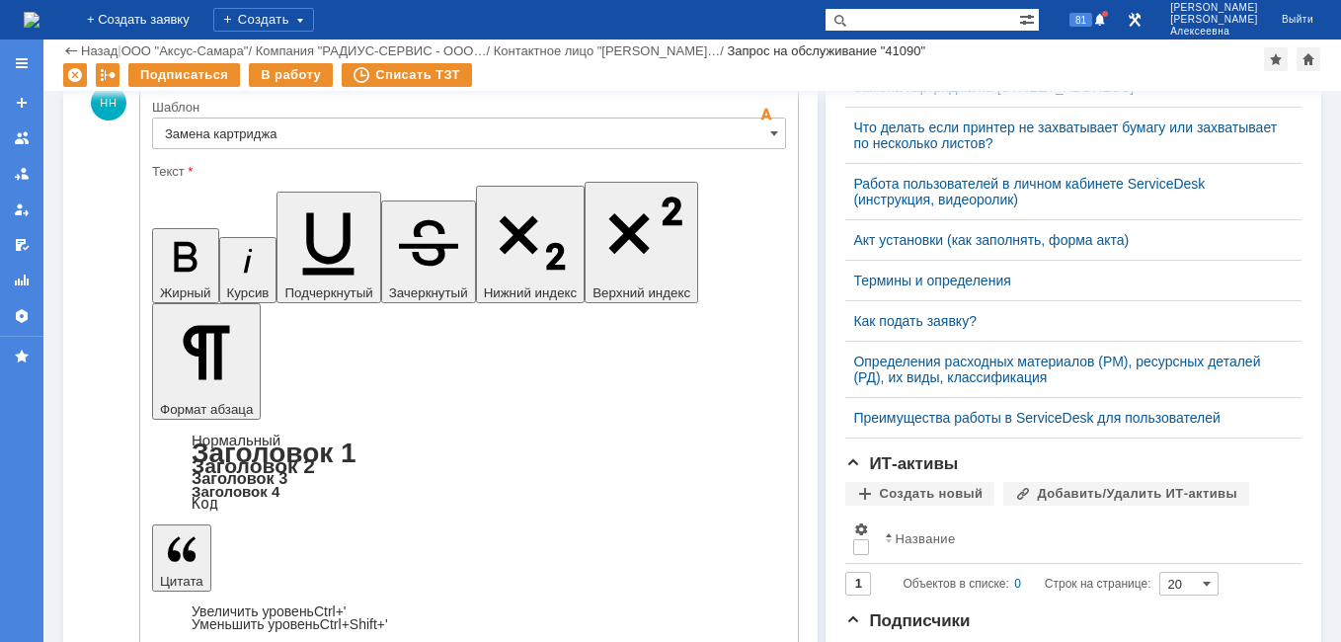
scroll to position [790, 0]
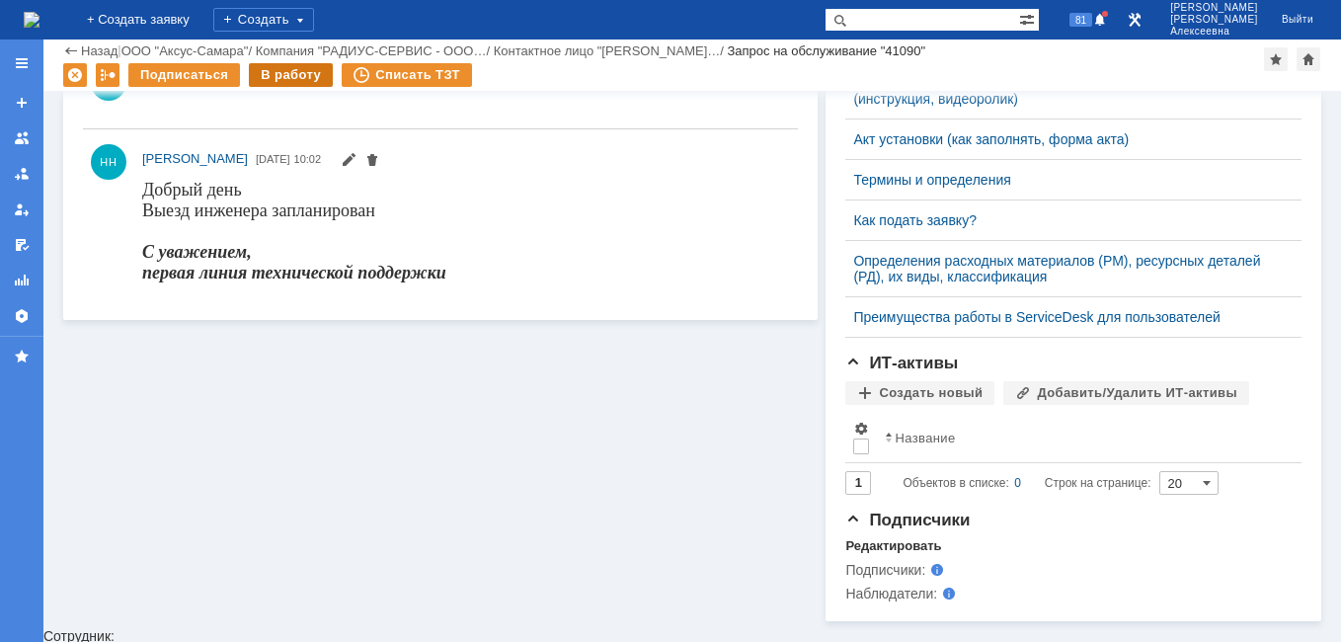
scroll to position [0, 0]
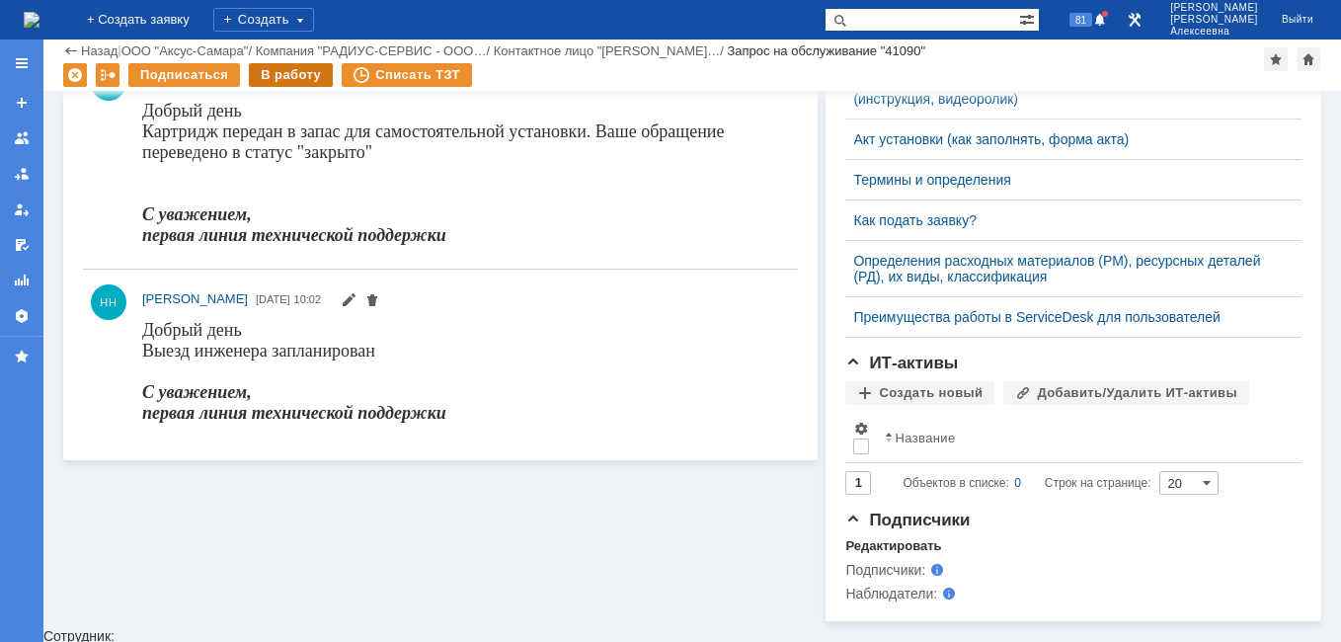
click at [292, 75] on div "В работу" at bounding box center [291, 75] width 84 height 24
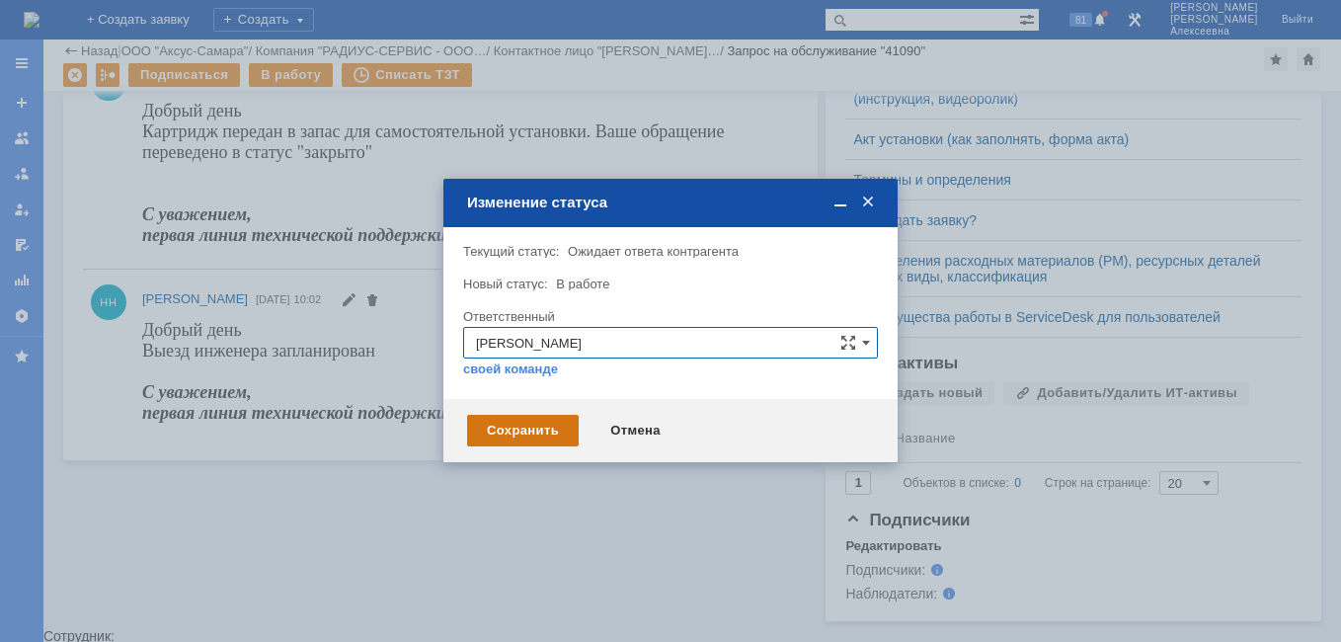
click at [527, 436] on div "Сохранить" at bounding box center [523, 431] width 112 height 32
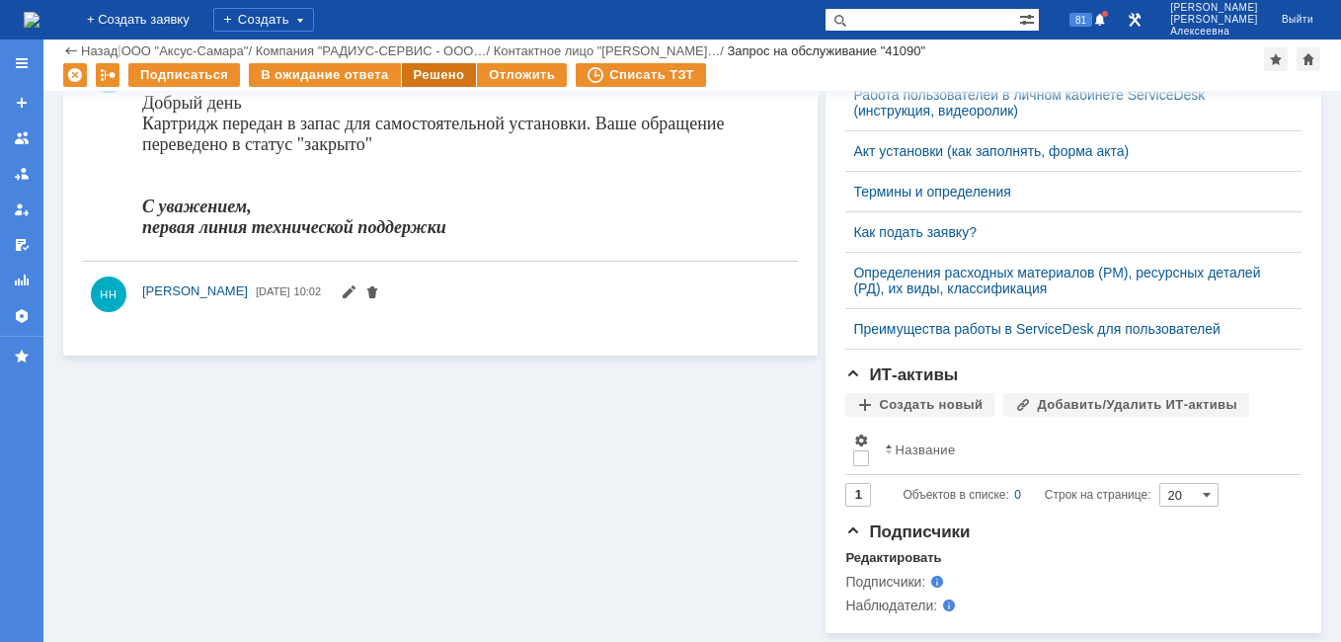
click at [432, 70] on div "Решено" at bounding box center [439, 75] width 75 height 24
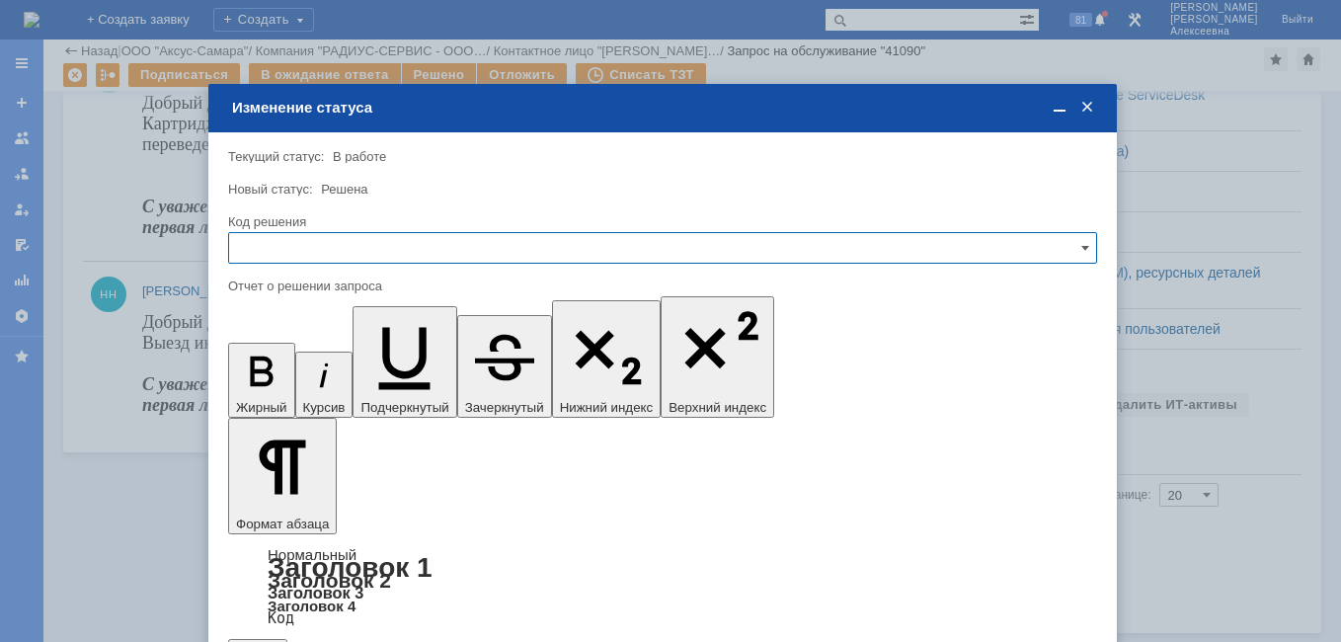
click at [1071, 245] on input "text" at bounding box center [662, 248] width 869 height 32
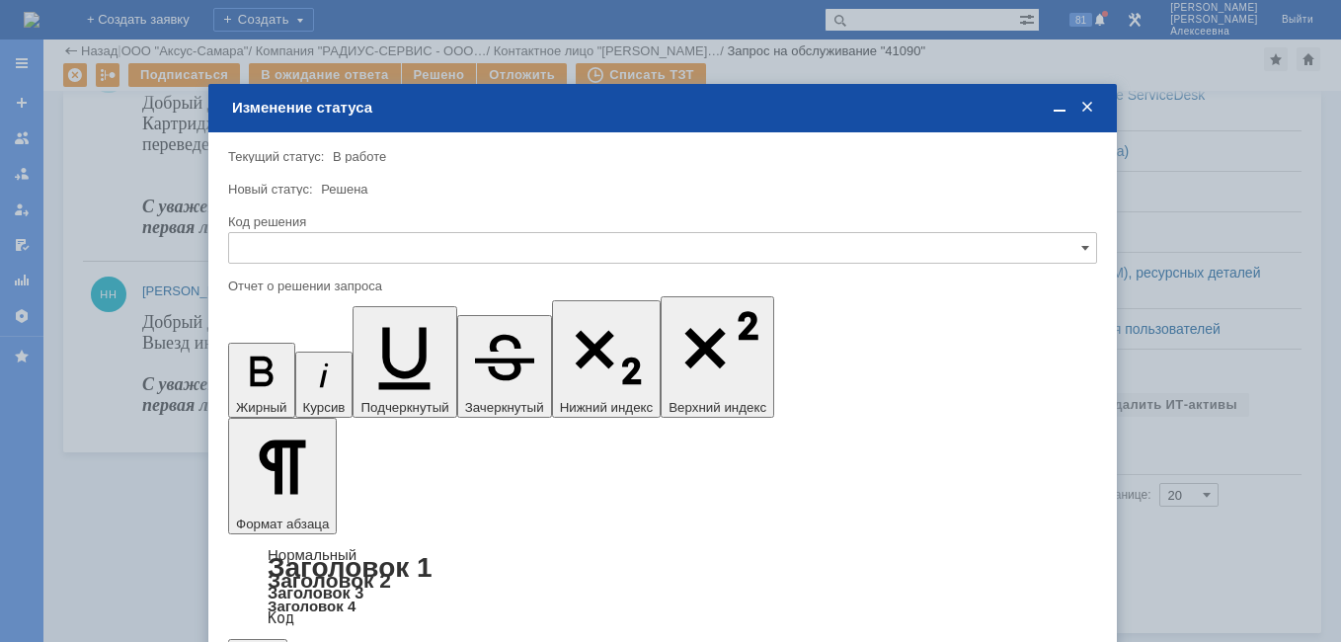
click at [277, 372] on div "Решено" at bounding box center [662, 382] width 867 height 32
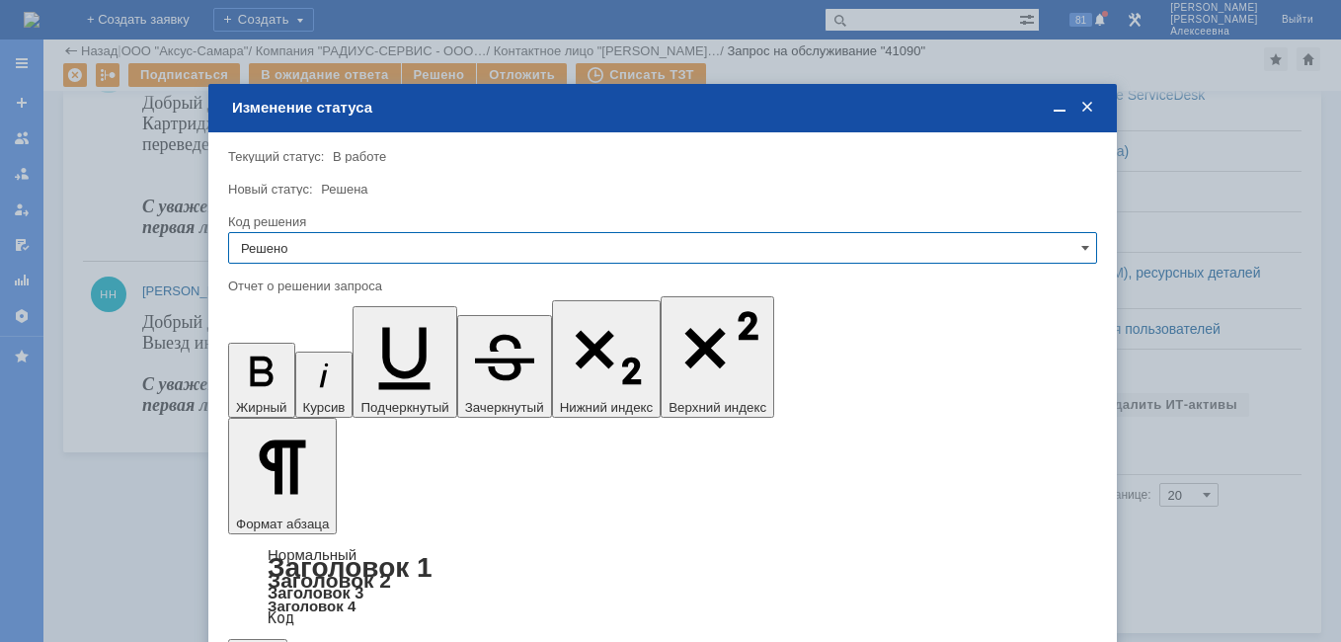
type input "Решено"
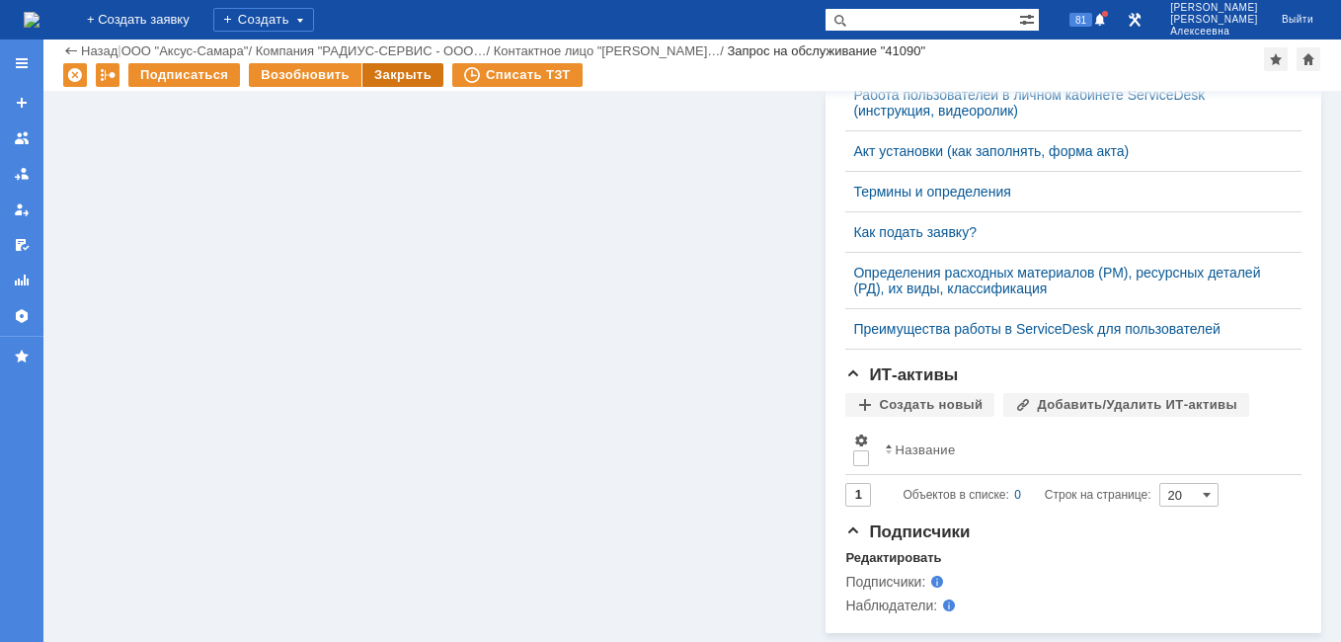
click at [392, 76] on div "Закрыть" at bounding box center [402, 75] width 81 height 24
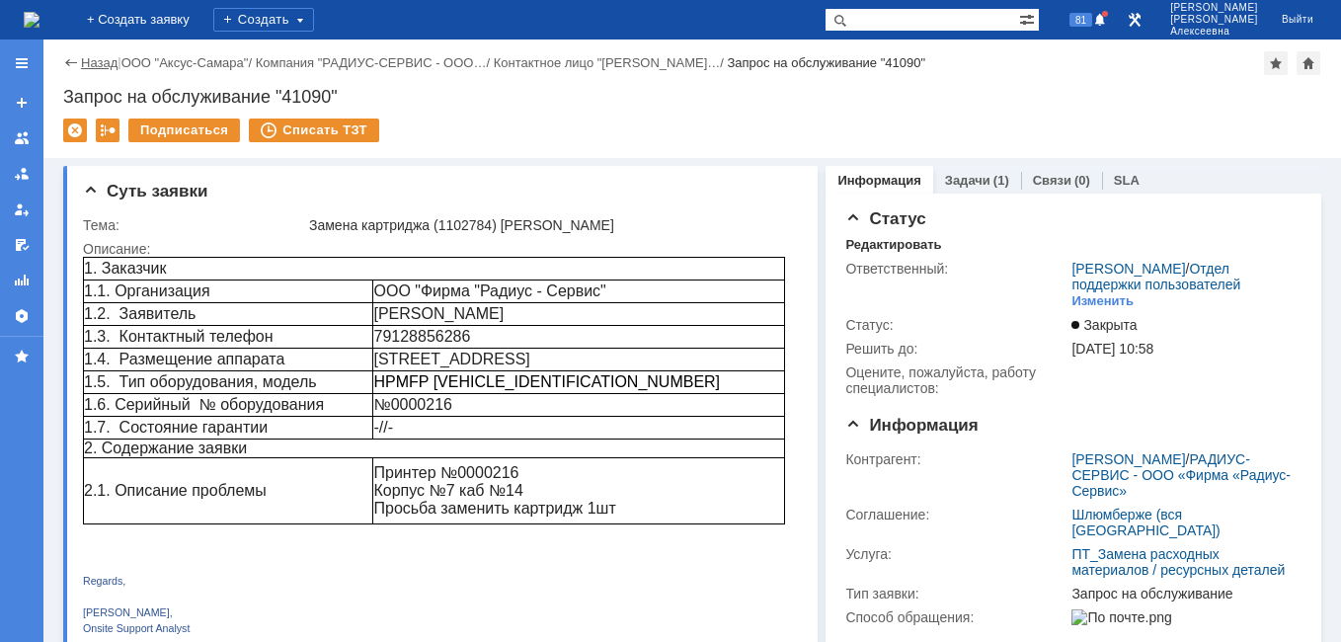
click at [100, 62] on link "Назад" at bounding box center [99, 62] width 37 height 15
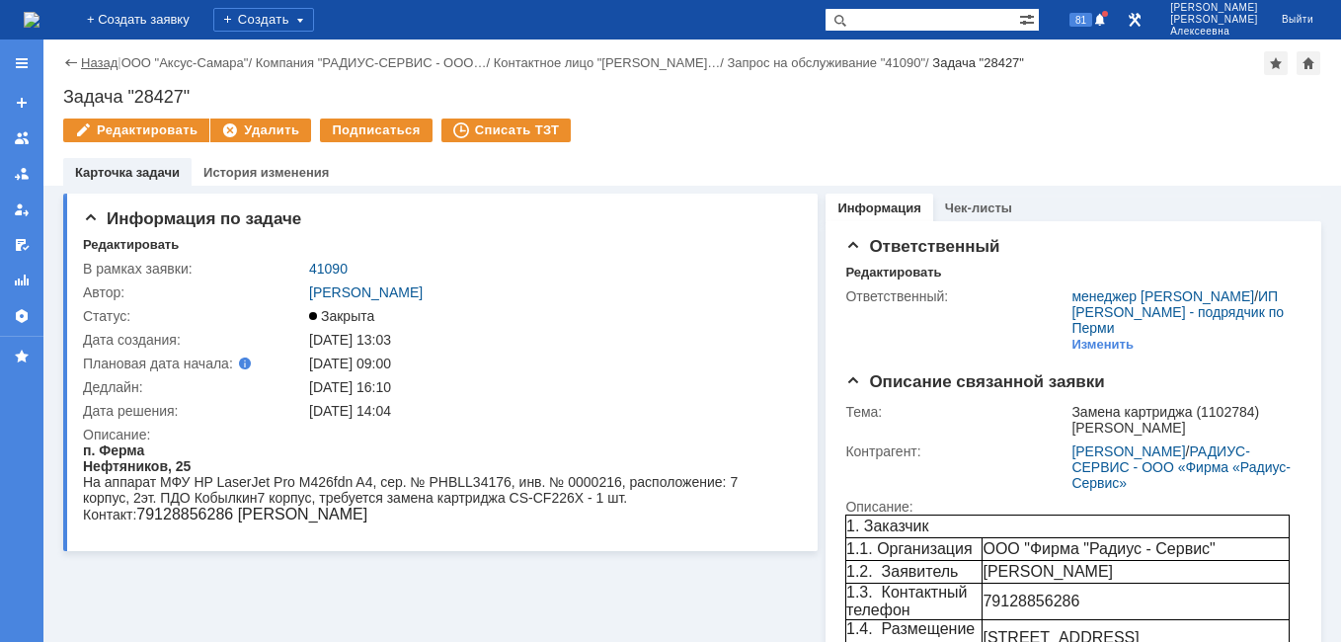
click at [97, 65] on link "Назад" at bounding box center [99, 62] width 37 height 15
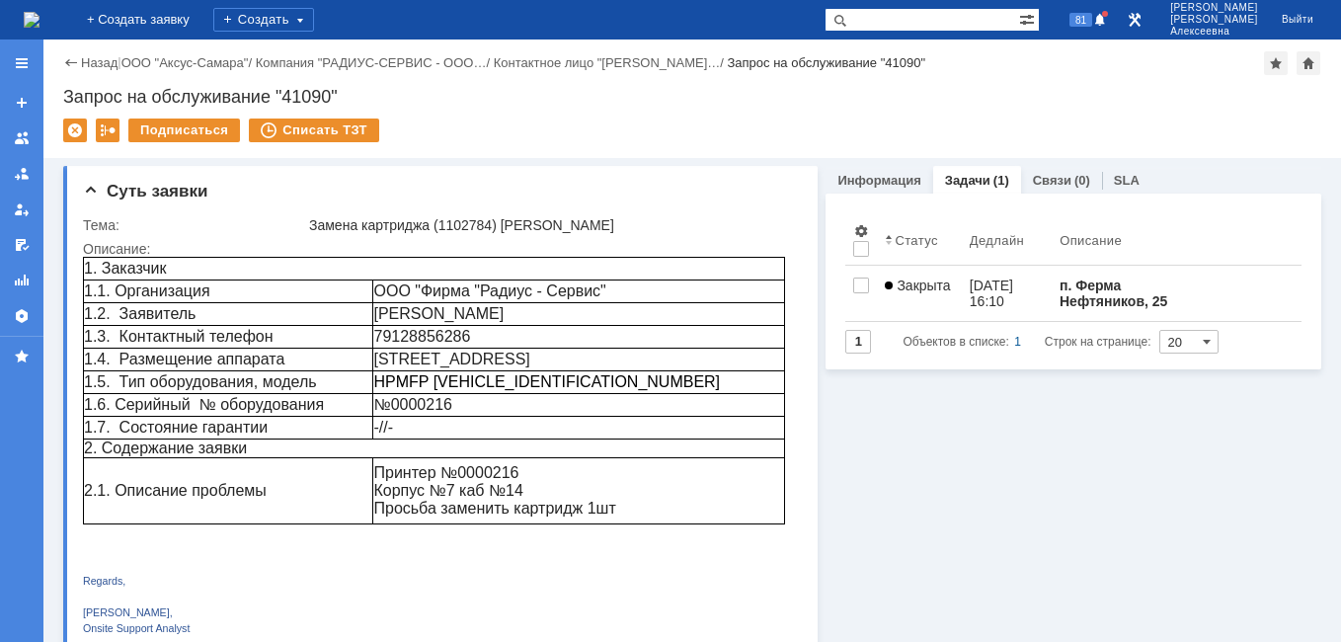
click at [97, 65] on link "Назад" at bounding box center [99, 62] width 37 height 15
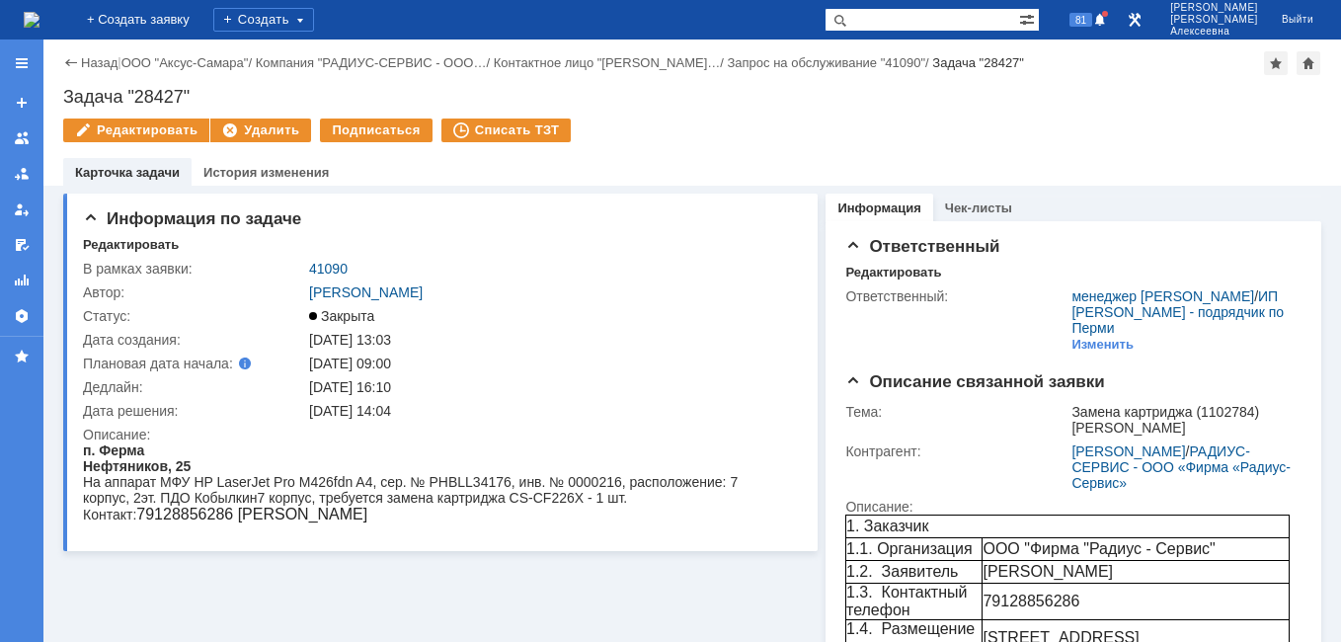
click at [39, 25] on img at bounding box center [32, 20] width 16 height 16
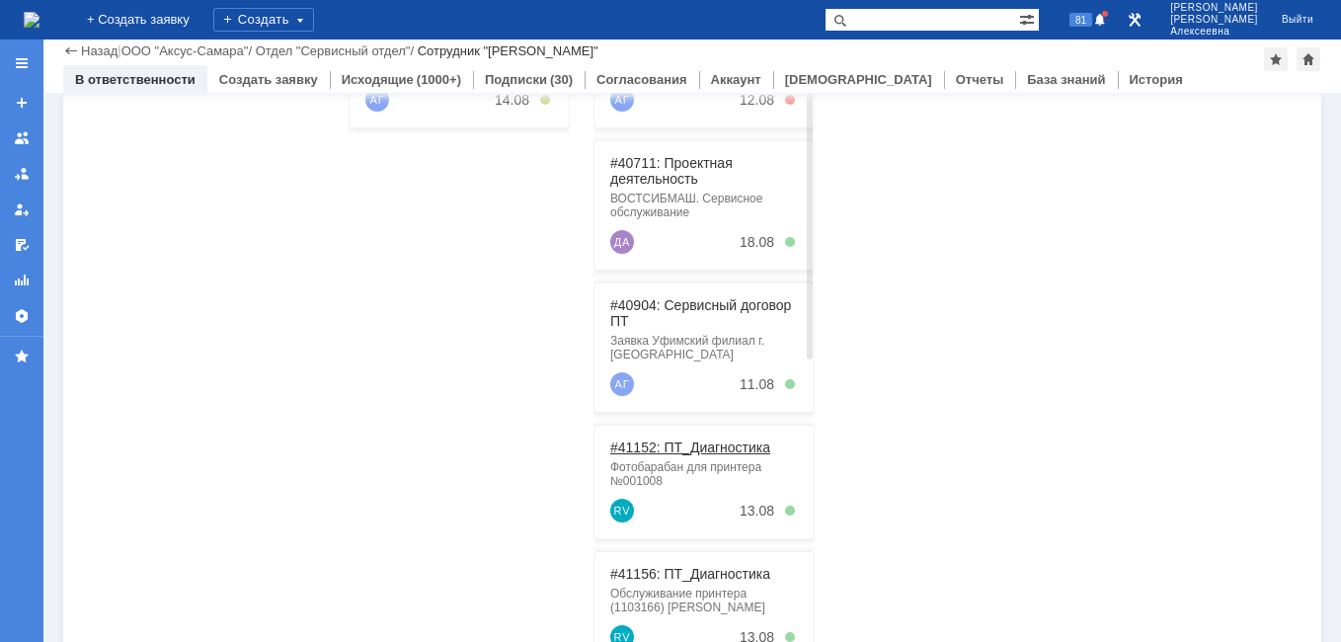
click at [689, 446] on link "#41152: ПТ_Диагностика" at bounding box center [690, 447] width 160 height 16
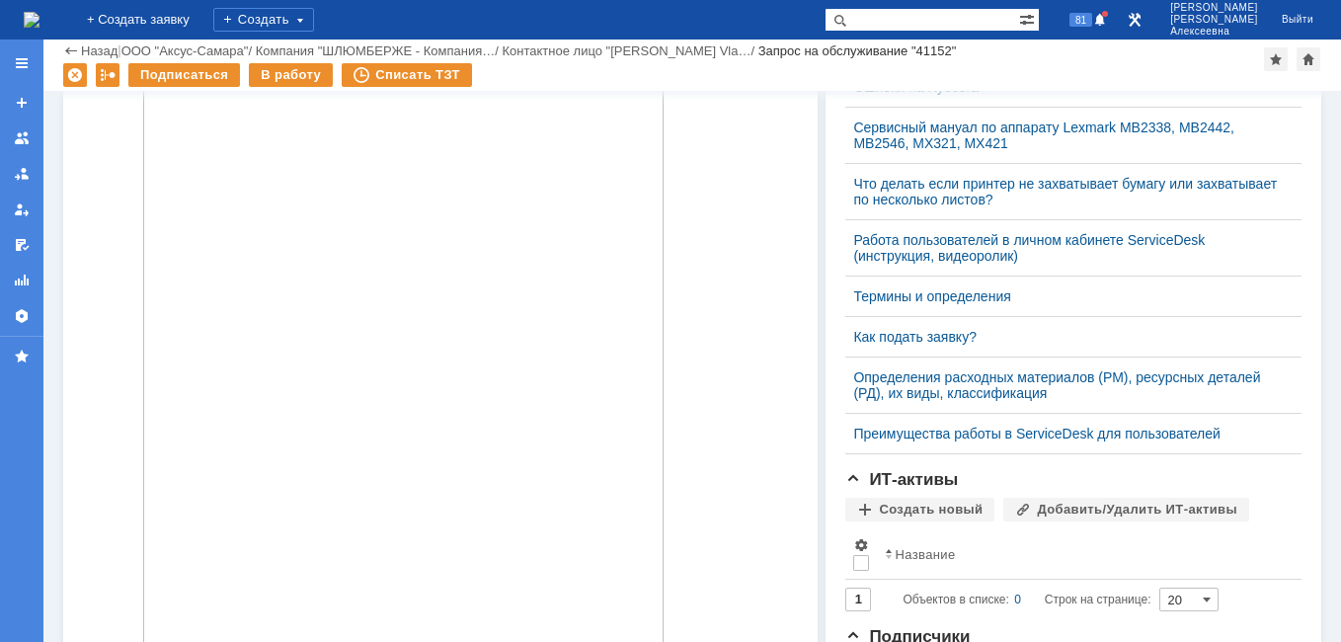
click at [39, 23] on img at bounding box center [32, 20] width 16 height 16
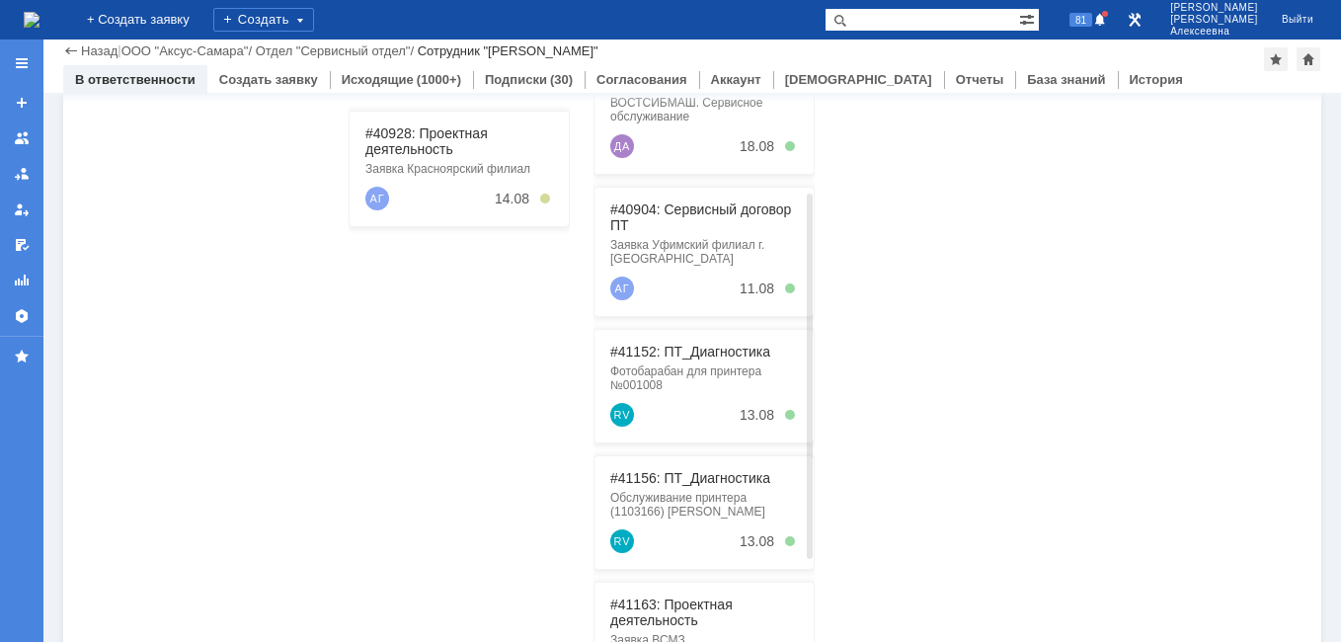
scroll to position [395, 0]
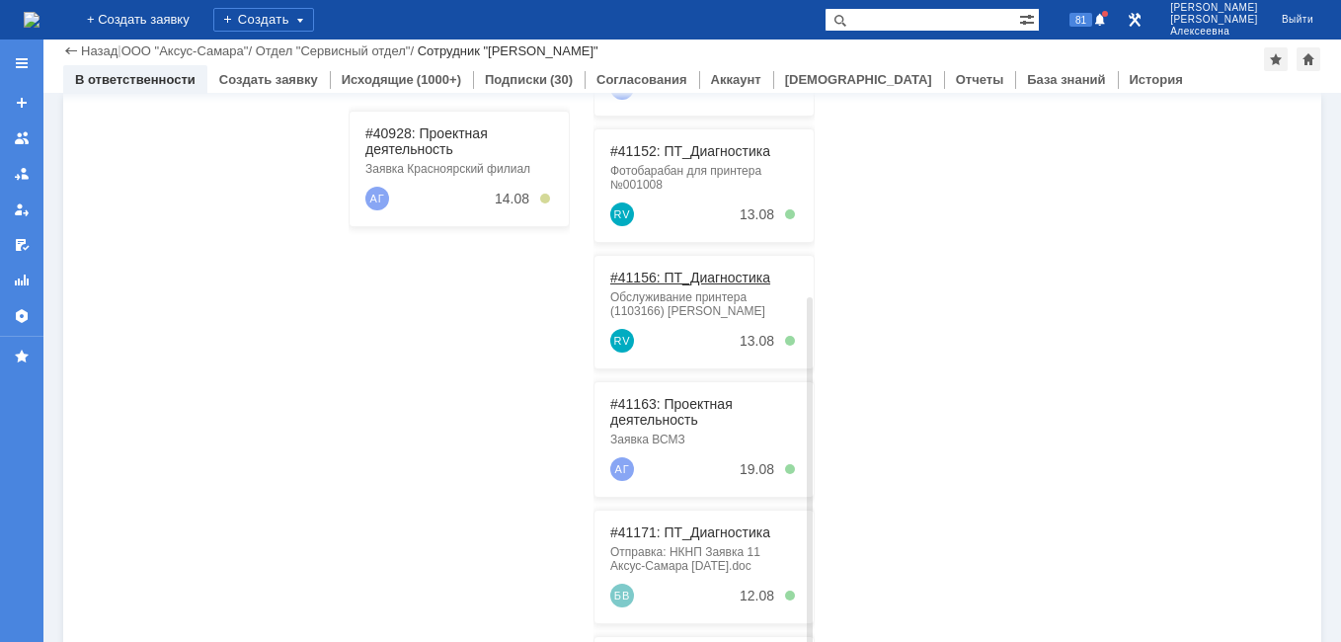
click at [658, 277] on link "#41156: ПТ_Диагностика" at bounding box center [690, 278] width 160 height 16
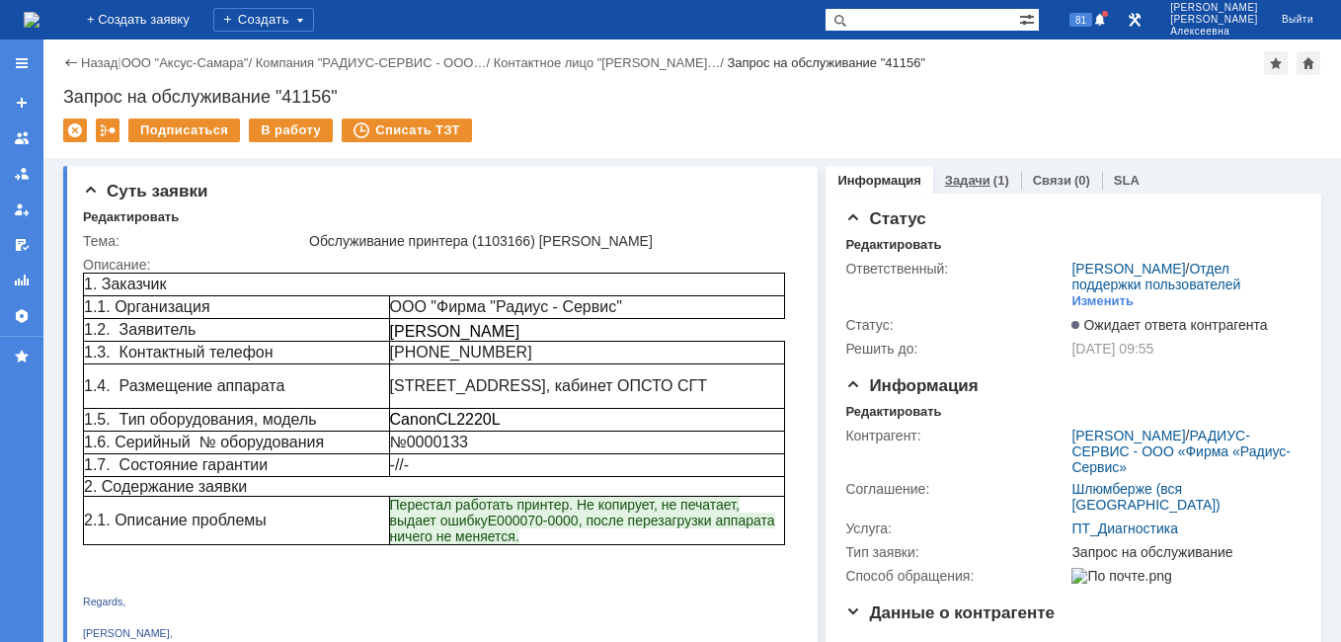
click at [978, 170] on div "Задачи (1)" at bounding box center [977, 180] width 88 height 29
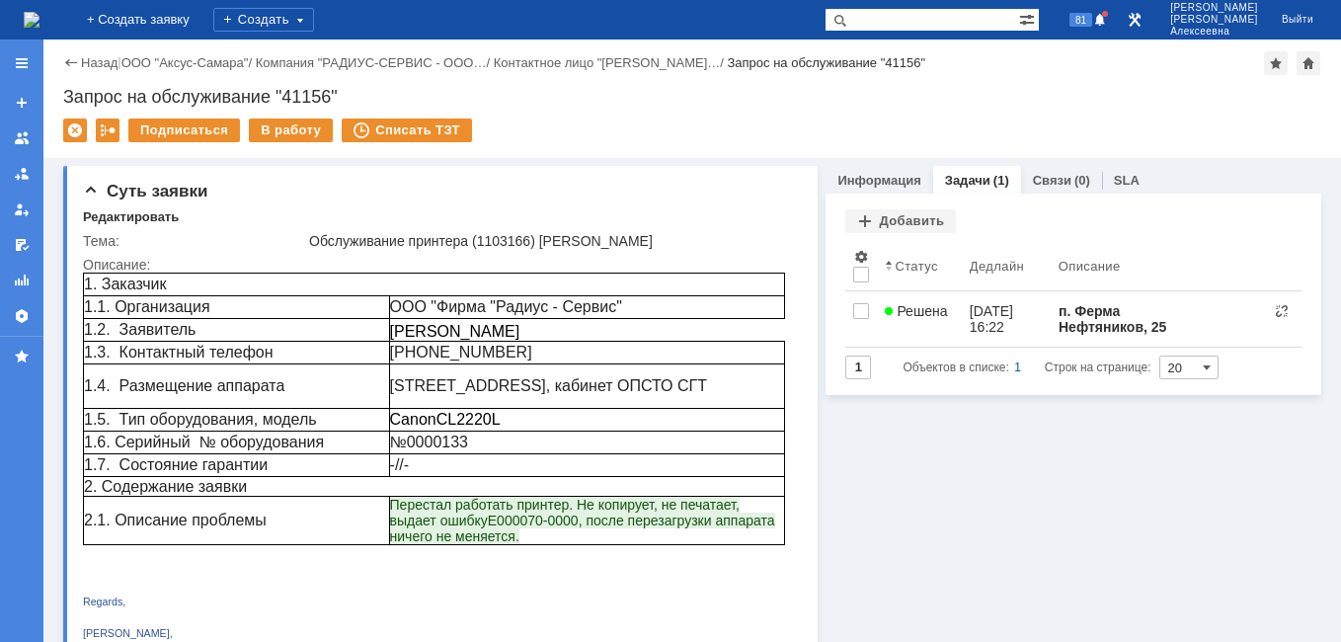
click at [89, 63] on link "Назад" at bounding box center [99, 62] width 37 height 15
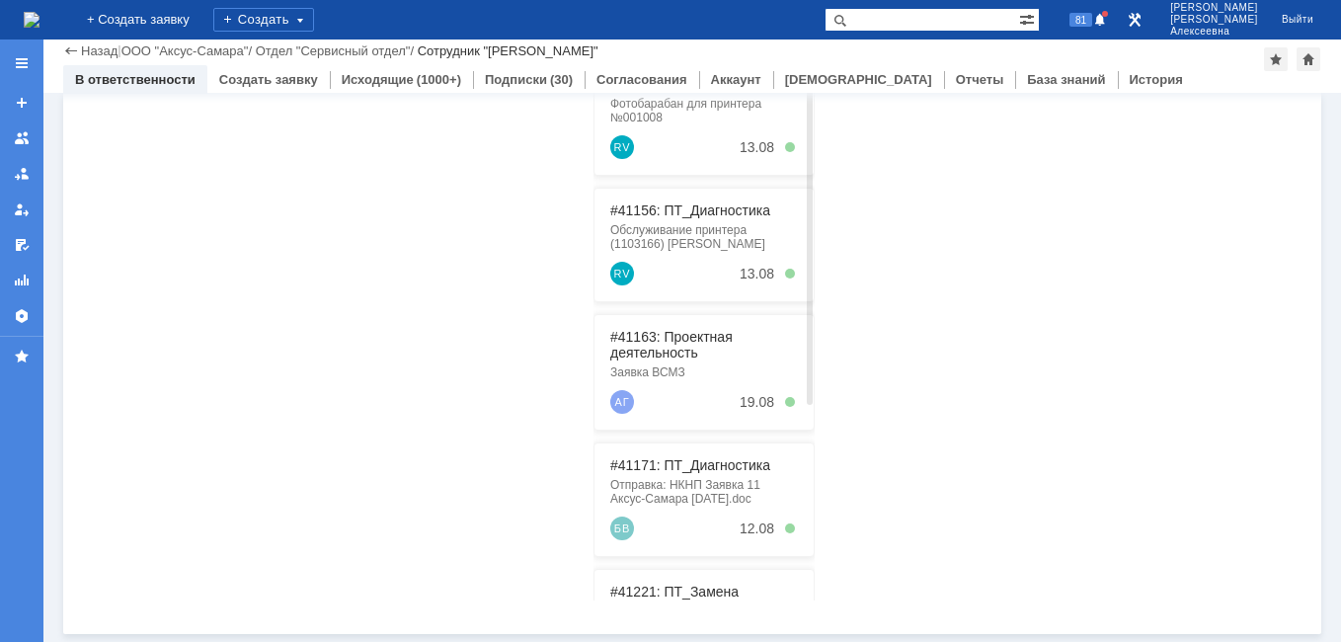
scroll to position [296, 0]
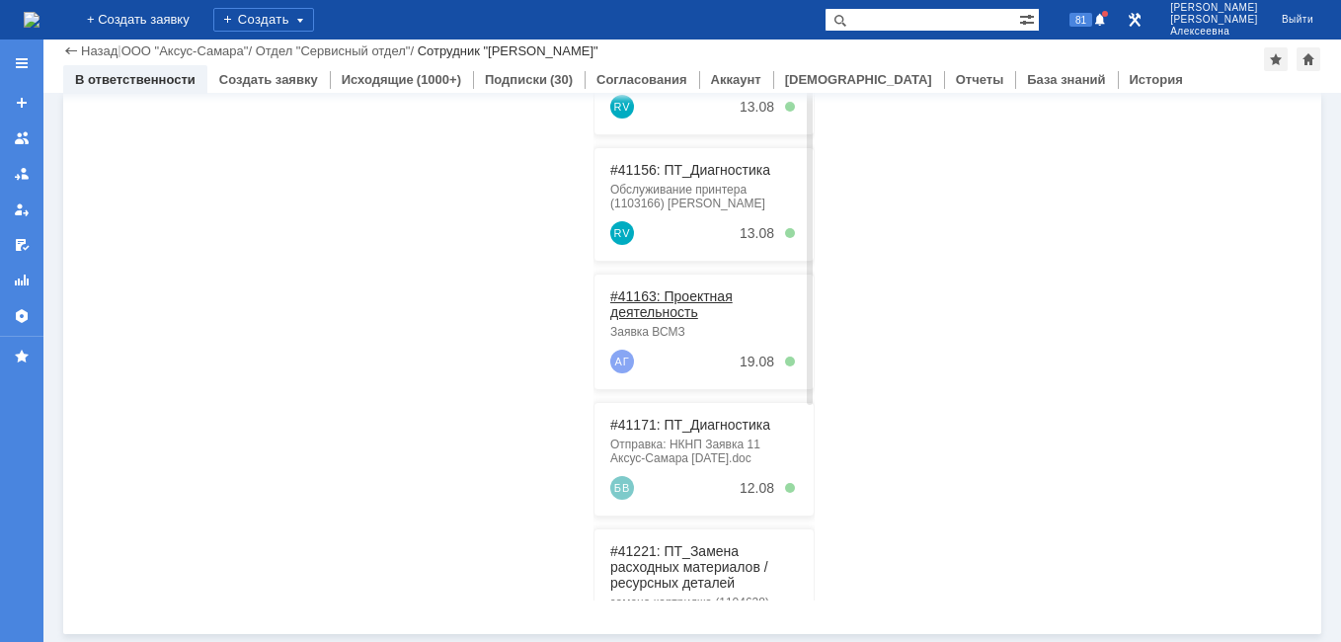
click at [673, 298] on link "#41163: Проектная деятельность" at bounding box center [671, 304] width 122 height 32
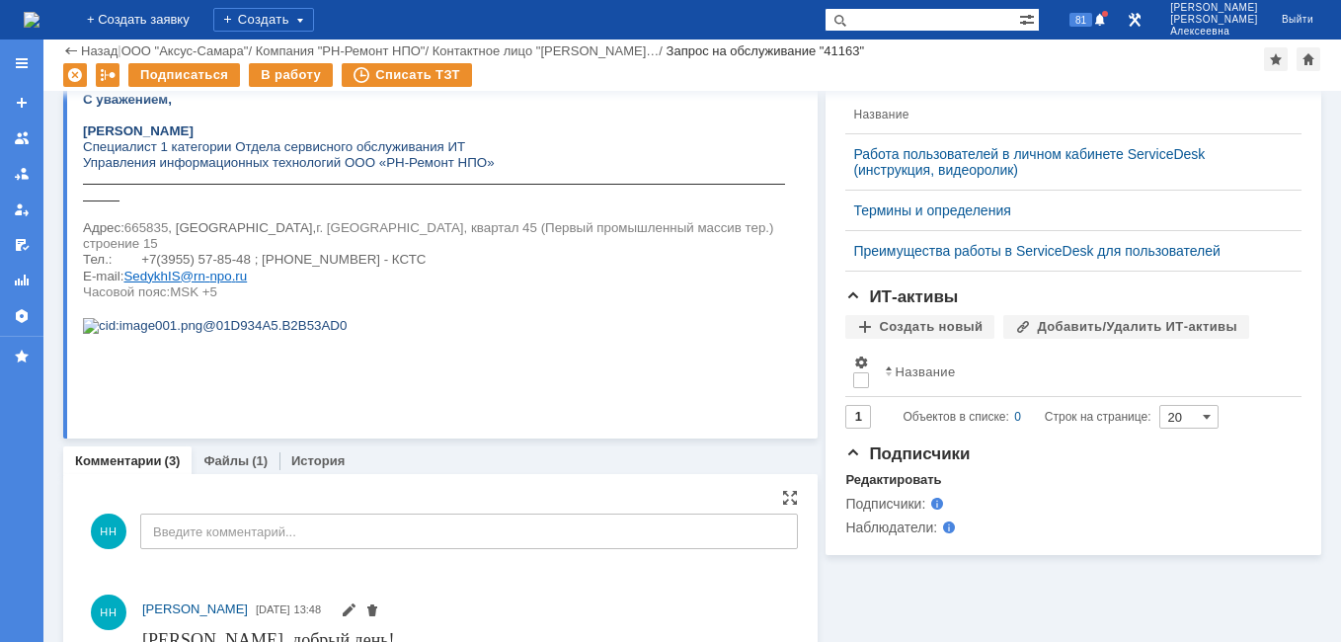
scroll to position [691, 0]
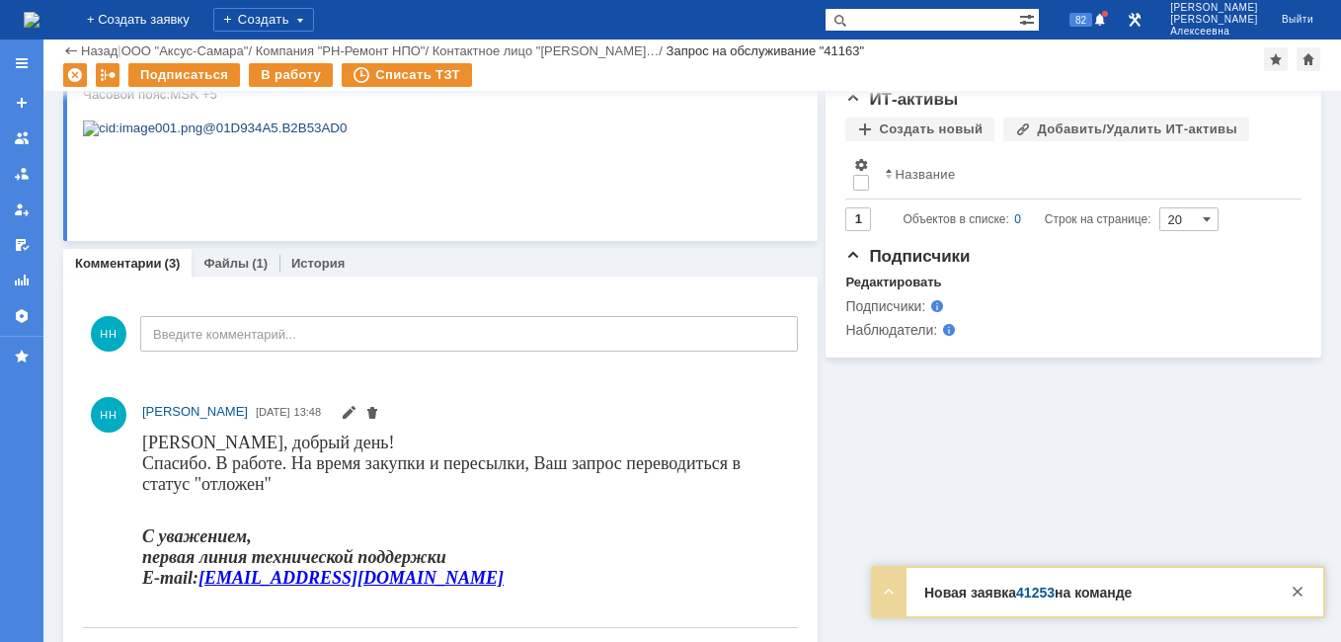
click at [1040, 588] on link "41253" at bounding box center [1035, 593] width 39 height 16
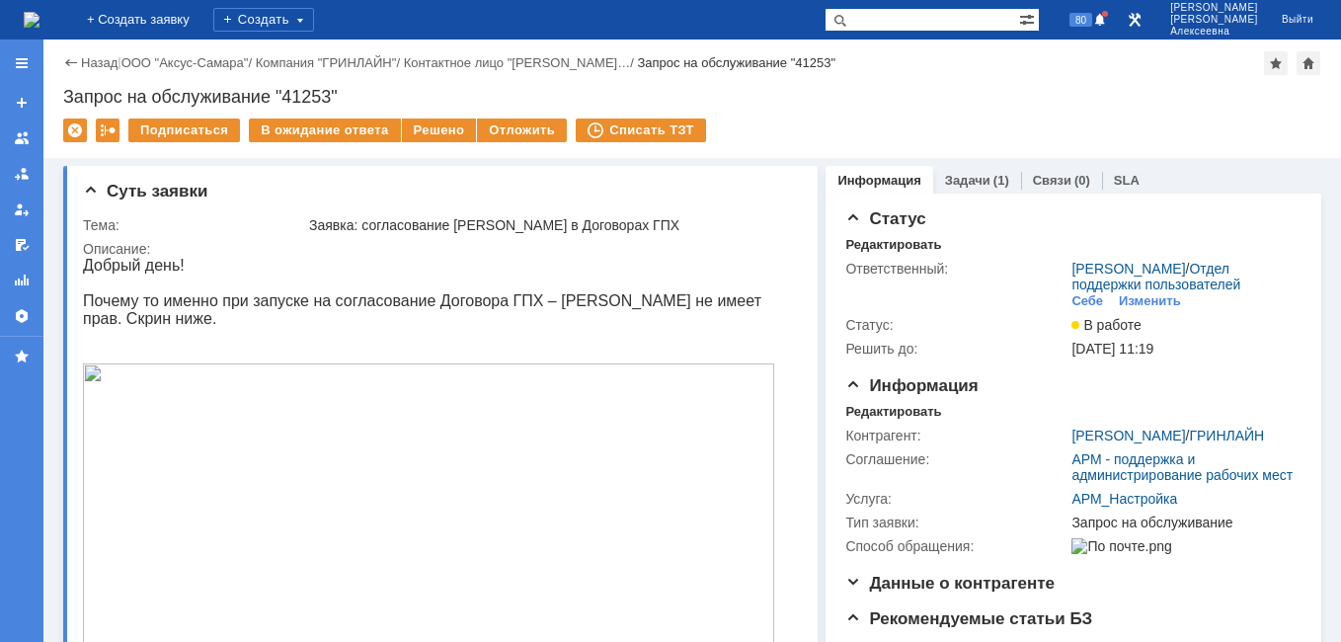
click at [39, 17] on img at bounding box center [32, 20] width 16 height 16
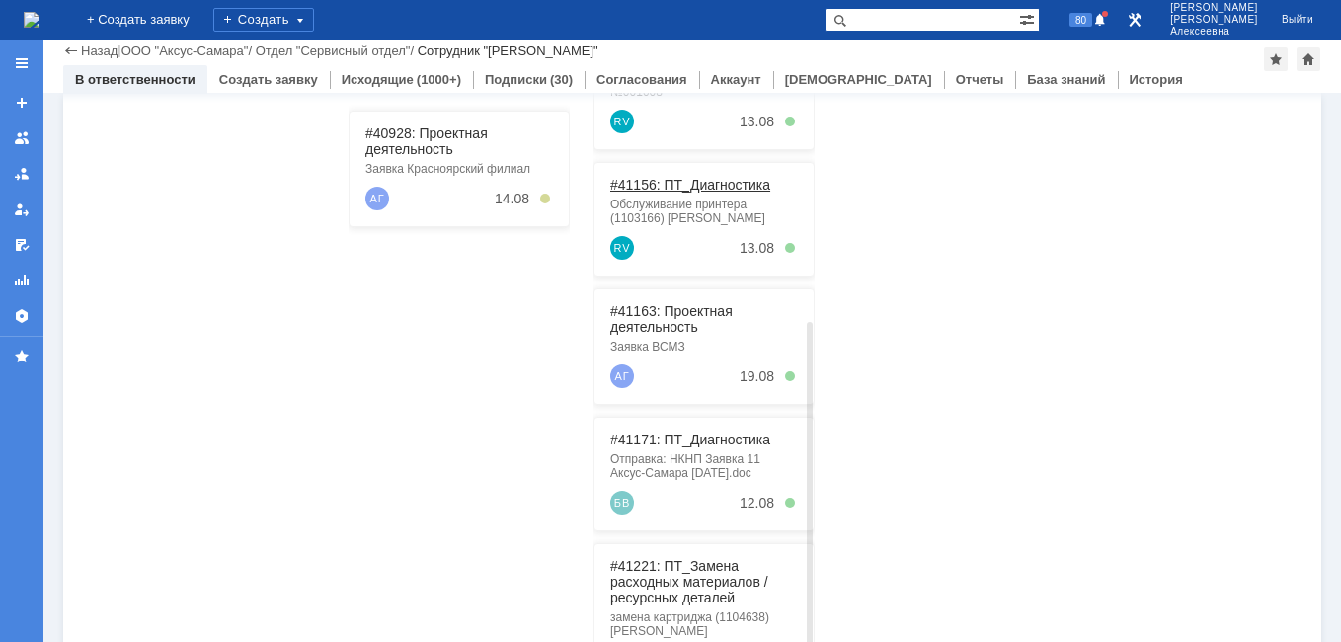
scroll to position [494, 0]
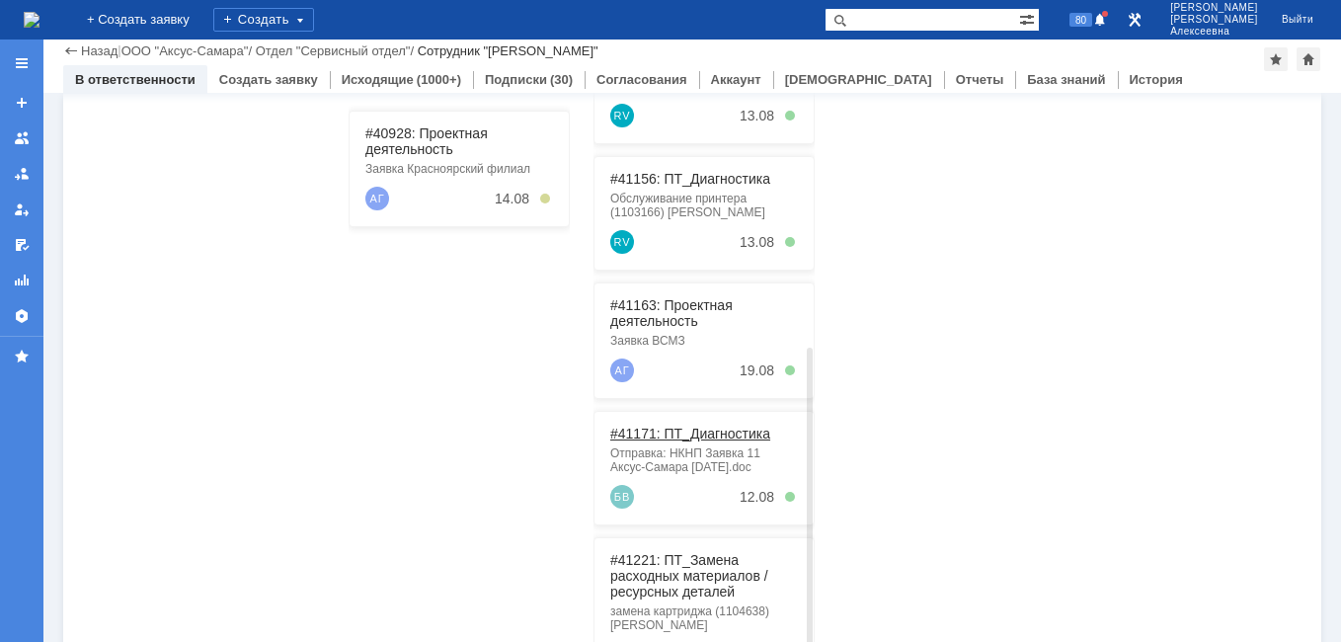
click at [672, 439] on link "#41171: ПТ_Диагностика" at bounding box center [690, 434] width 160 height 16
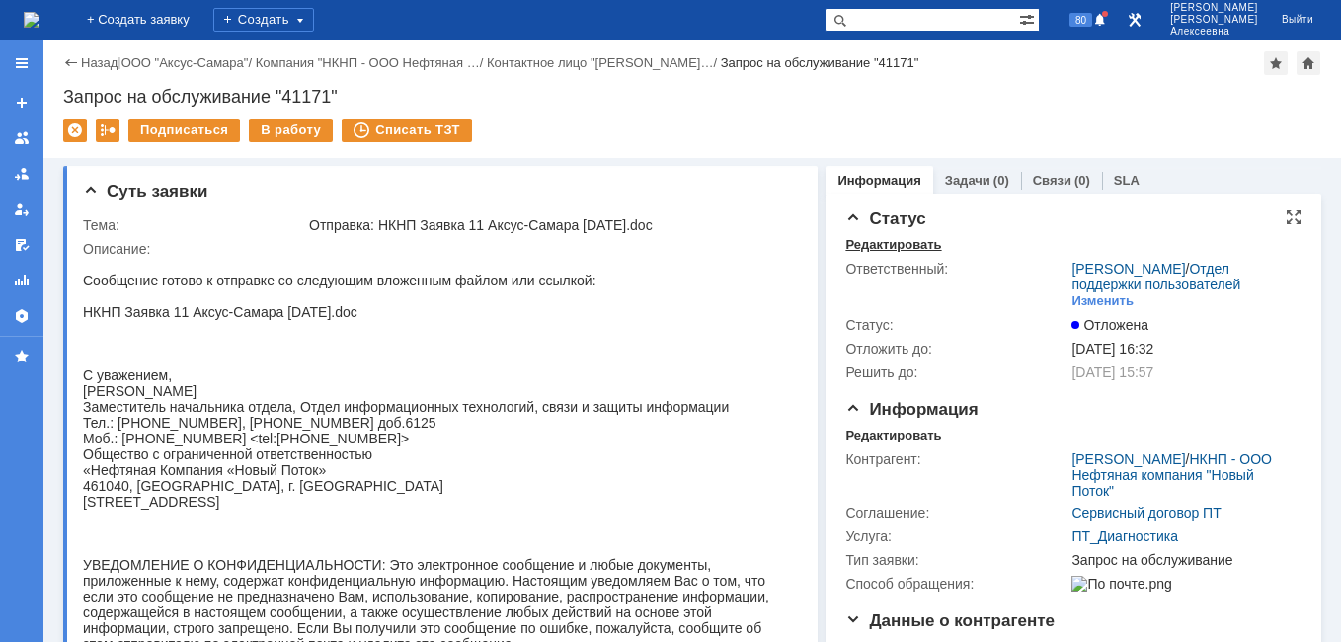
click at [867, 241] on div "Редактировать" at bounding box center [893, 245] width 96 height 16
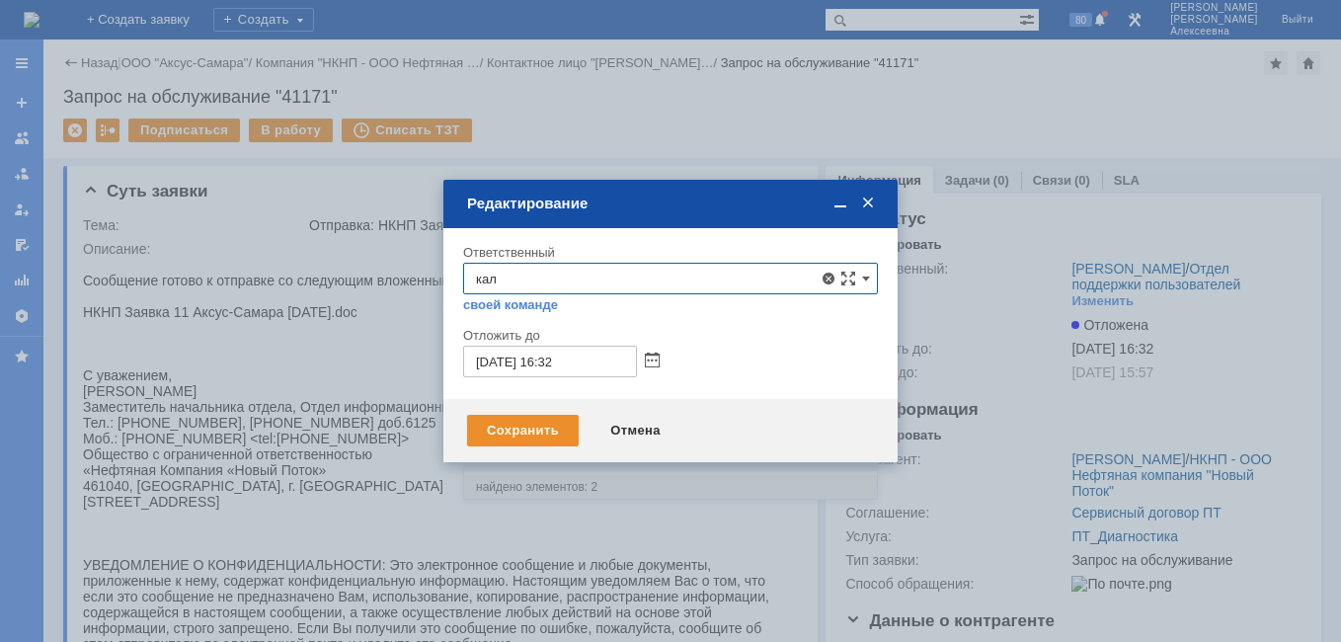
click at [588, 440] on div "Калугин Александр Николаевич" at bounding box center [670, 455] width 413 height 32
type input "Калугин Александр Николаевич"
click at [515, 428] on div "Сохранить" at bounding box center [523, 431] width 112 height 32
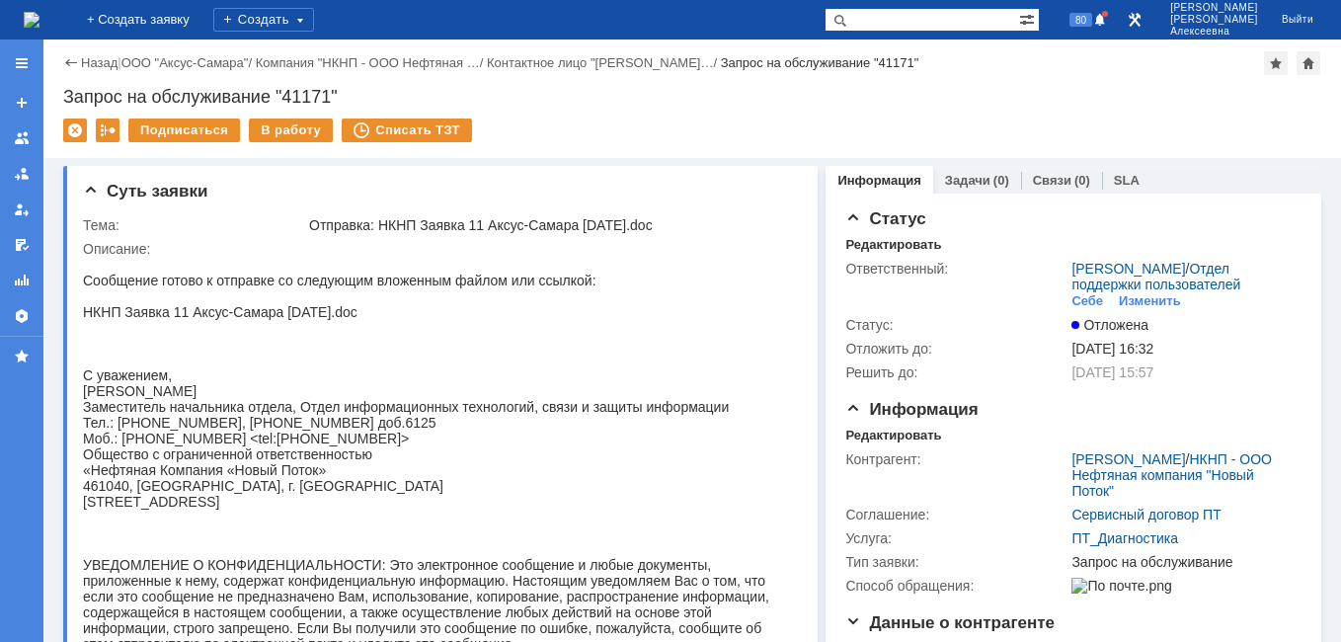
click at [39, 27] on img at bounding box center [32, 20] width 16 height 16
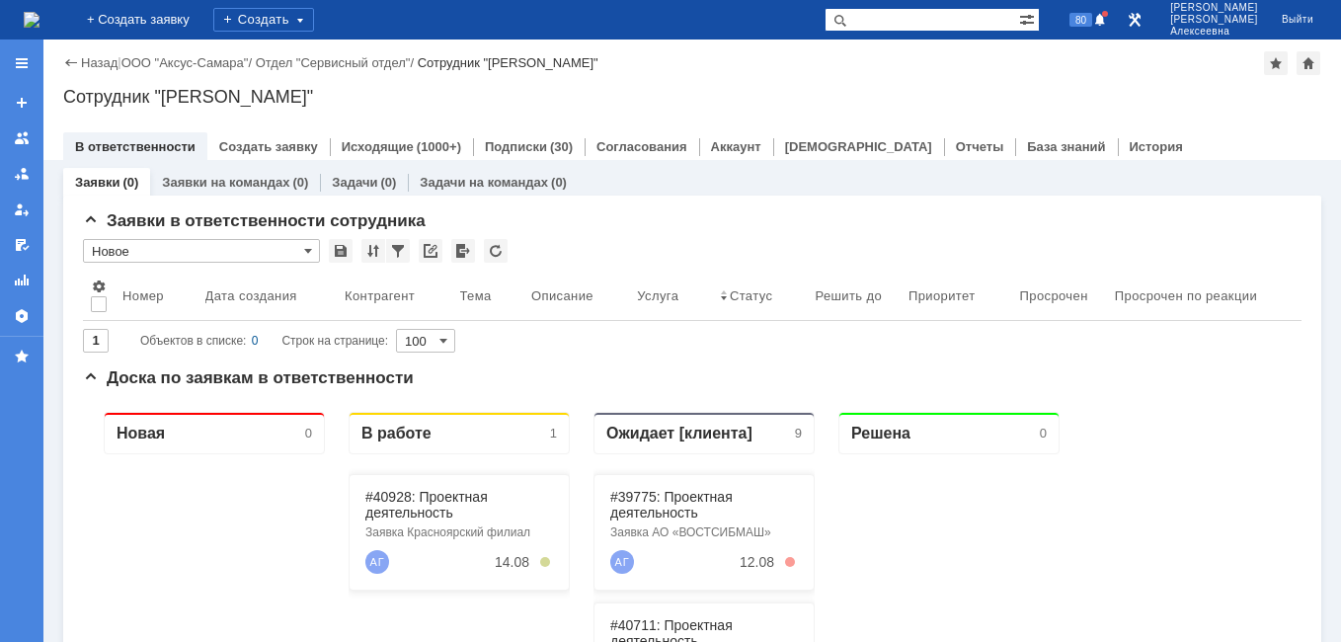
click at [930, 25] on input "text" at bounding box center [921, 20] width 195 height 24
type input "41221"
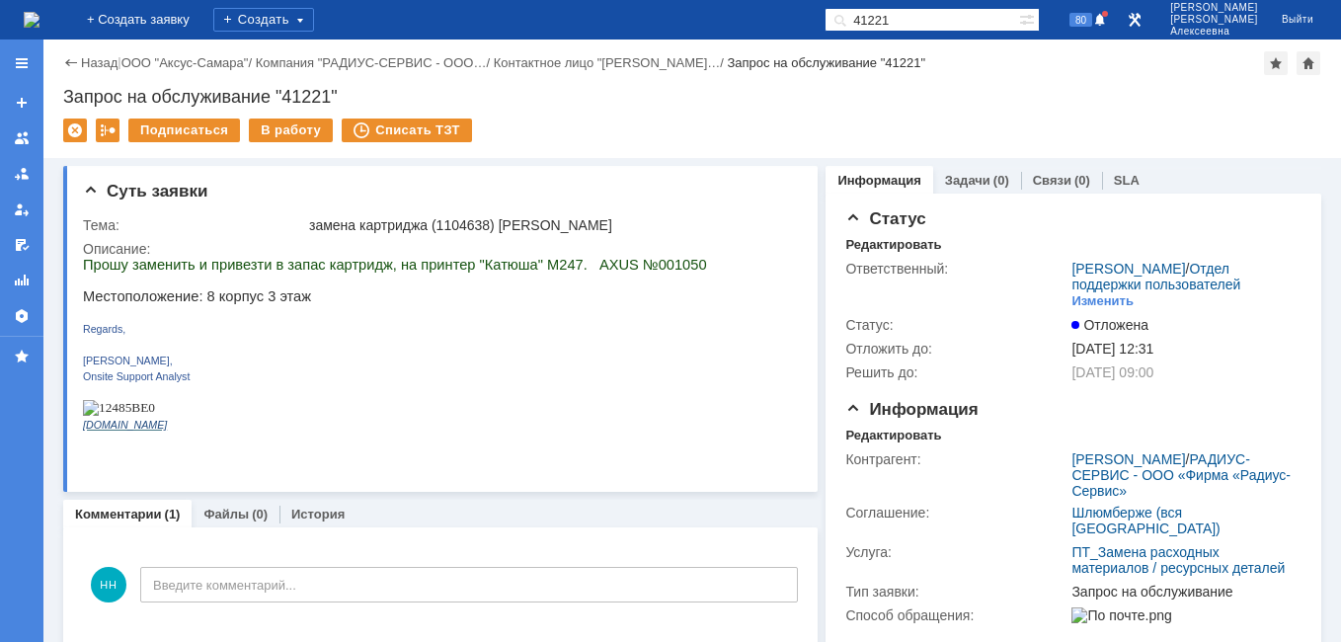
click at [39, 12] on img at bounding box center [32, 20] width 16 height 16
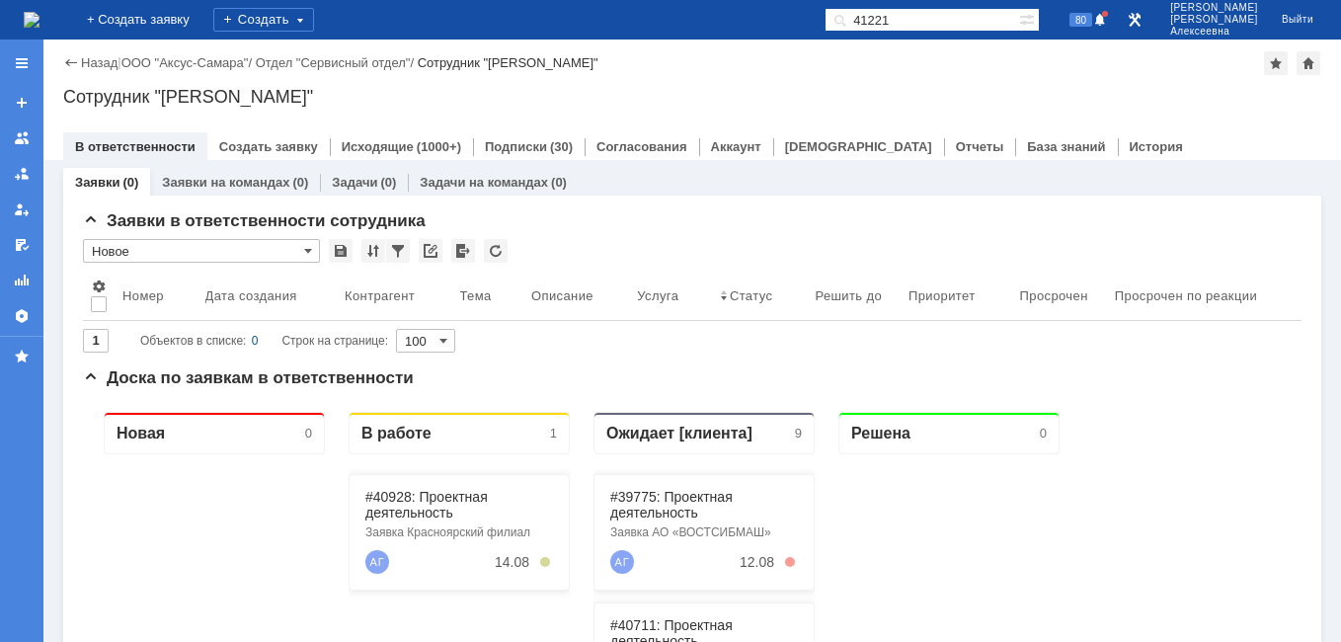
click at [944, 13] on input "41221" at bounding box center [921, 20] width 195 height 24
click at [945, 15] on input "41221" at bounding box center [921, 20] width 195 height 24
drag, startPoint x: 945, startPoint y: 15, endPoint x: 834, endPoint y: 38, distance: 112.9
click at [834, 38] on div "На домашнюю + Создать заявку Создать 41221 80 Новоженова Наталья Алексеевна Вый…" at bounding box center [670, 19] width 1341 height 39
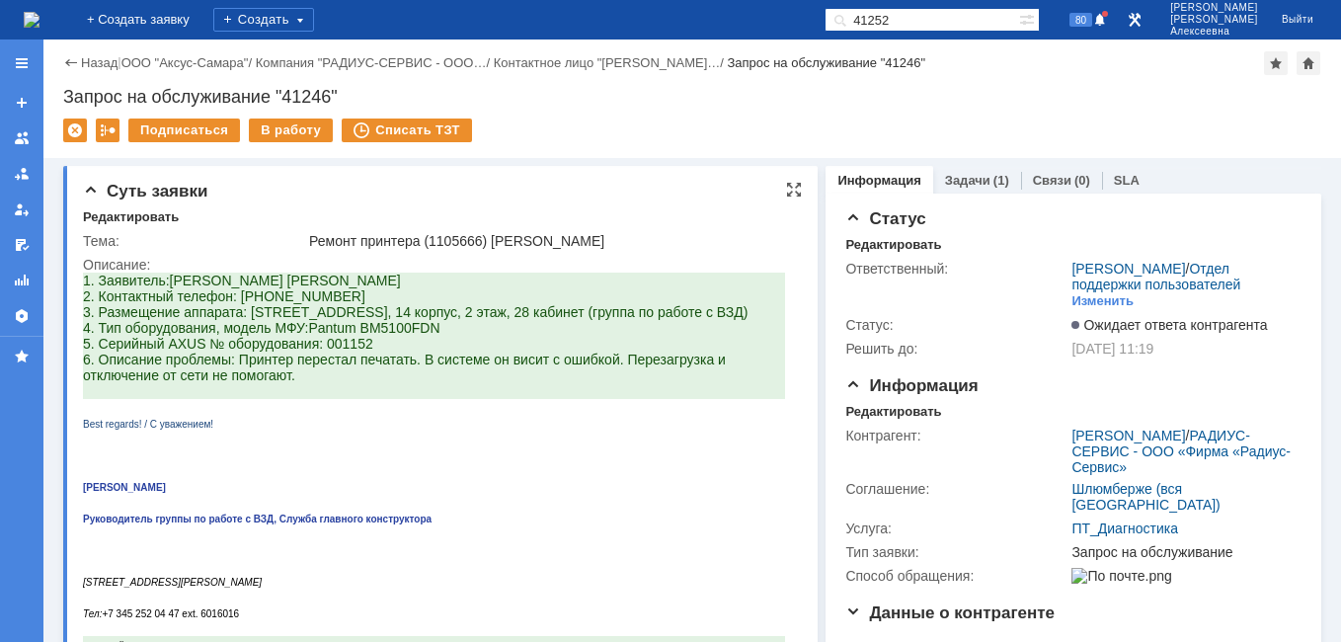
type input "41252"
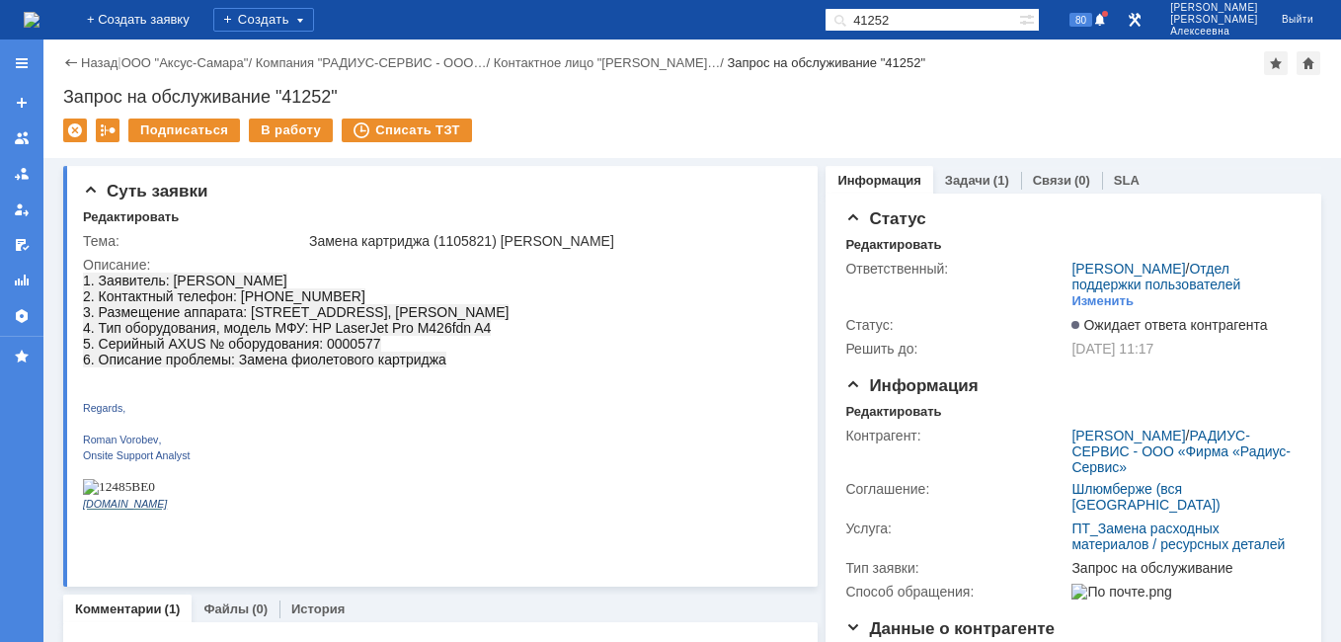
drag, startPoint x: 949, startPoint y: 23, endPoint x: 728, endPoint y: 3, distance: 222.1
click at [728, 3] on div "На домашнюю + Создать заявку Создать 41252 80 Новоженова Наталья Алексеевна Вый…" at bounding box center [670, 19] width 1341 height 39
type input "40928"
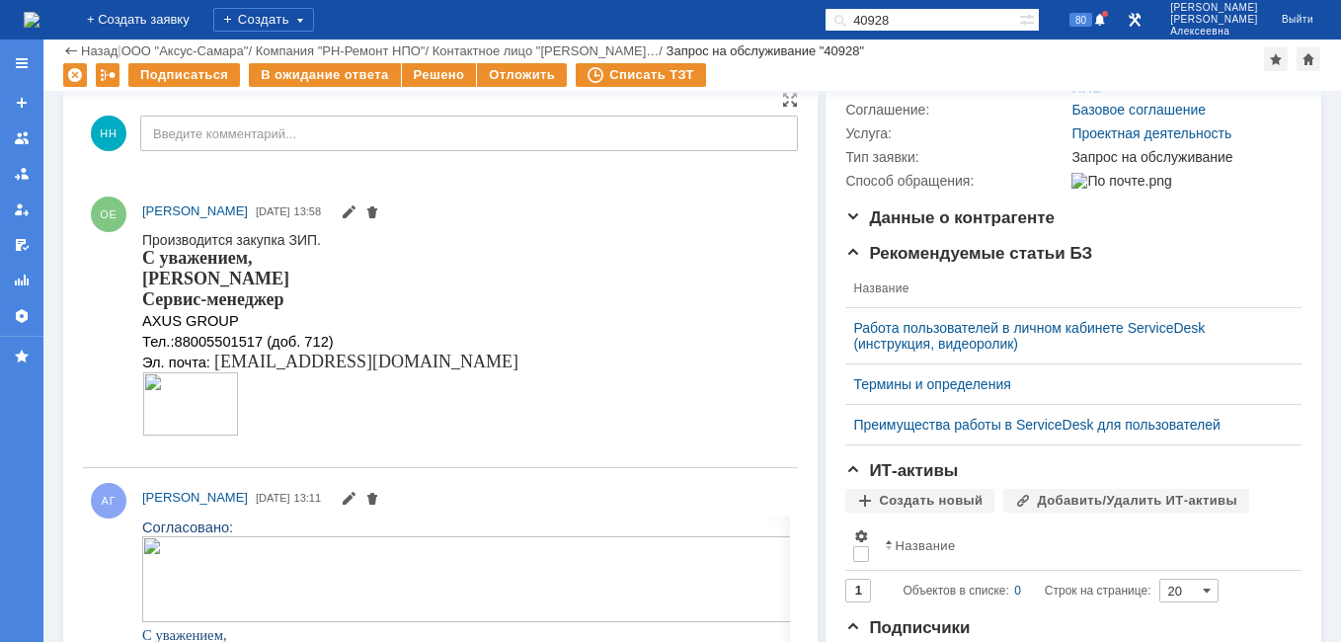
scroll to position [395, 0]
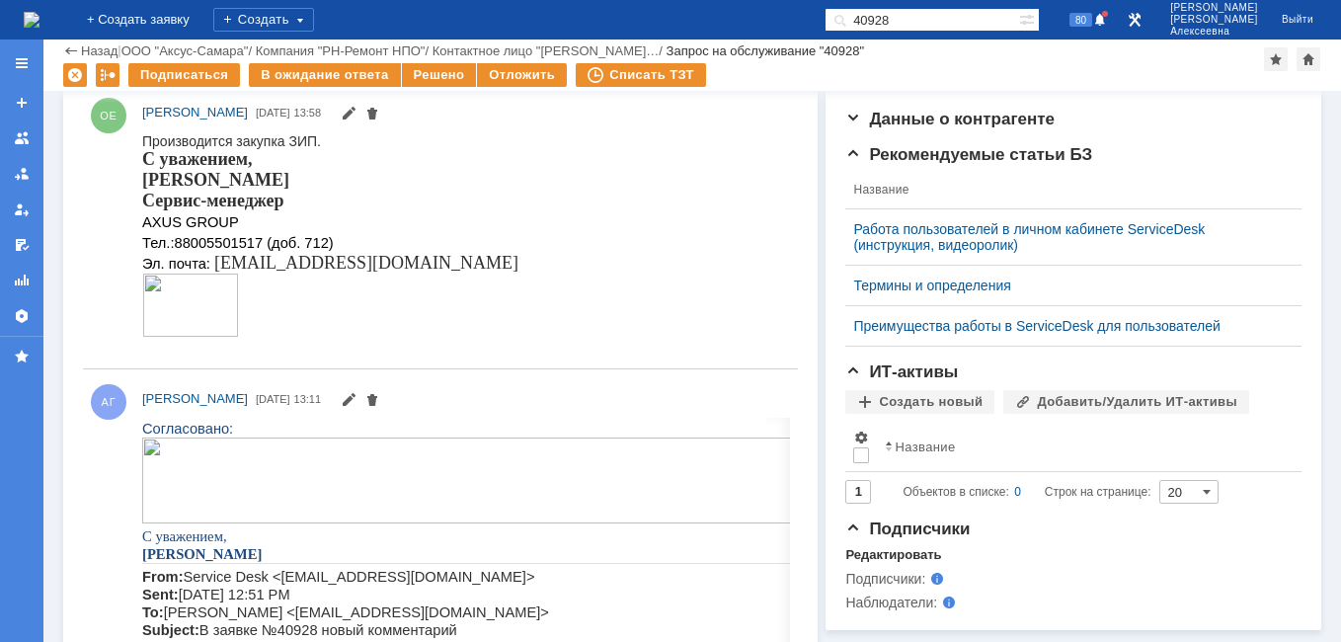
click at [39, 20] on img at bounding box center [32, 20] width 16 height 16
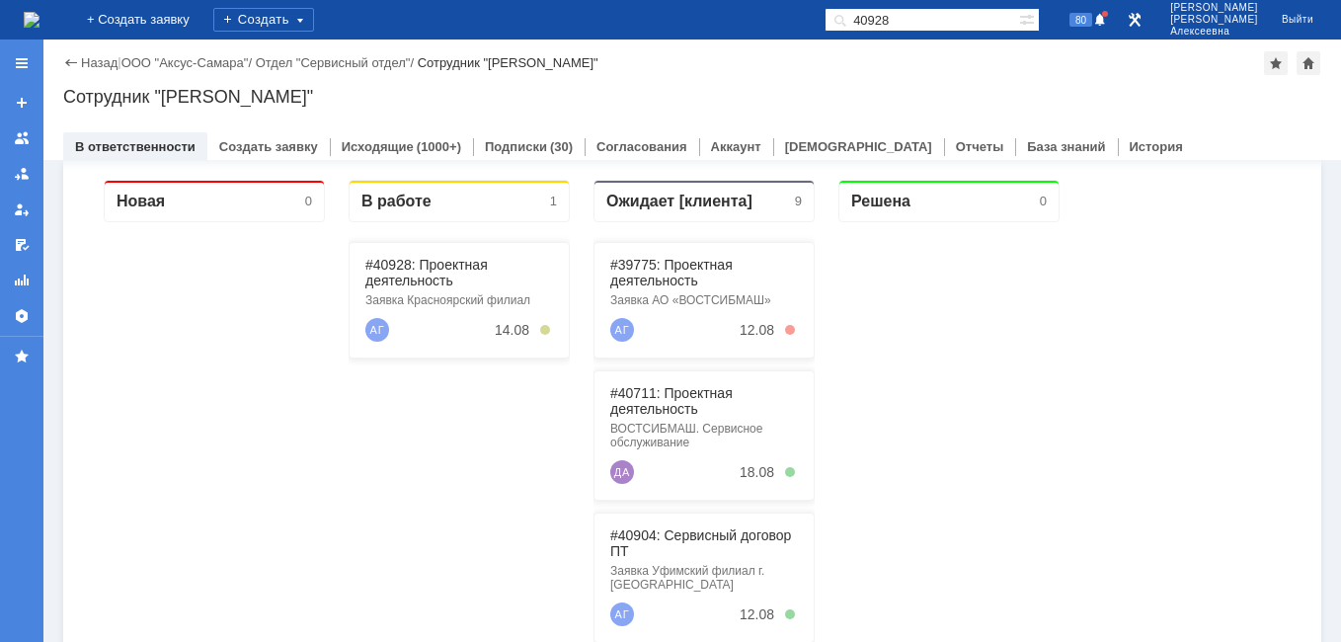
scroll to position [494, 0]
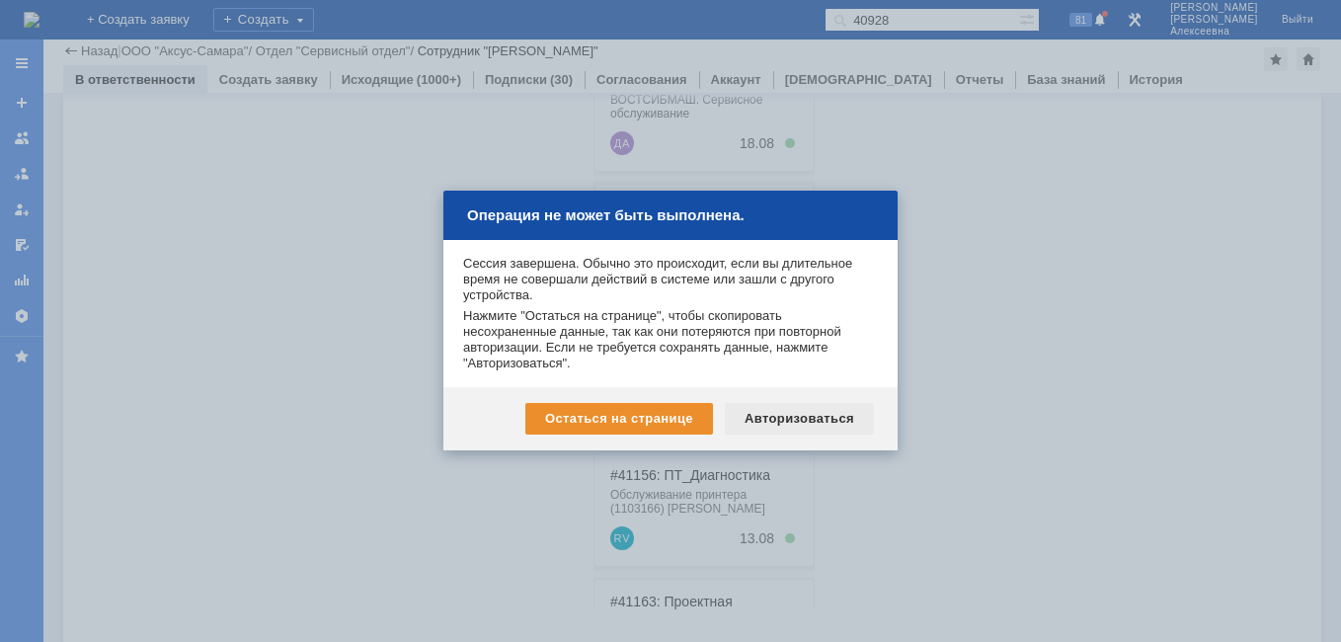
click at [833, 415] on div "Авторизоваться" at bounding box center [799, 419] width 149 height 32
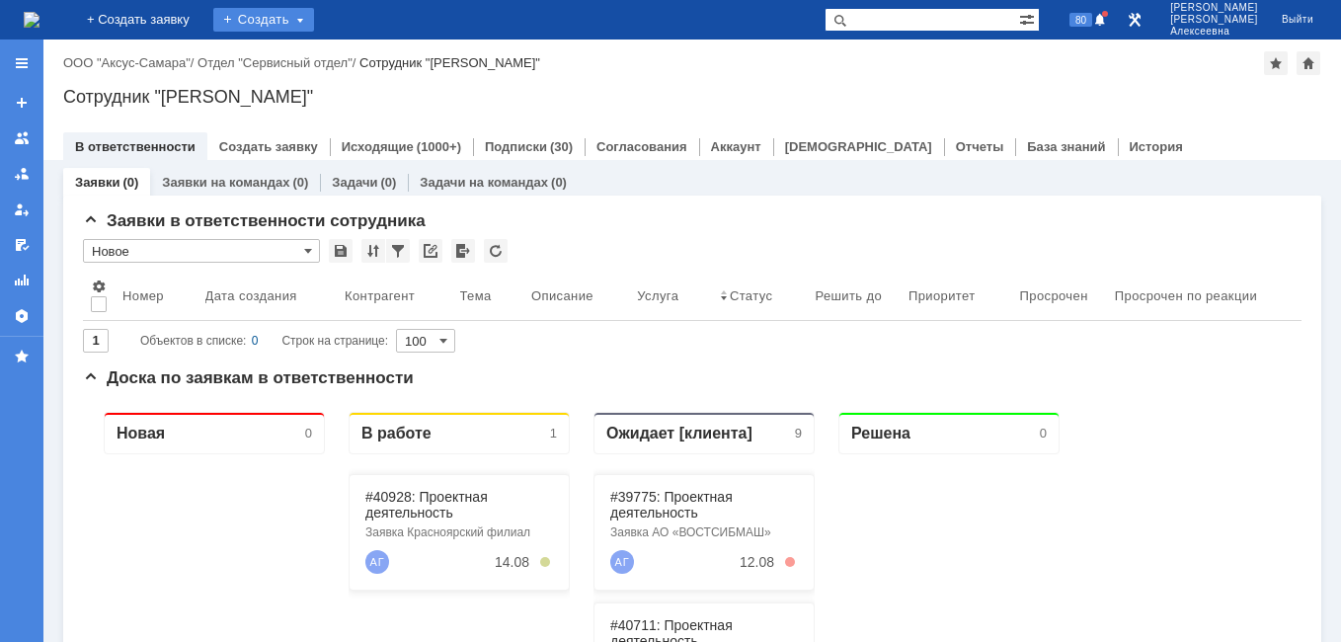
click at [314, 14] on div "Создать" at bounding box center [263, 20] width 101 height 24
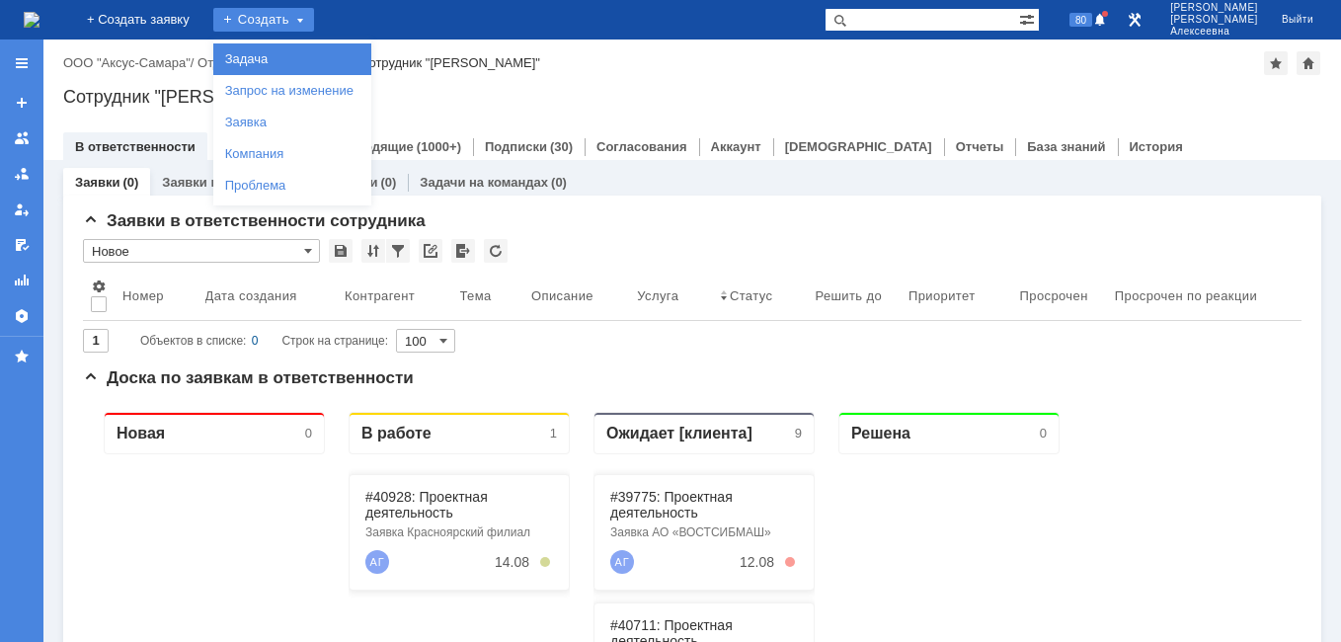
click at [311, 63] on link "Задача" at bounding box center [292, 59] width 150 height 24
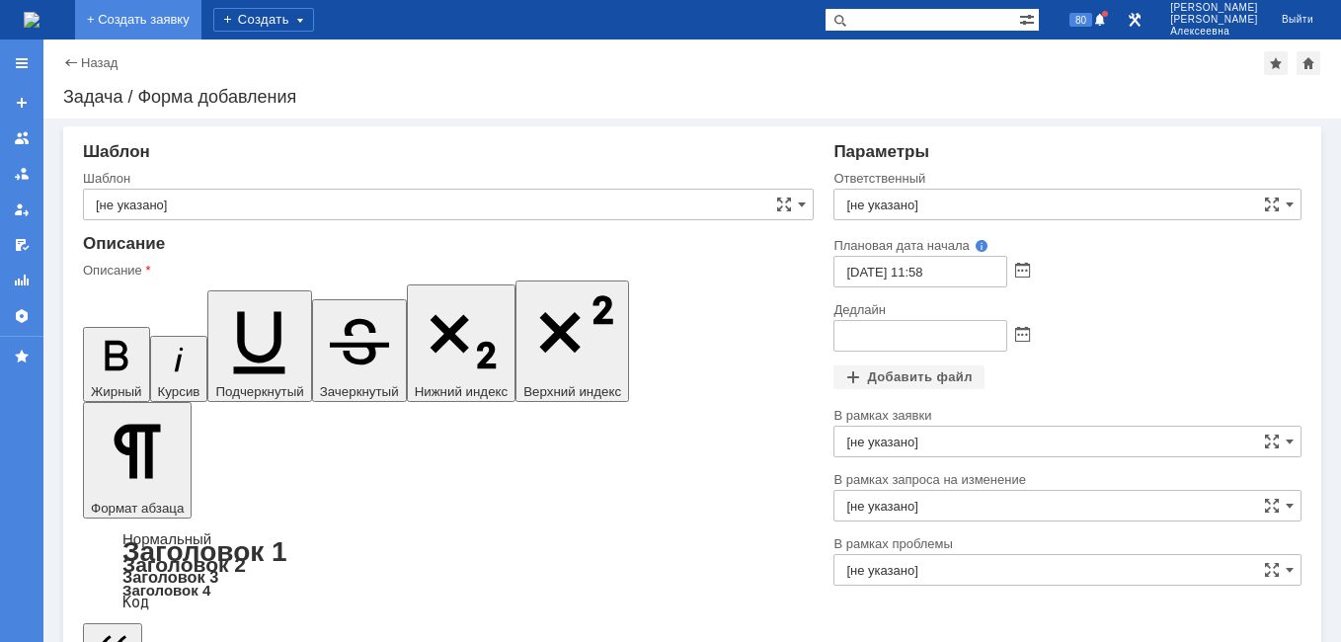
click at [1015, 333] on span at bounding box center [1022, 336] width 15 height 16
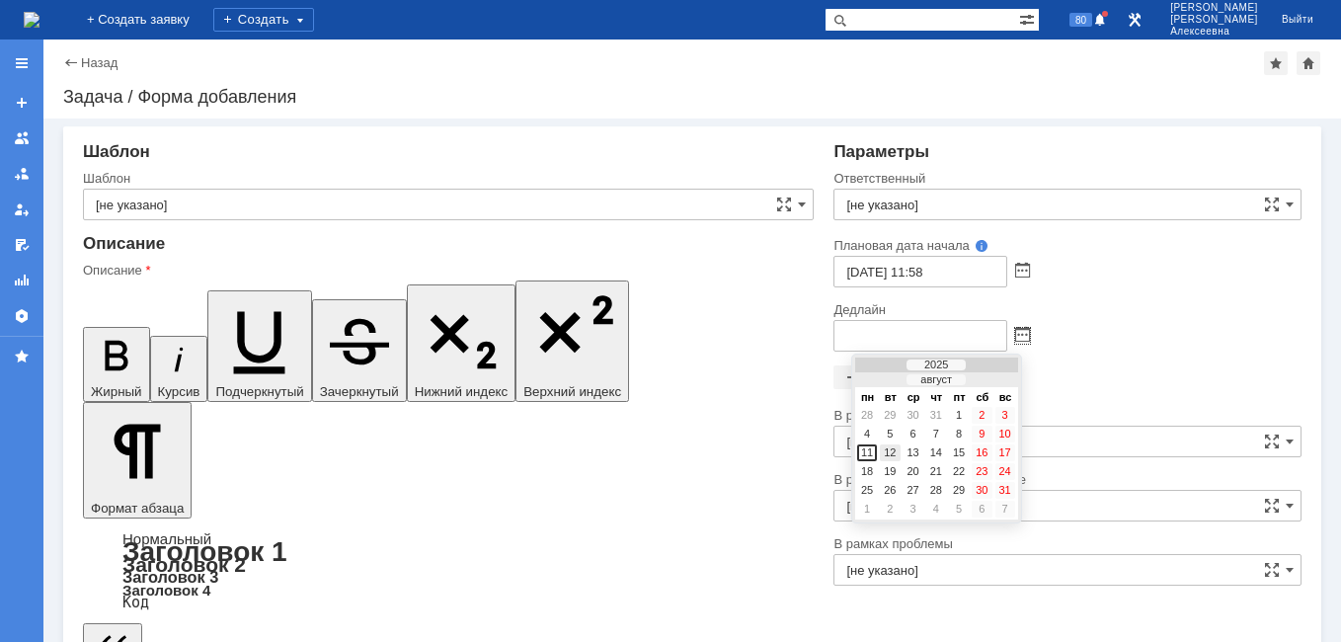
click at [891, 450] on div "12" at bounding box center [890, 452] width 20 height 17
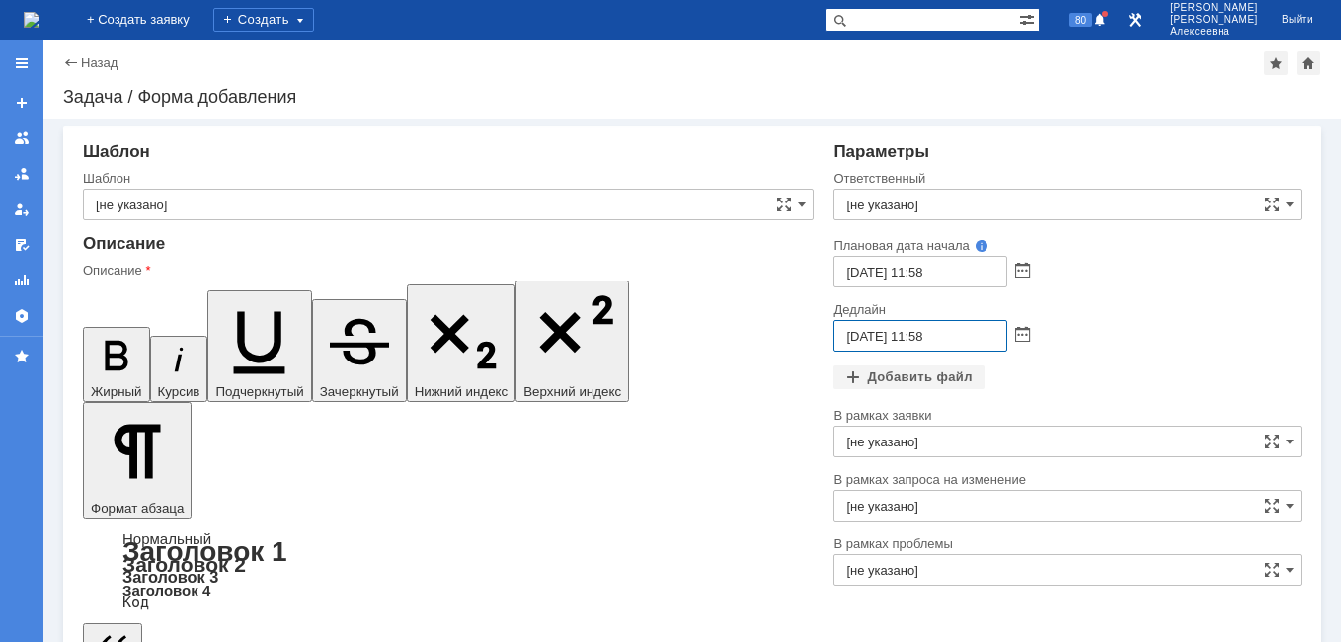
click at [918, 334] on input "[DATE] 11:58" at bounding box center [920, 336] width 174 height 32
click at [971, 330] on input "[DATE] 16:58" at bounding box center [920, 336] width 174 height 32
type input "[DATE] 16:00"
click at [863, 194] on input "[не указано]" at bounding box center [1067, 205] width 468 height 32
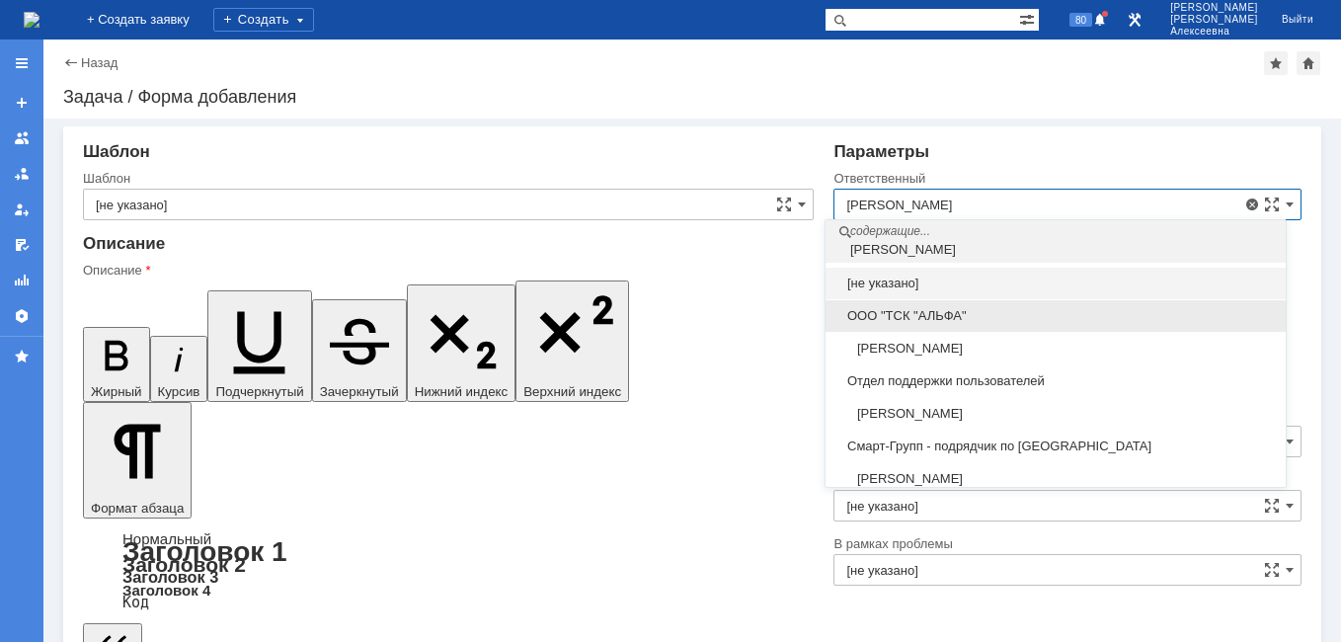
scroll to position [101, 0]
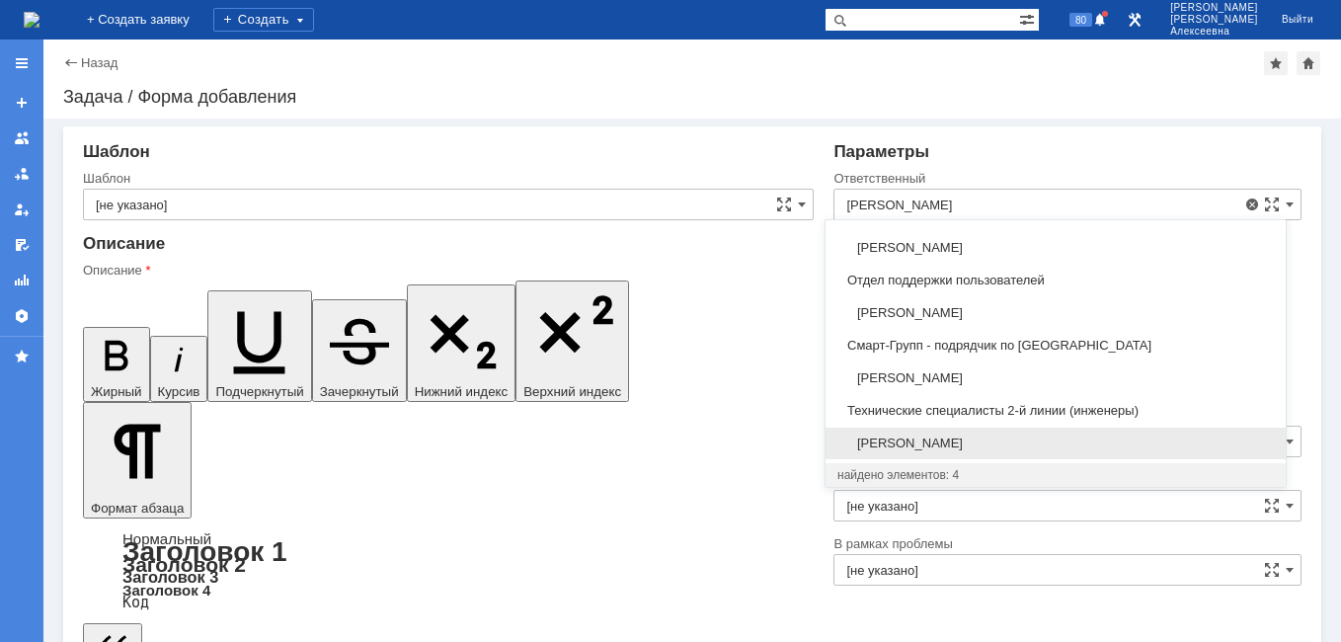
click at [953, 434] on div "[PERSON_NAME]" at bounding box center [1055, 444] width 460 height 32
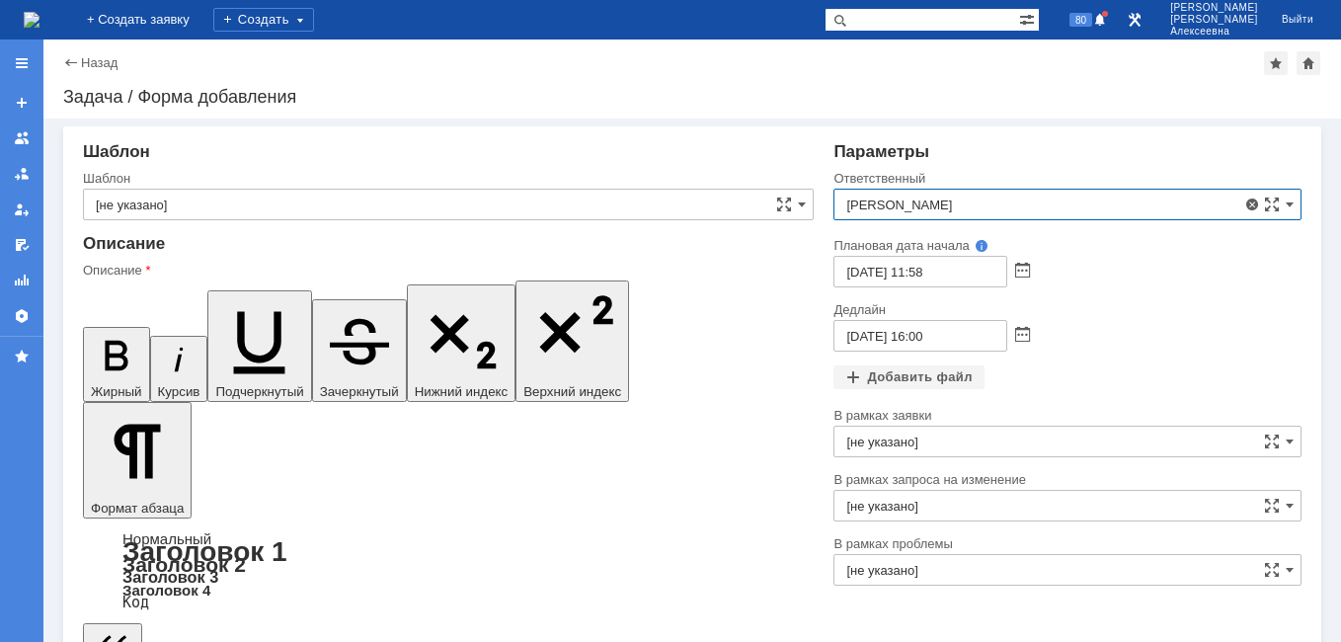
type input "[PERSON_NAME]"
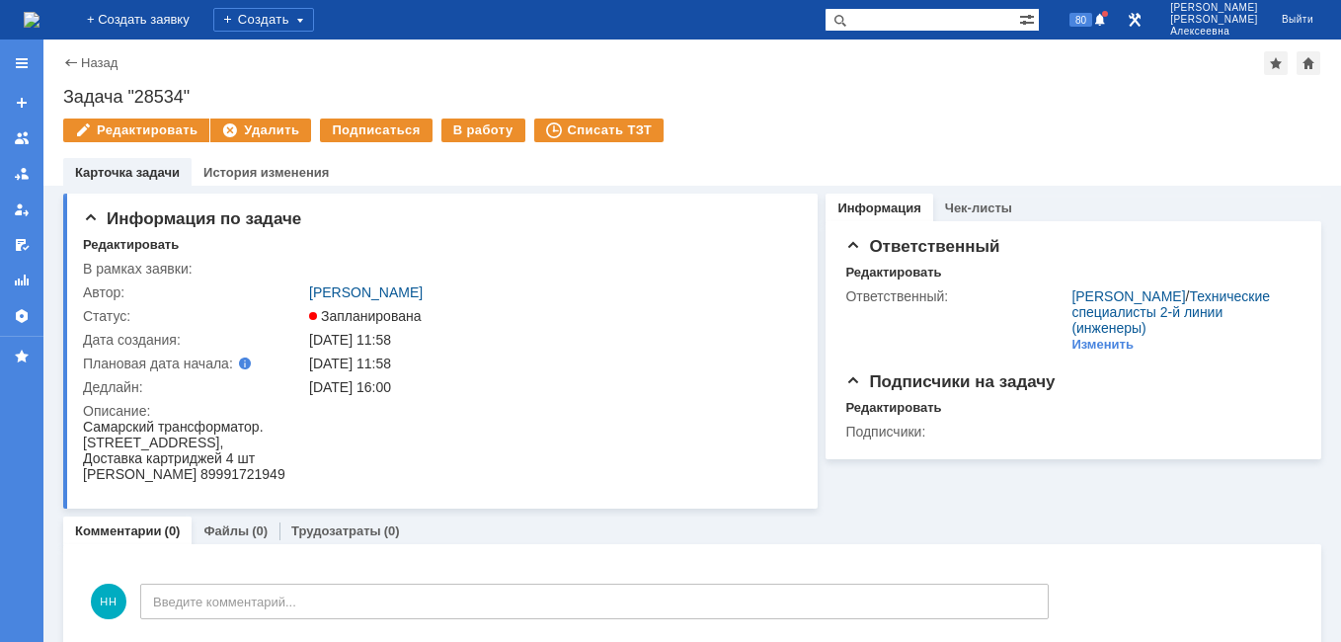
click at [39, 26] on img at bounding box center [32, 20] width 16 height 16
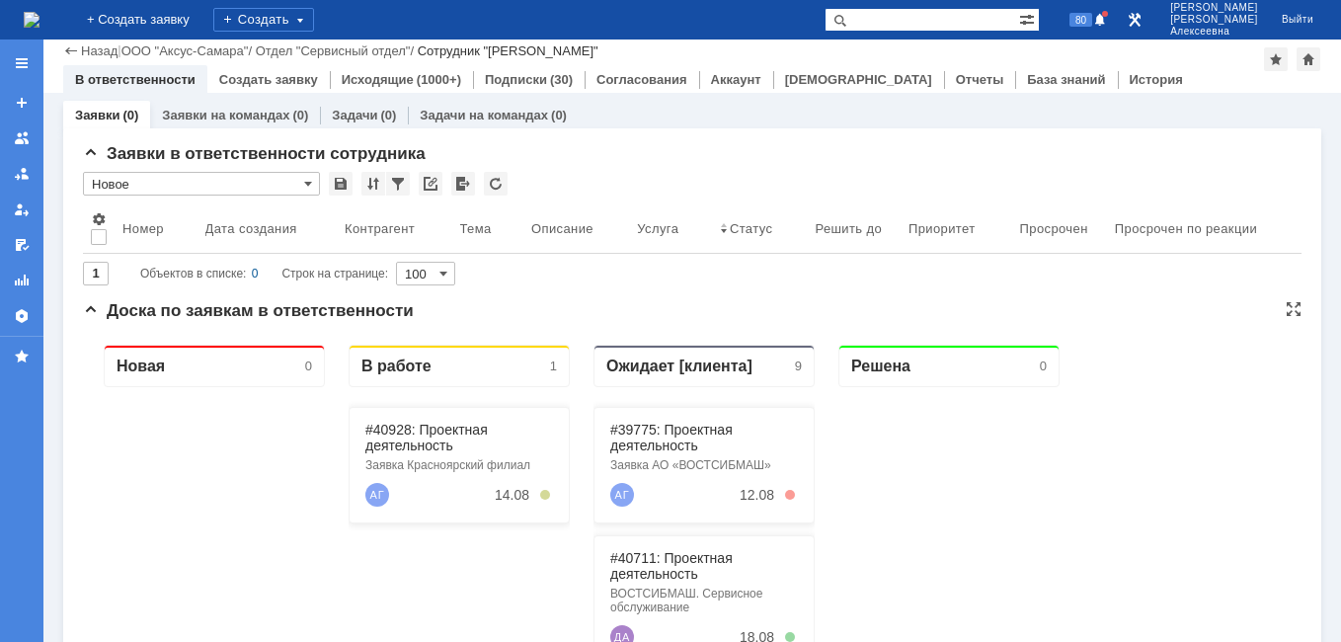
scroll to position [395, 0]
